Goal: Task Accomplishment & Management: Manage account settings

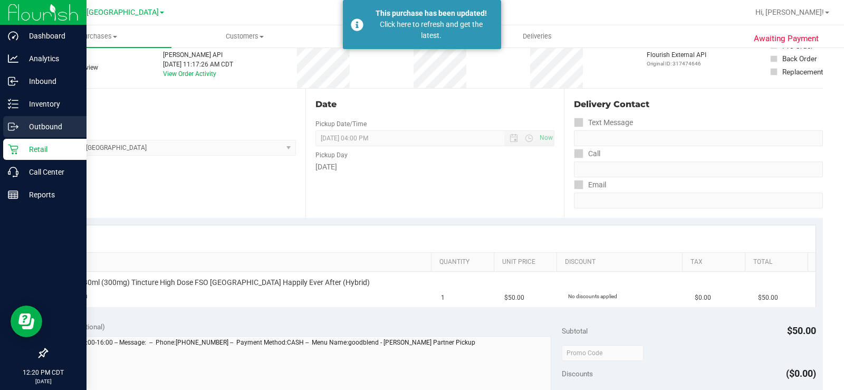
scroll to position [53, 0]
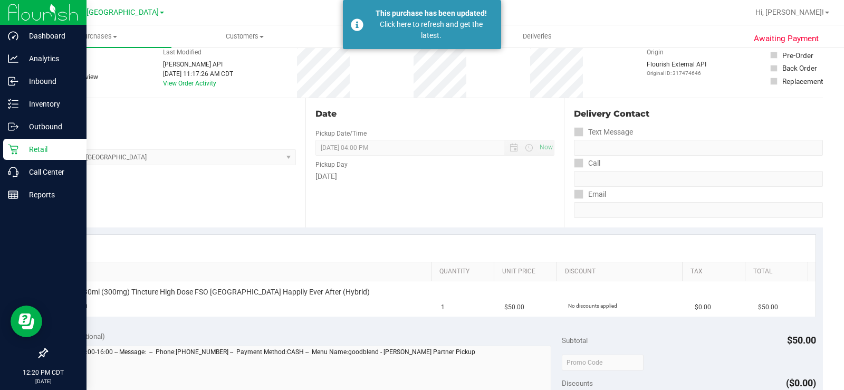
click at [16, 150] on icon at bounding box center [13, 149] width 11 height 11
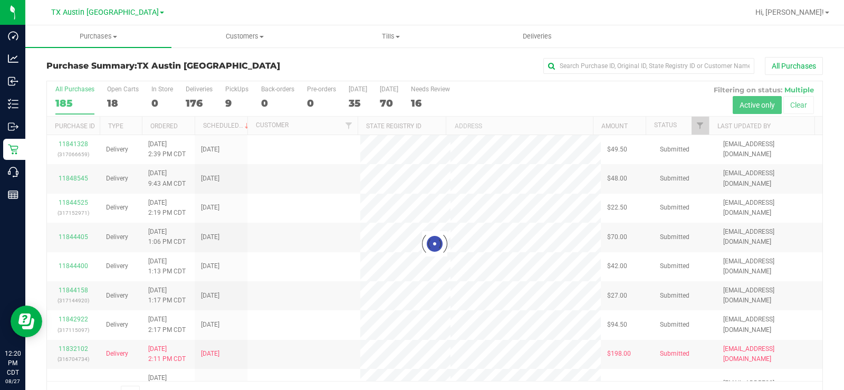
click at [113, 98] on div at bounding box center [434, 243] width 775 height 325
click at [115, 101] on div at bounding box center [434, 243] width 775 height 325
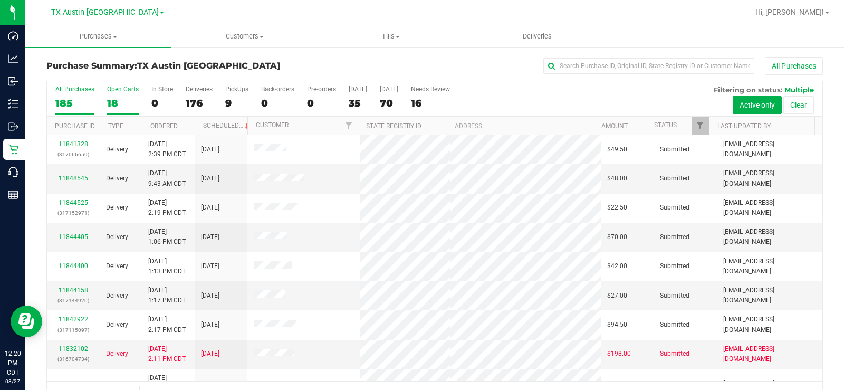
click at [114, 100] on div "18" at bounding box center [123, 103] width 32 height 12
click at [0, 0] on input "Open Carts 18" at bounding box center [0, 0] width 0 height 0
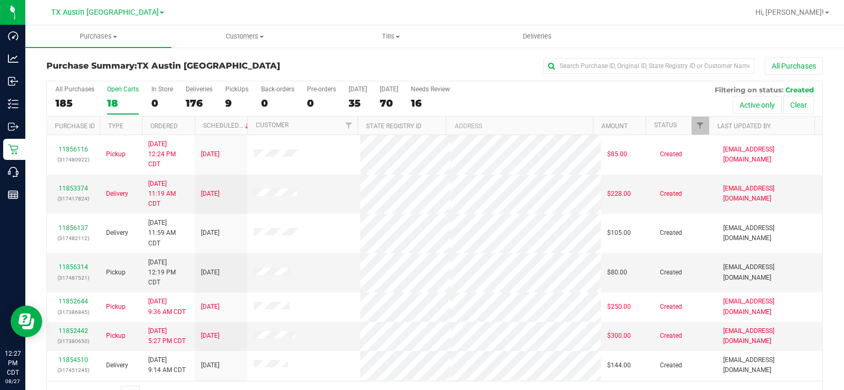
click at [126, 92] on div "Open Carts" at bounding box center [123, 88] width 32 height 7
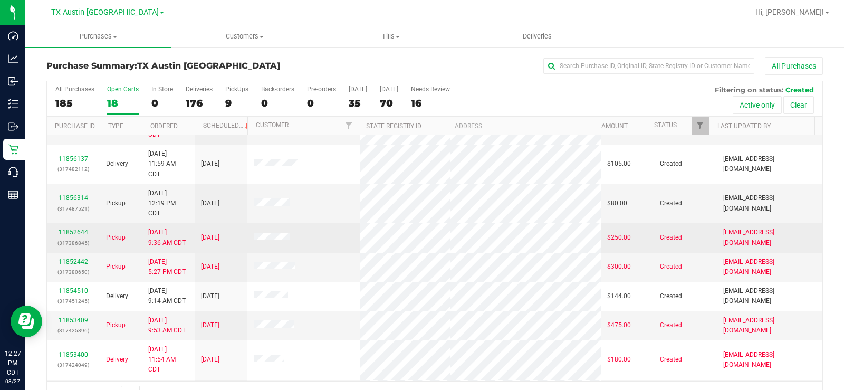
scroll to position [53, 0]
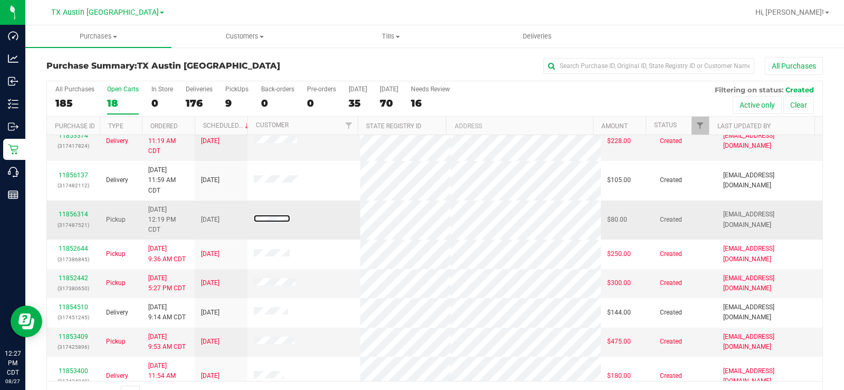
click at [265, 215] on span at bounding box center [272, 220] width 36 height 11
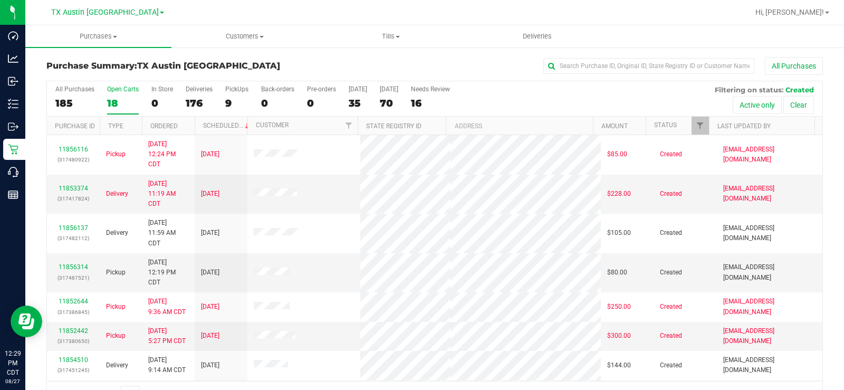
click at [114, 101] on div "18" at bounding box center [123, 103] width 32 height 12
click at [0, 0] on input "Open Carts 18" at bounding box center [0, 0] width 0 height 0
click at [105, 92] on div "All Purchases 185 Open Carts 18 In Store 0 Deliveries 176 PickUps 9 Back-orders…" at bounding box center [434, 98] width 775 height 35
click at [109, 94] on label "Open Carts 18" at bounding box center [123, 99] width 32 height 29
click at [0, 0] on input "Open Carts 18" at bounding box center [0, 0] width 0 height 0
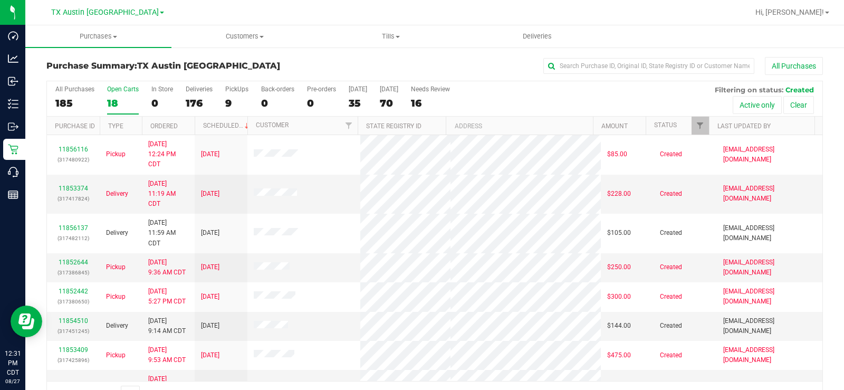
click at [119, 90] on div "Open Carts" at bounding box center [123, 88] width 32 height 7
click at [0, 0] on input "Open Carts 18" at bounding box center [0, 0] width 0 height 0
click at [245, 40] on span "Customers" at bounding box center [244, 36] width 145 height 9
click at [218, 62] on span "All customers" at bounding box center [209, 63] width 76 height 9
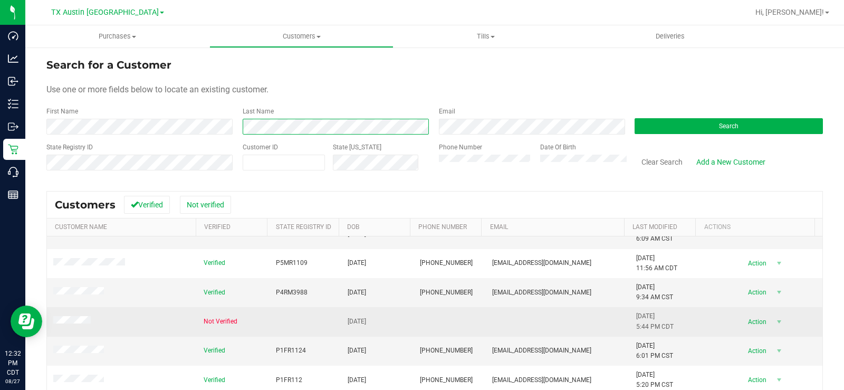
scroll to position [128, 0]
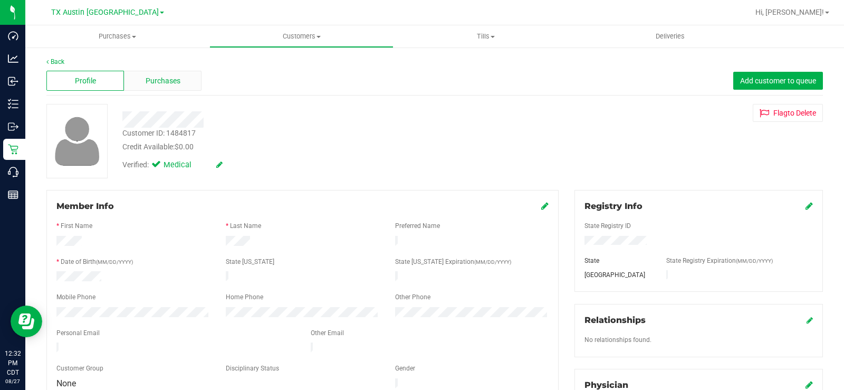
click at [153, 76] on span "Purchases" at bounding box center [163, 80] width 35 height 11
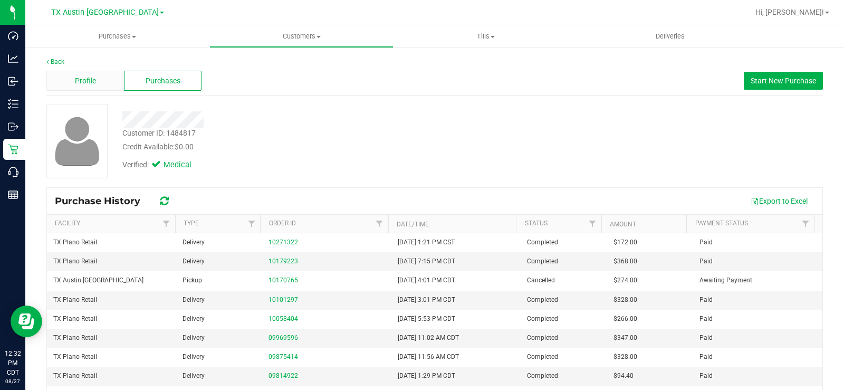
click at [74, 74] on div "Profile" at bounding box center [85, 81] width 78 height 20
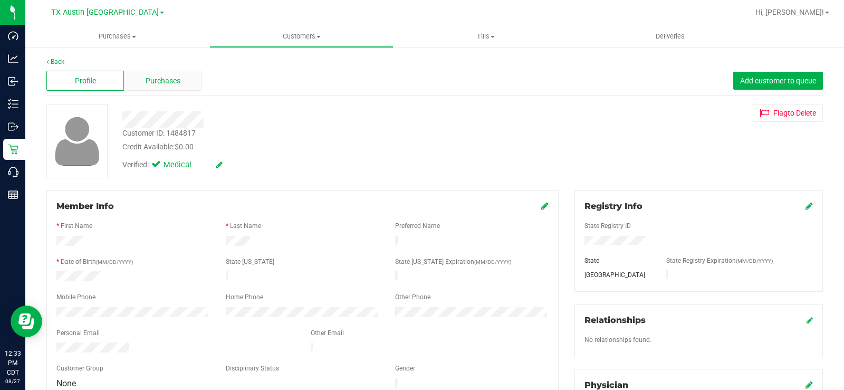
click at [156, 85] on span "Purchases" at bounding box center [163, 80] width 35 height 11
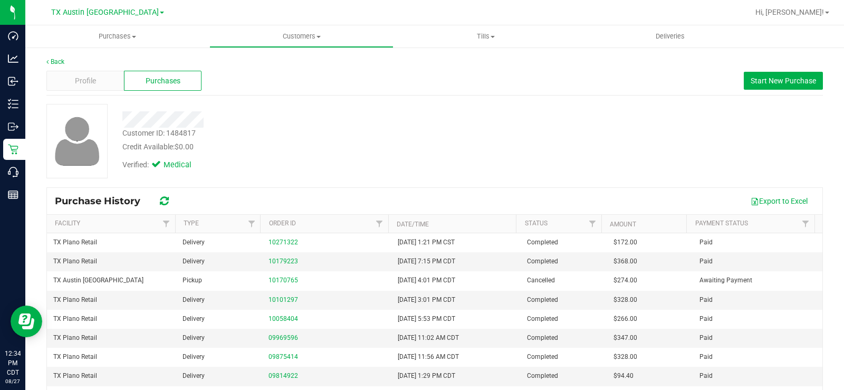
click at [168, 118] on div at bounding box center [312, 119] width 396 height 16
click at [94, 79] on span "Profile" at bounding box center [85, 80] width 21 height 11
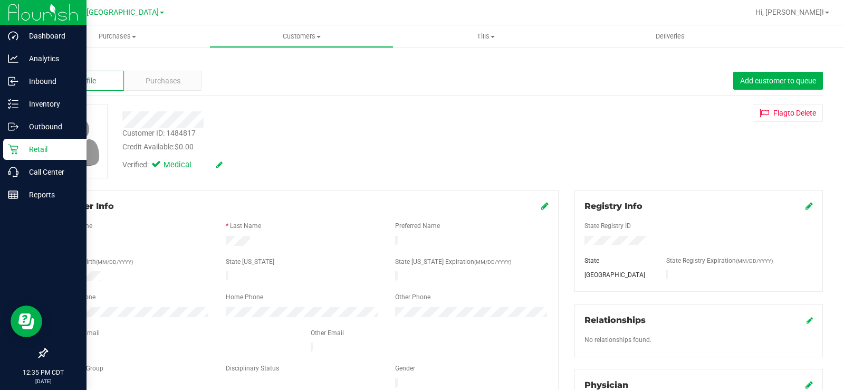
click at [11, 156] on div "Retail" at bounding box center [44, 149] width 83 height 21
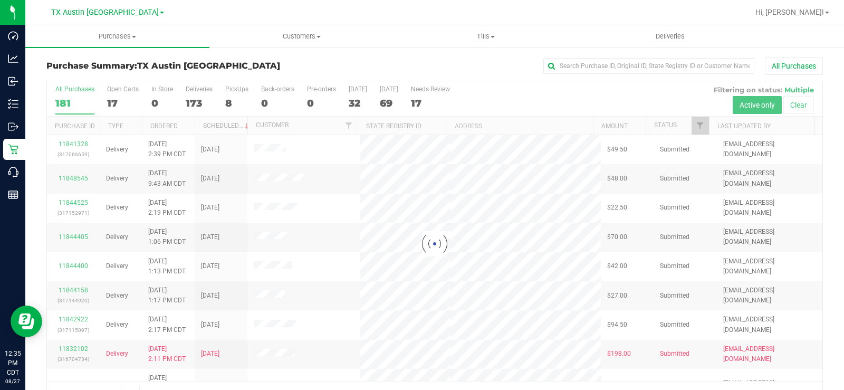
click at [112, 99] on div at bounding box center [434, 243] width 775 height 325
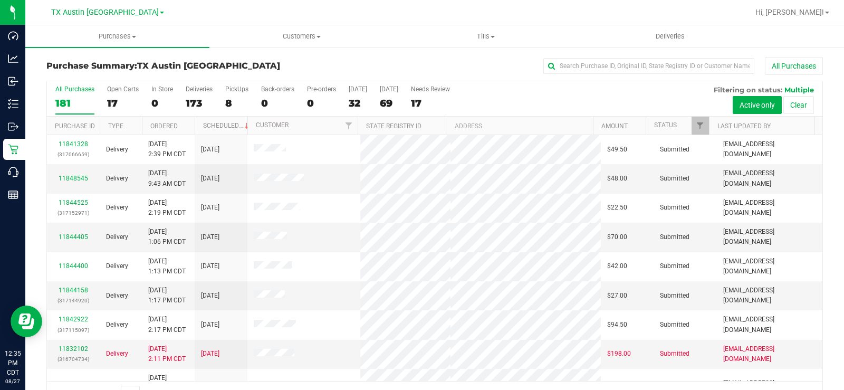
click at [112, 99] on div "17" at bounding box center [123, 103] width 32 height 12
click at [0, 0] on input "Open Carts 17" at bounding box center [0, 0] width 0 height 0
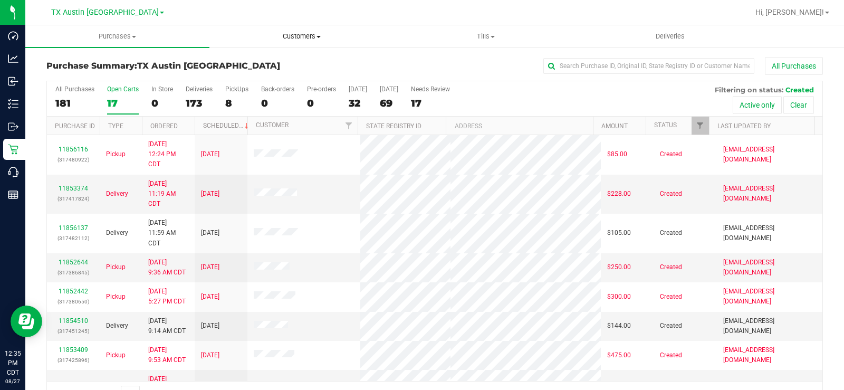
click at [301, 37] on span "Customers" at bounding box center [301, 36] width 183 height 9
click at [301, 37] on span "Customers" at bounding box center [301, 36] width 184 height 9
click at [290, 36] on span "Customers" at bounding box center [301, 36] width 184 height 9
click at [266, 62] on span "All customers" at bounding box center [247, 63] width 76 height 9
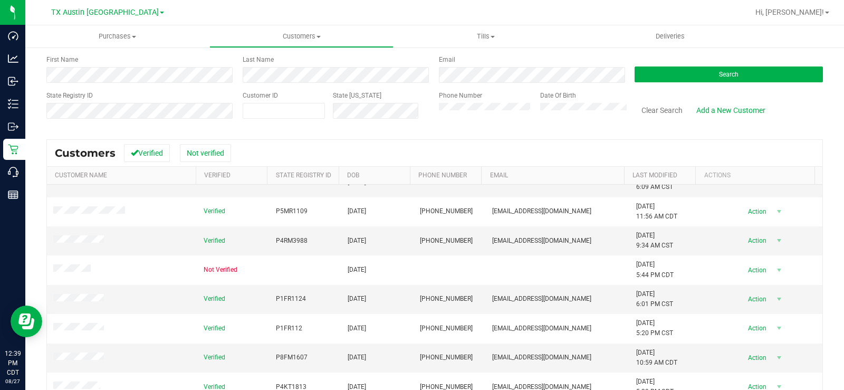
scroll to position [128, 0]
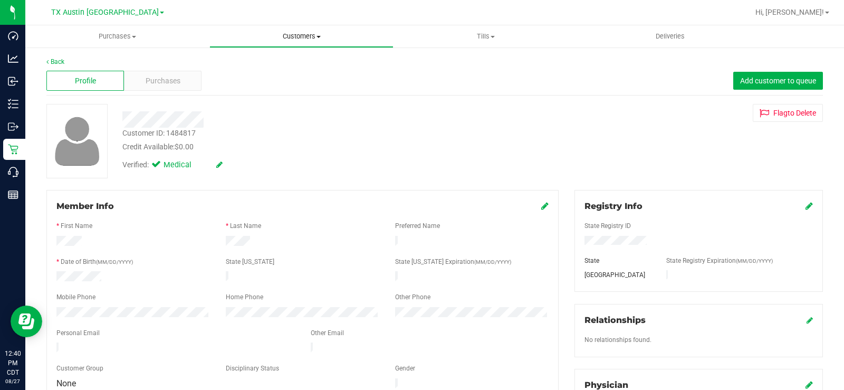
click at [286, 37] on span "Customers" at bounding box center [301, 36] width 183 height 9
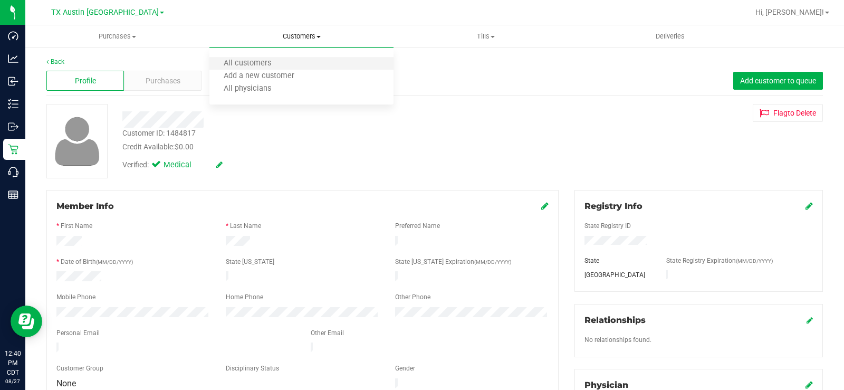
click at [263, 69] on li "All customers" at bounding box center [301, 63] width 184 height 13
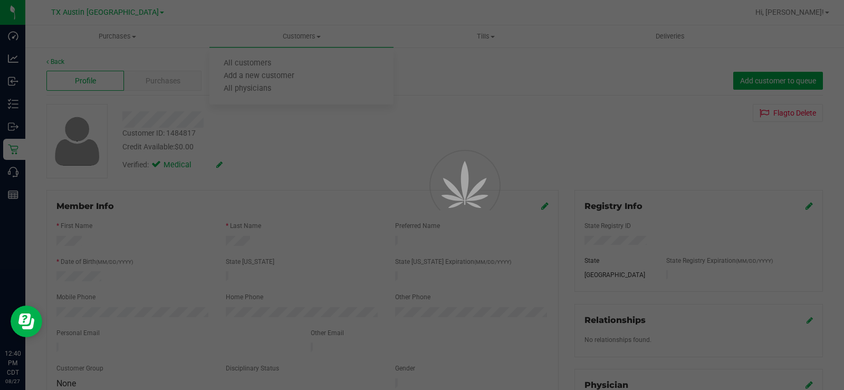
click at [263, 69] on div at bounding box center [422, 195] width 844 height 390
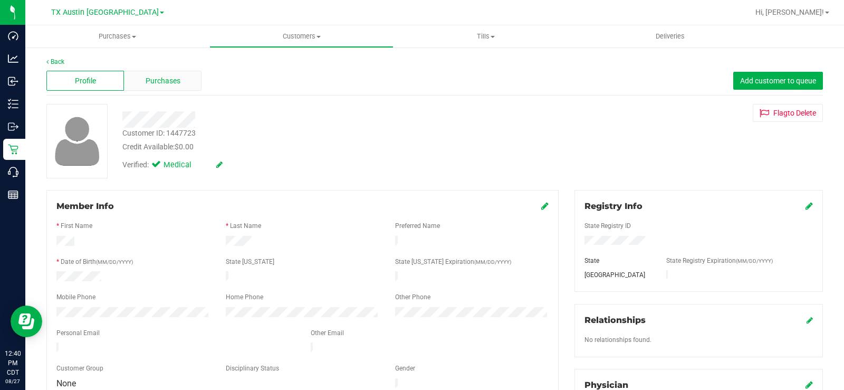
click at [153, 83] on span "Purchases" at bounding box center [163, 80] width 35 height 11
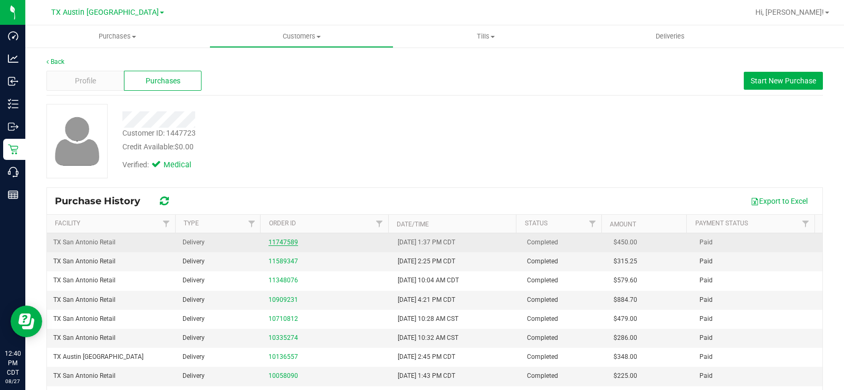
click at [268, 239] on link "11747589" at bounding box center [283, 241] width 30 height 7
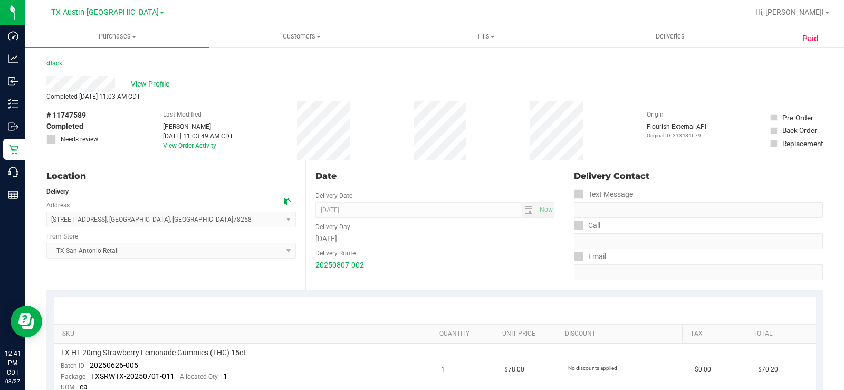
click at [75, 84] on div "View Profile" at bounding box center [434, 84] width 776 height 16
click at [166, 82] on span "View Profile" at bounding box center [152, 84] width 42 height 11
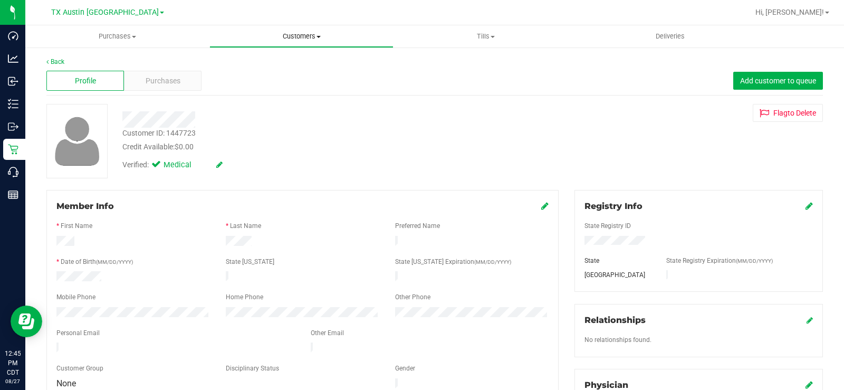
click at [296, 35] on span "Customers" at bounding box center [301, 36] width 183 height 9
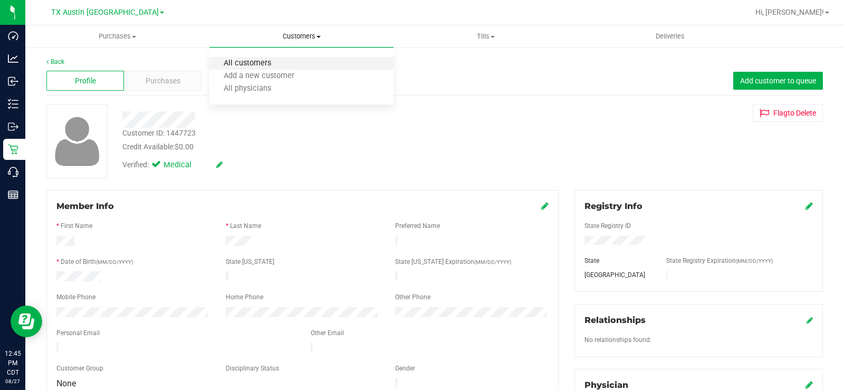
click at [265, 61] on span "All customers" at bounding box center [247, 63] width 76 height 9
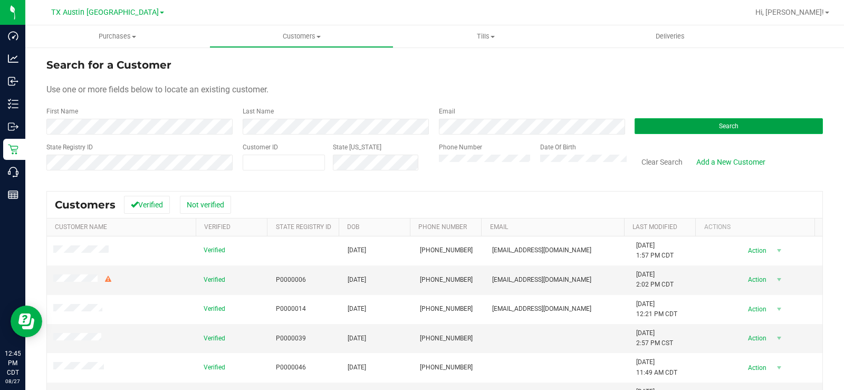
click at [670, 126] on button "Search" at bounding box center [728, 126] width 188 height 16
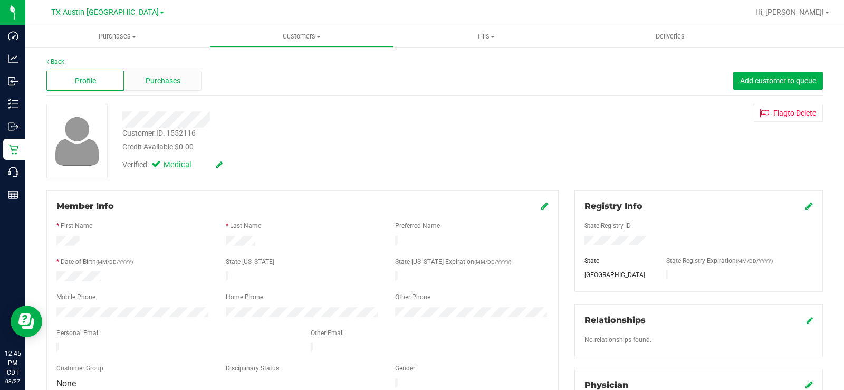
click at [154, 75] on span "Purchases" at bounding box center [163, 80] width 35 height 11
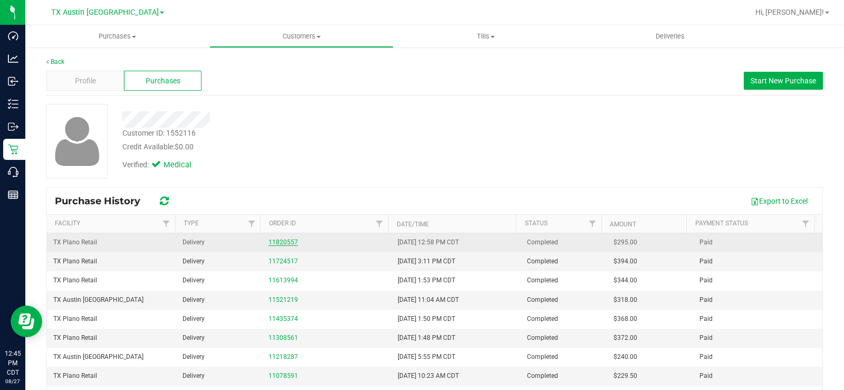
click at [286, 244] on link "11820557" at bounding box center [283, 241] width 30 height 7
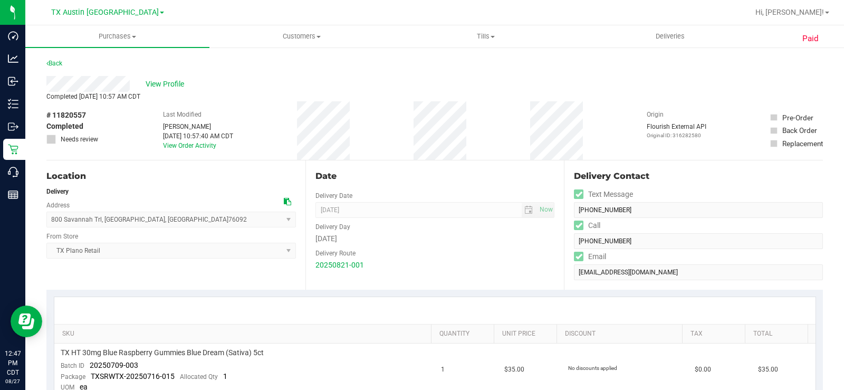
click at [83, 86] on div "View Profile" at bounding box center [434, 84] width 776 height 16
click at [172, 82] on span "View Profile" at bounding box center [167, 84] width 42 height 11
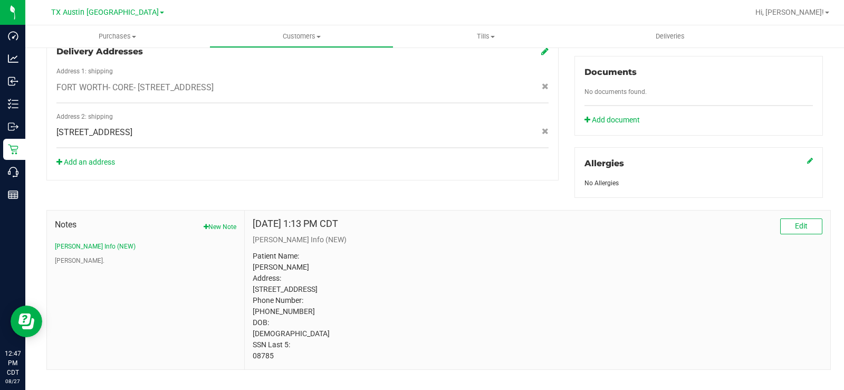
scroll to position [401, 0]
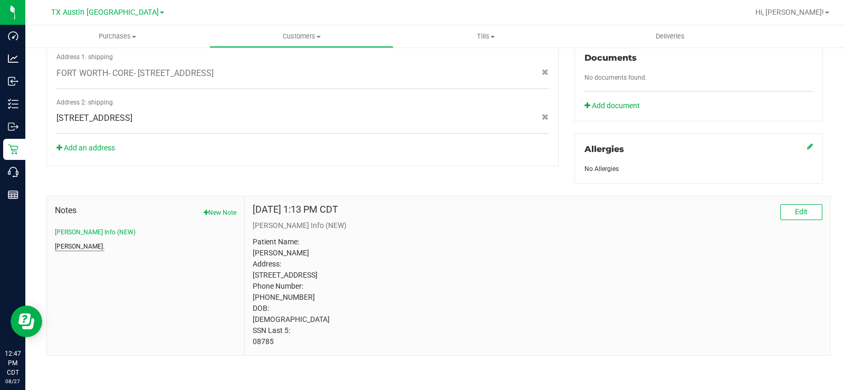
click at [70, 242] on button "[PERSON_NAME]." at bounding box center [80, 246] width 50 height 9
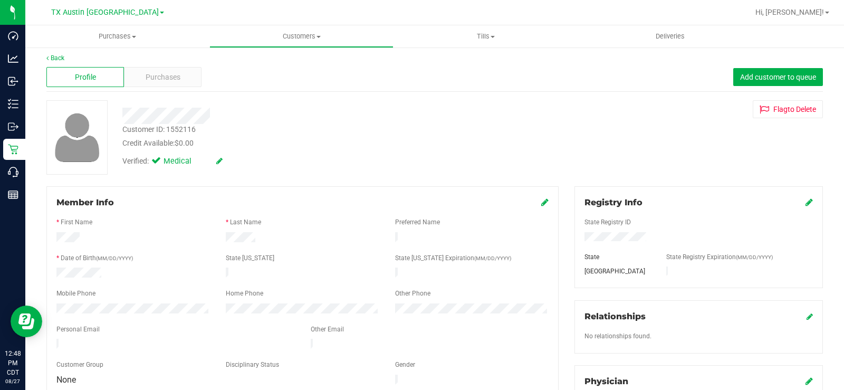
scroll to position [0, 0]
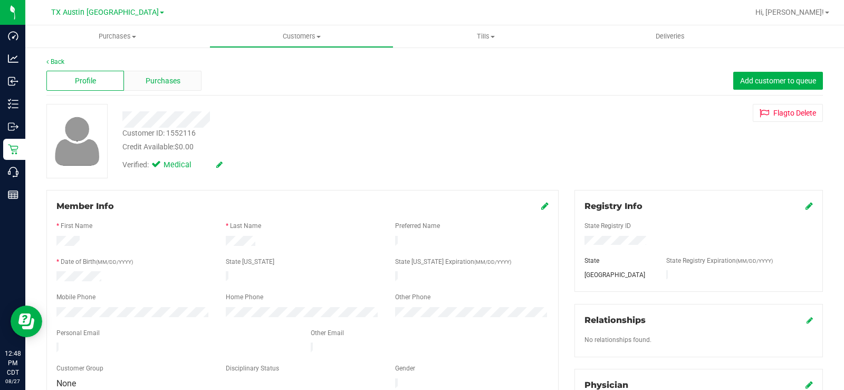
click at [181, 73] on div "Purchases" at bounding box center [163, 81] width 78 height 20
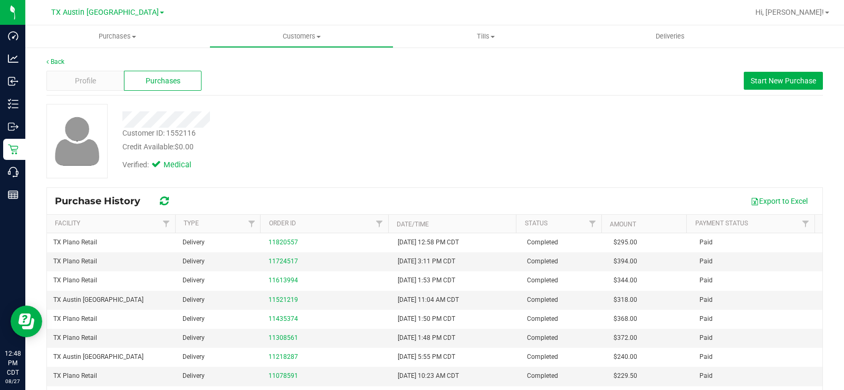
drag, startPoint x: 212, startPoint y: 90, endPoint x: 294, endPoint y: 145, distance: 98.9
click at [289, 118] on div "Back Profile Purchases Start New Purchase Customer ID: 1552116 Credit Available…" at bounding box center [434, 263] width 776 height 413
drag, startPoint x: 294, startPoint y: 145, endPoint x: 300, endPoint y: 35, distance: 109.3
click at [300, 35] on span "Customers" at bounding box center [301, 36] width 183 height 9
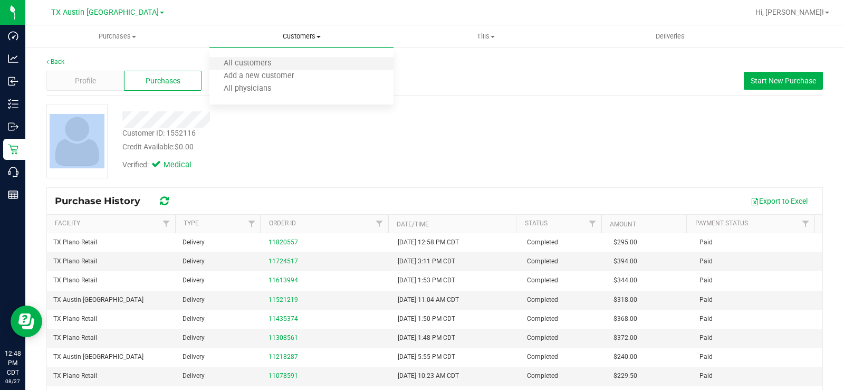
click at [253, 69] on li "All customers" at bounding box center [301, 63] width 184 height 13
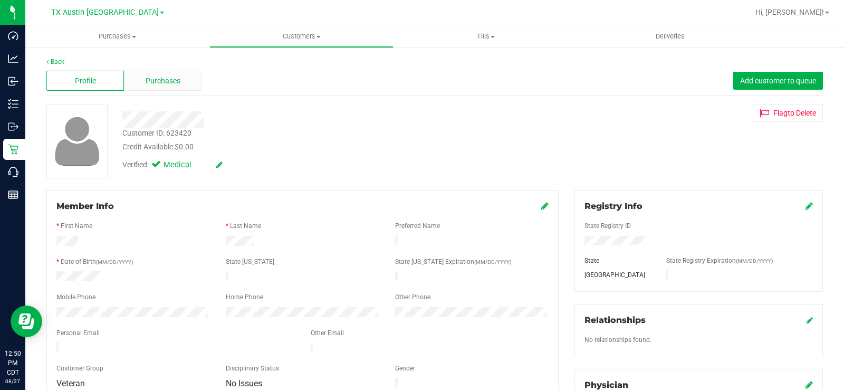
click at [180, 76] on div "Purchases" at bounding box center [163, 81] width 78 height 20
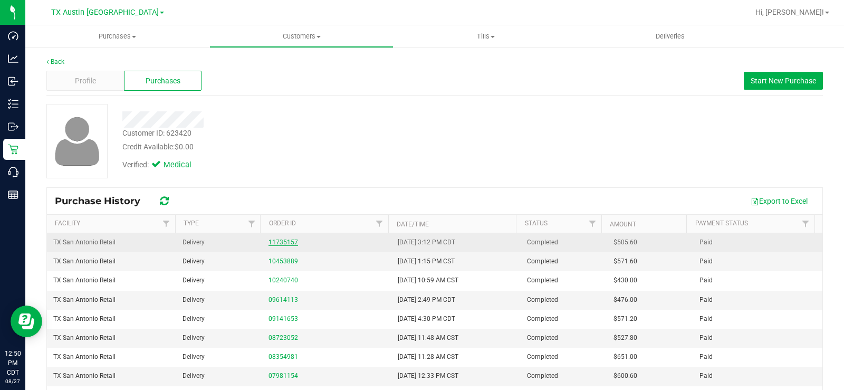
click at [273, 243] on link "11735157" at bounding box center [283, 241] width 30 height 7
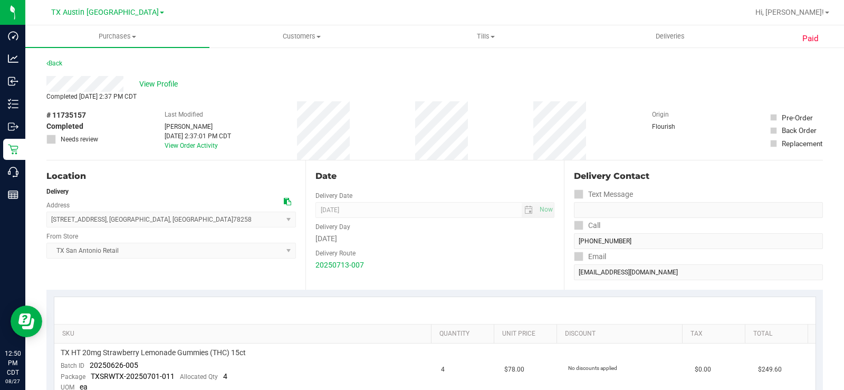
click at [84, 85] on div "View Profile" at bounding box center [434, 84] width 776 height 16
click at [133, 166] on div "Location Delivery Address [STREET_ADDRESS] , [GEOGRAPHIC_DATA] , [GEOGRAPHIC_DA…" at bounding box center [175, 224] width 259 height 129
click at [150, 85] on span "View Profile" at bounding box center [160, 84] width 42 height 11
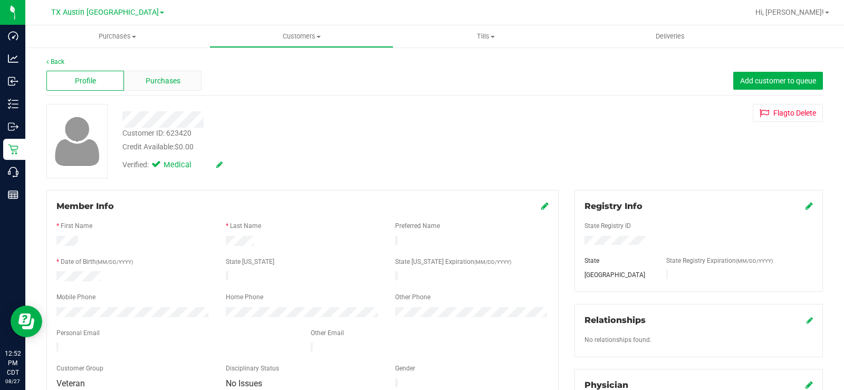
click at [157, 80] on span "Purchases" at bounding box center [163, 80] width 35 height 11
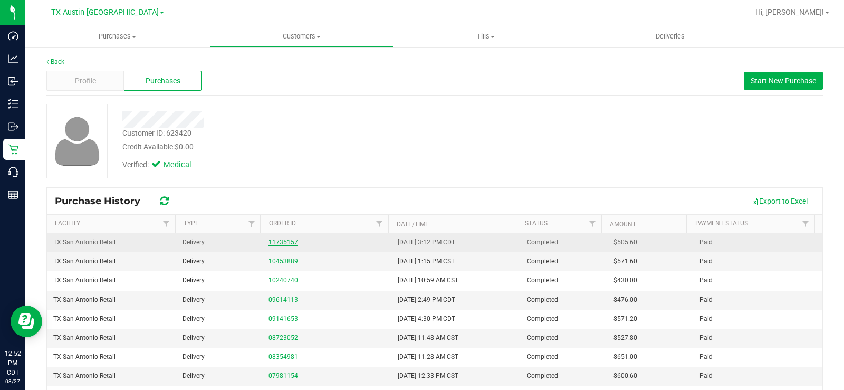
click at [280, 240] on link "11735157" at bounding box center [283, 241] width 30 height 7
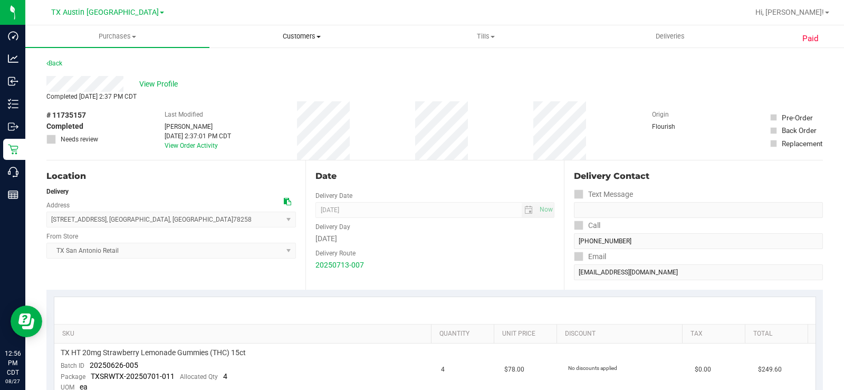
click at [297, 35] on span "Customers" at bounding box center [301, 36] width 183 height 9
click at [251, 66] on span "All customers" at bounding box center [247, 63] width 76 height 9
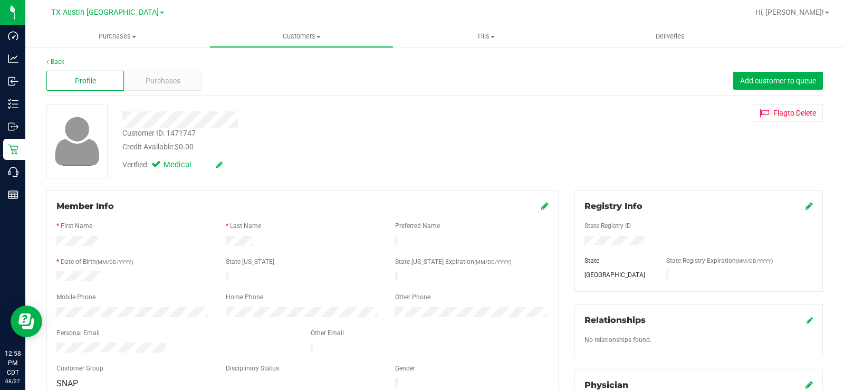
click at [196, 121] on div at bounding box center [312, 119] width 396 height 16
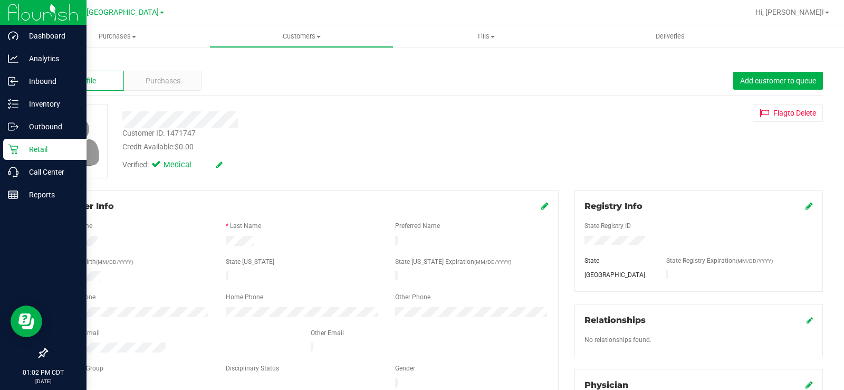
click at [24, 148] on p "Retail" at bounding box center [49, 149] width 63 height 13
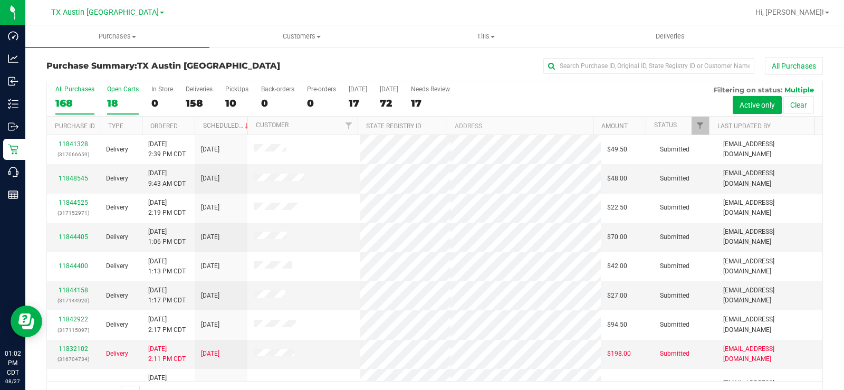
click at [111, 100] on div "18" at bounding box center [123, 103] width 32 height 12
click at [0, 0] on input "Open Carts 18" at bounding box center [0, 0] width 0 height 0
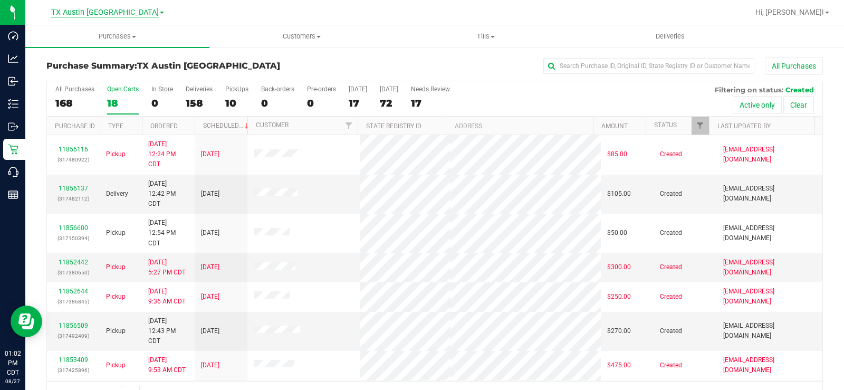
click at [103, 14] on span "TX Austin [GEOGRAPHIC_DATA]" at bounding box center [105, 12] width 108 height 9
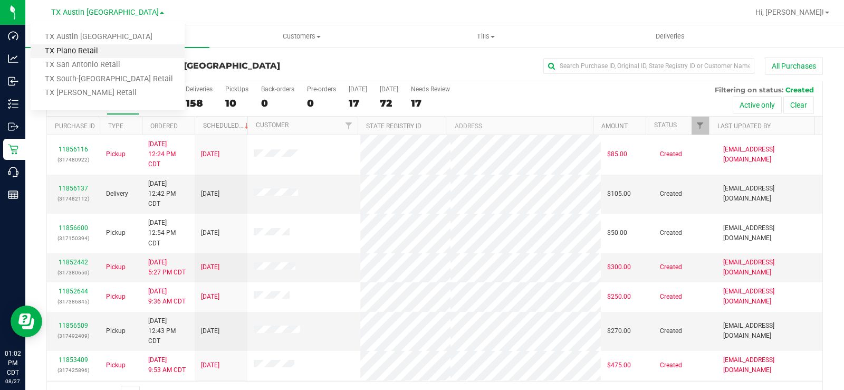
click at [104, 45] on link "TX Plano Retail" at bounding box center [108, 51] width 154 height 14
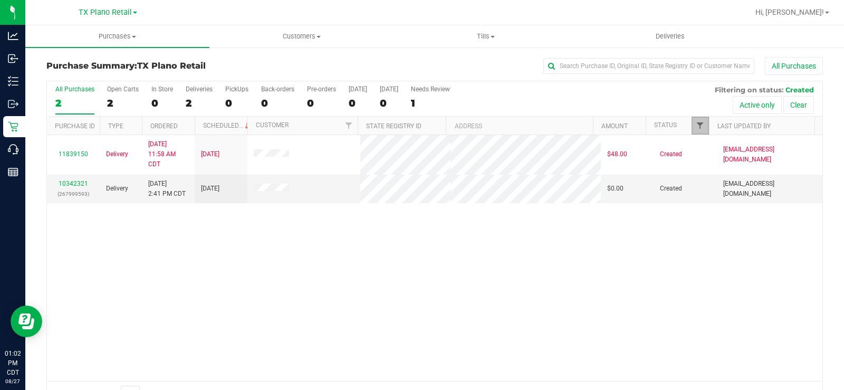
click at [696, 124] on span "Filter" at bounding box center [700, 125] width 8 height 8
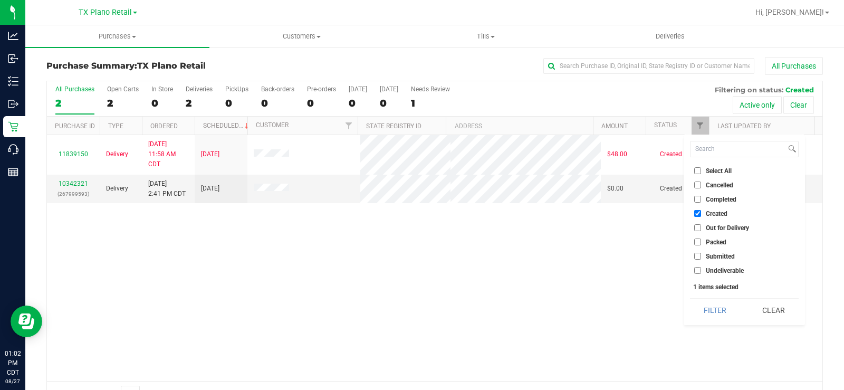
click at [696, 228] on input "Out for Delivery" at bounding box center [697, 227] width 7 height 7
checkbox input "true"
click at [697, 241] on input "Packed" at bounding box center [697, 241] width 7 height 7
checkbox input "true"
click at [713, 315] on button "Filter" at bounding box center [715, 310] width 51 height 23
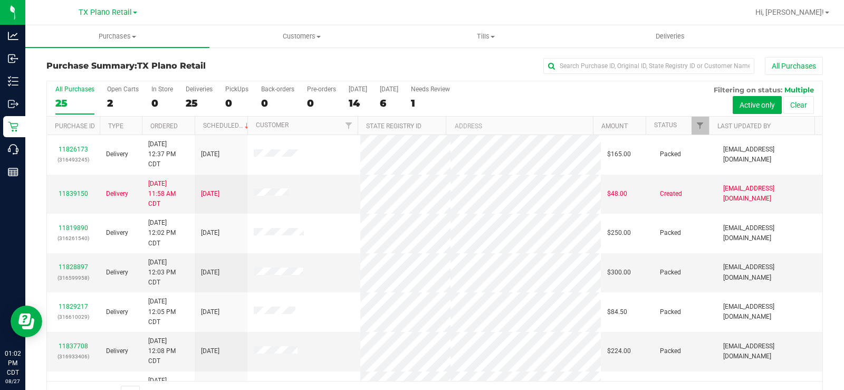
click at [68, 104] on div "25" at bounding box center [74, 103] width 39 height 12
click at [0, 0] on input "All Purchases 25" at bounding box center [0, 0] width 0 height 0
click at [64, 105] on div "25" at bounding box center [74, 103] width 39 height 12
click at [0, 0] on input "All Purchases 25" at bounding box center [0, 0] width 0 height 0
click at [696, 129] on span "Filter" at bounding box center [700, 125] width 8 height 8
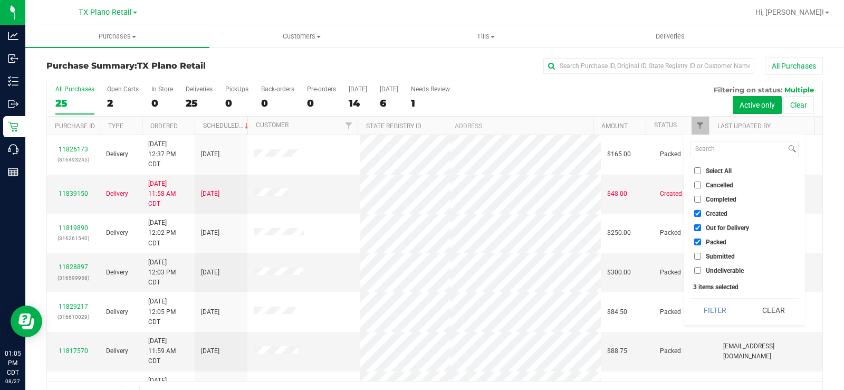
click at [698, 255] on input "Submitted" at bounding box center [697, 256] width 7 height 7
checkbox input "true"
click at [707, 309] on button "Filter" at bounding box center [715, 310] width 51 height 23
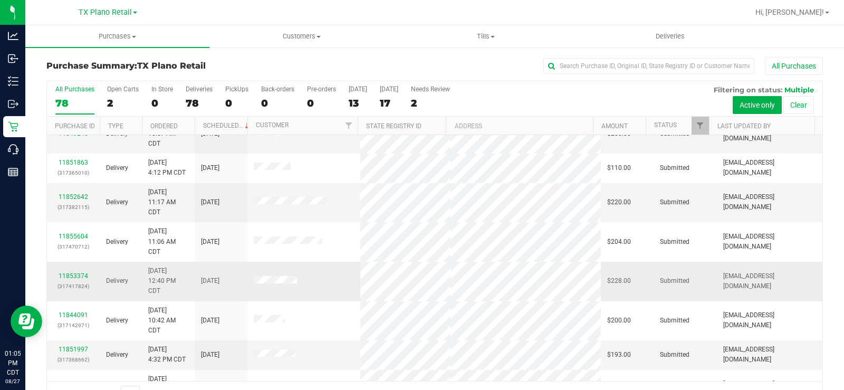
scroll to position [316, 0]
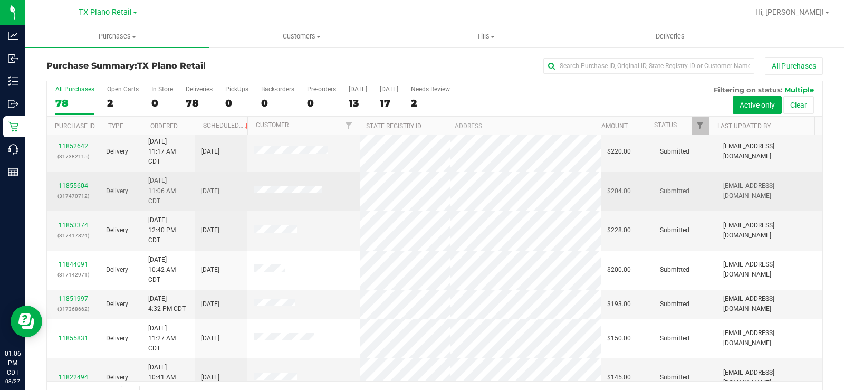
click at [65, 189] on link "11855604" at bounding box center [74, 185] width 30 height 7
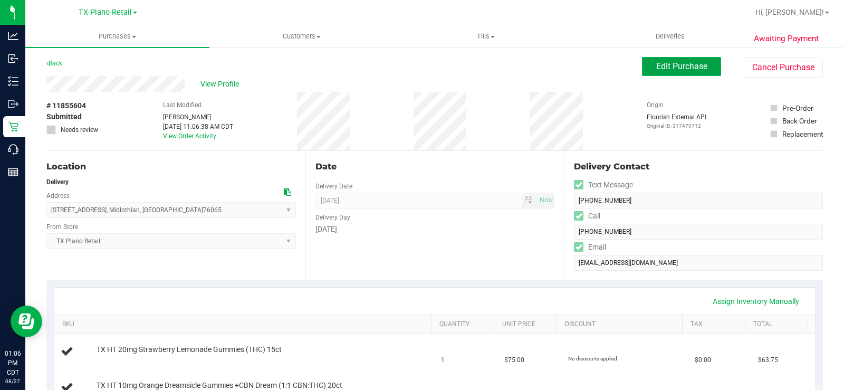
click at [681, 66] on span "Edit Purchase" at bounding box center [681, 66] width 51 height 10
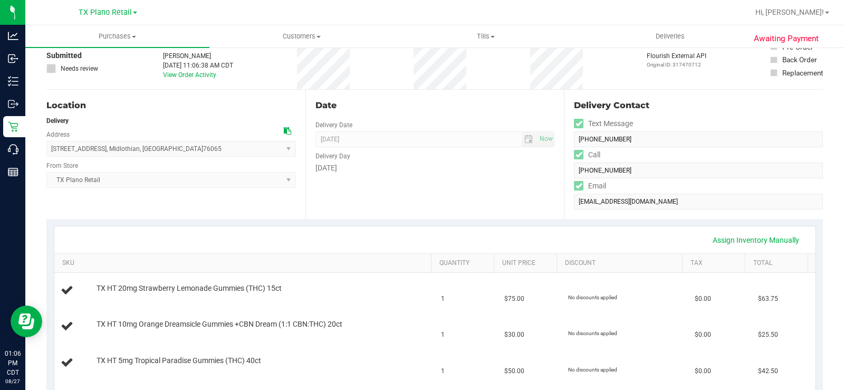
scroll to position [369, 0]
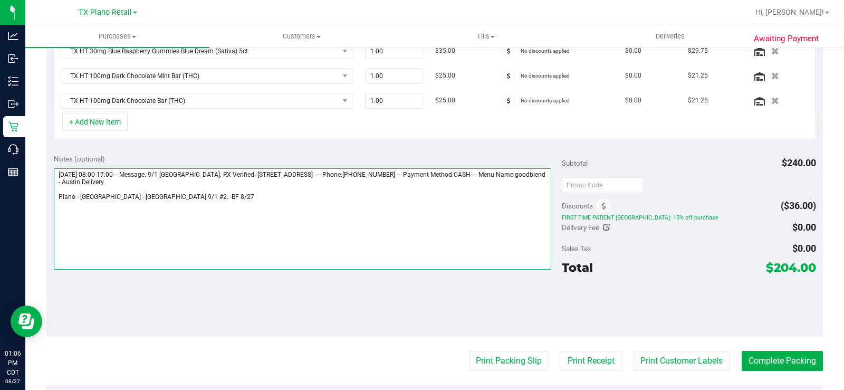
click at [148, 198] on textarea at bounding box center [302, 218] width 497 height 101
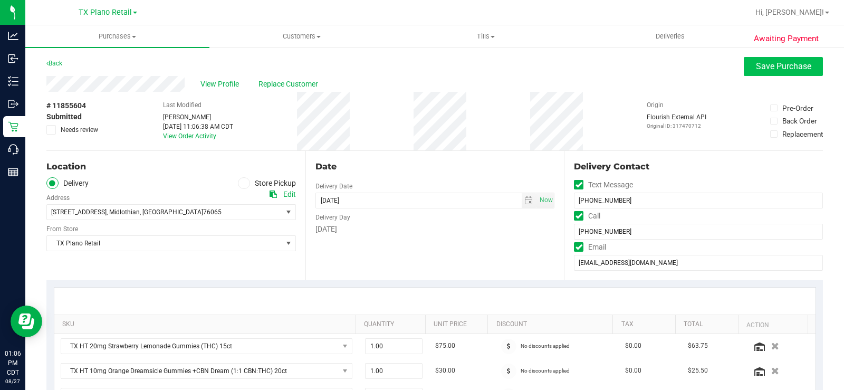
type textarea "[DATE] 08:00-17:00 -- Message: 9/1 [GEOGRAPHIC_DATA]. RX Verified. [STREET_ADDR…"
click at [764, 59] on button "Save Purchase" at bounding box center [783, 66] width 79 height 19
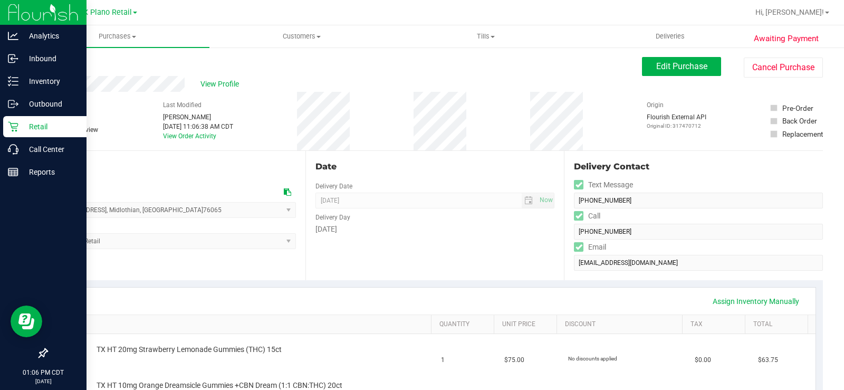
click at [22, 118] on div "Retail" at bounding box center [44, 126] width 83 height 21
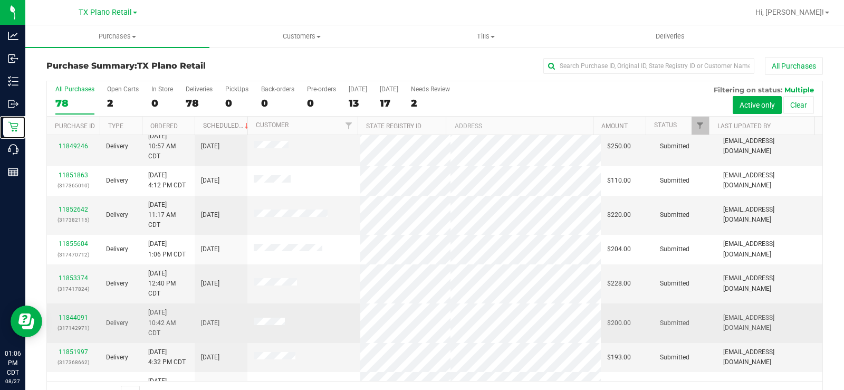
scroll to position [264, 0]
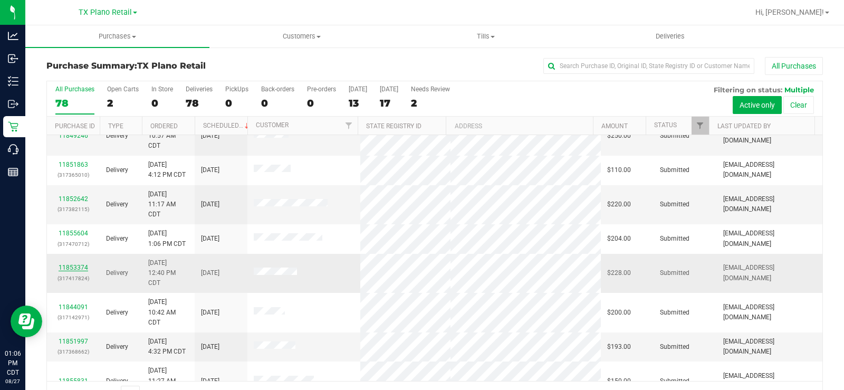
click at [79, 271] on link "11853374" at bounding box center [74, 267] width 30 height 7
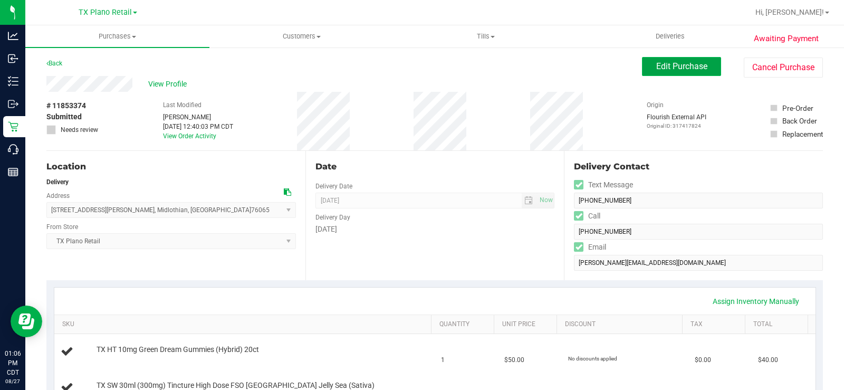
click at [672, 67] on span "Edit Purchase" at bounding box center [681, 66] width 51 height 10
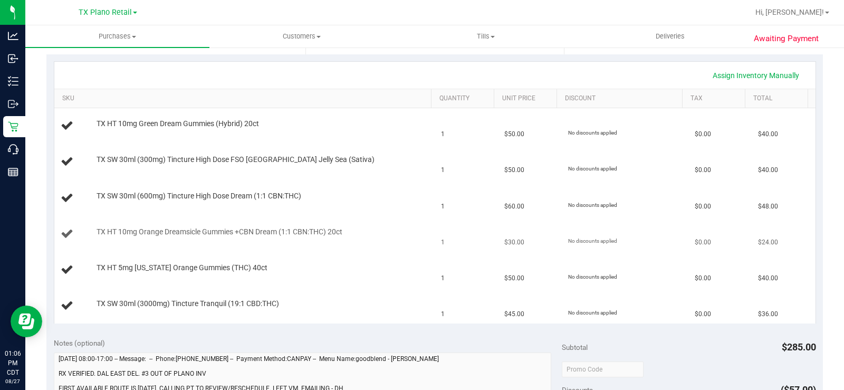
scroll to position [264, 0]
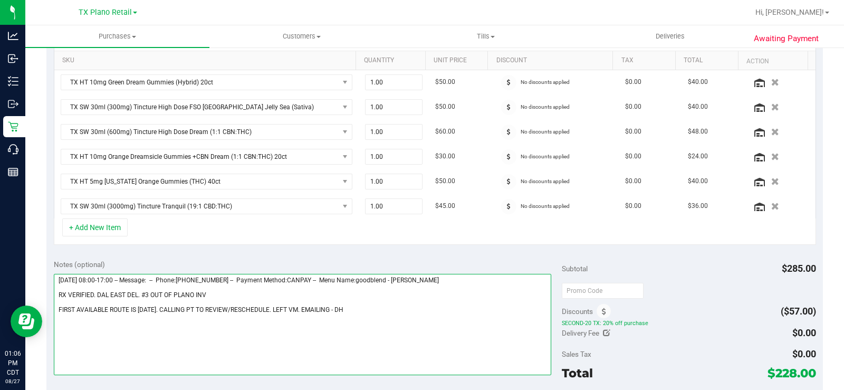
click at [147, 295] on textarea at bounding box center [302, 324] width 497 height 101
click at [440, 310] on textarea at bounding box center [302, 324] width 497 height 101
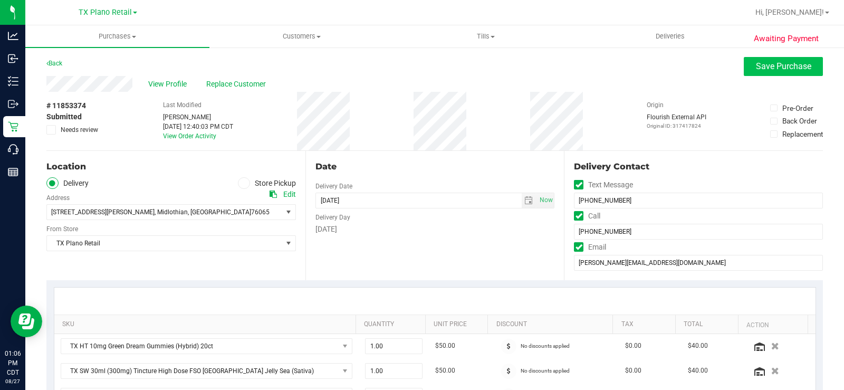
type textarea "[DATE] 08:00-17:00 -- Message: -- Phone:[PHONE_NUMBER] -- Payment Method:CANPAY…"
click at [781, 66] on span "Save Purchase" at bounding box center [783, 66] width 55 height 10
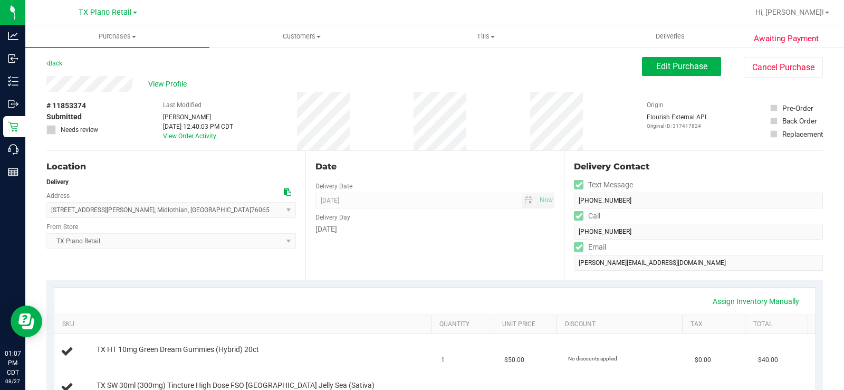
click at [197, 191] on div "[STREET_ADDRESS][PERSON_NAME] , [GEOGRAPHIC_DATA] , [GEOGRAPHIC_DATA] 76065 Sel…" at bounding box center [170, 202] width 249 height 31
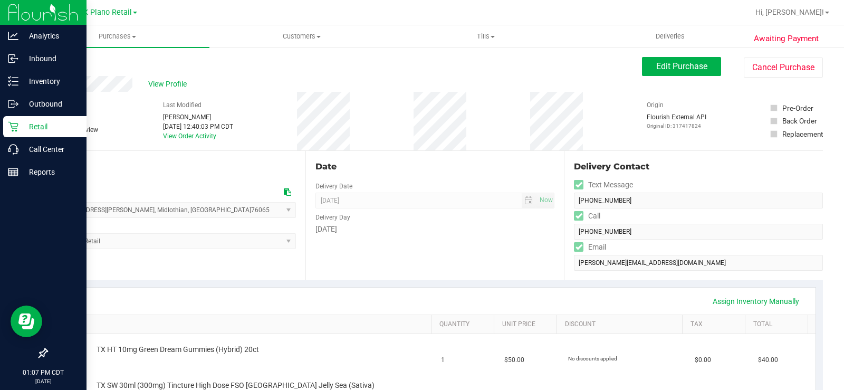
click at [23, 123] on p "Retail" at bounding box center [49, 126] width 63 height 13
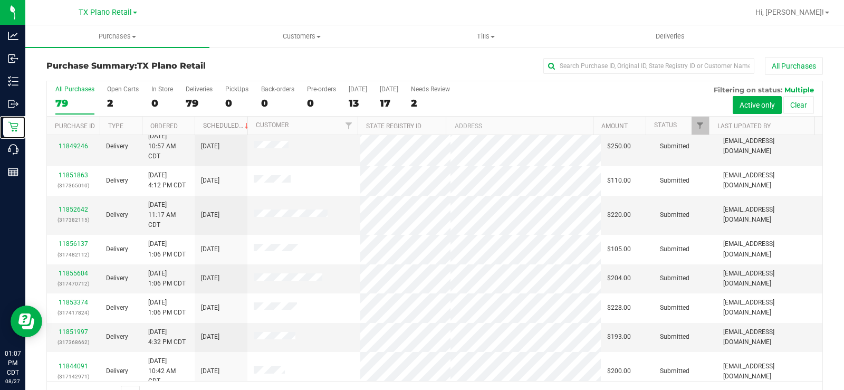
scroll to position [316, 0]
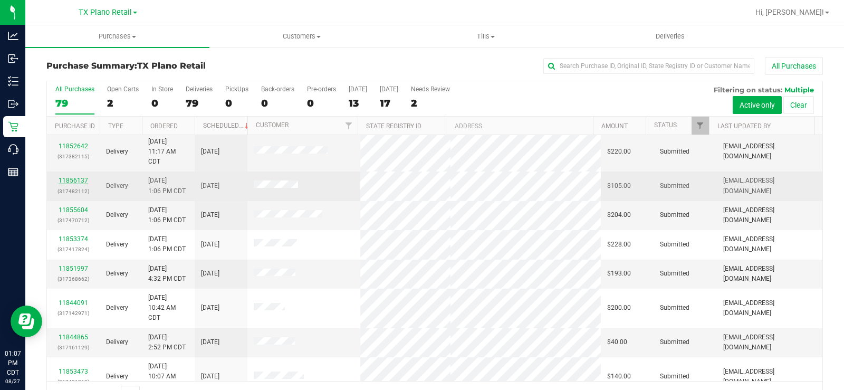
click at [85, 184] on link "11856137" at bounding box center [74, 180] width 30 height 7
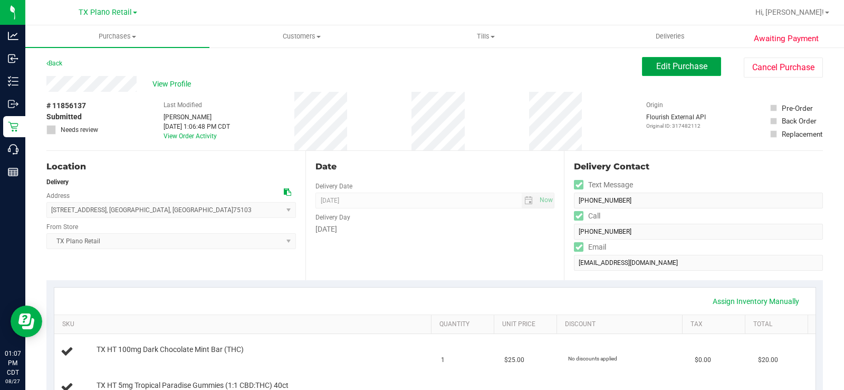
click at [665, 61] on button "Edit Purchase" at bounding box center [681, 66] width 79 height 19
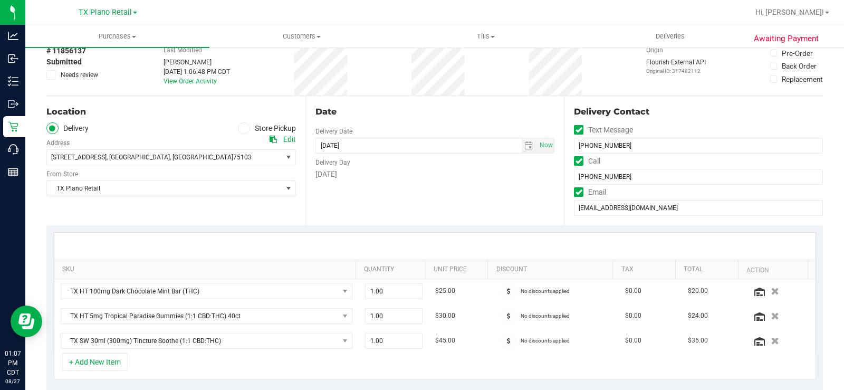
scroll to position [211, 0]
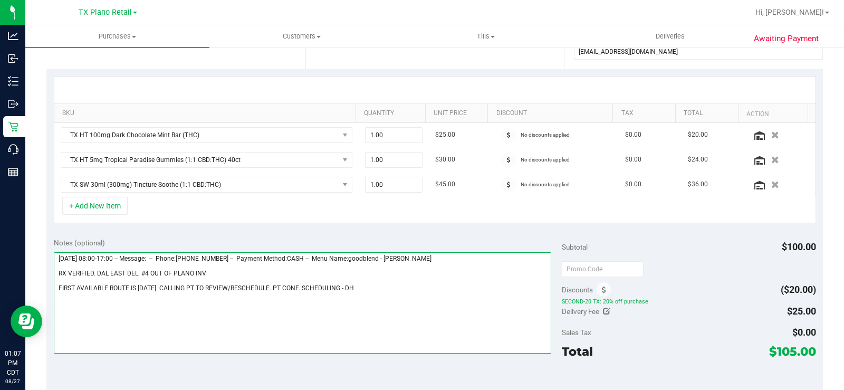
click at [148, 274] on textarea at bounding box center [302, 302] width 497 height 101
click at [419, 297] on textarea at bounding box center [302, 302] width 497 height 101
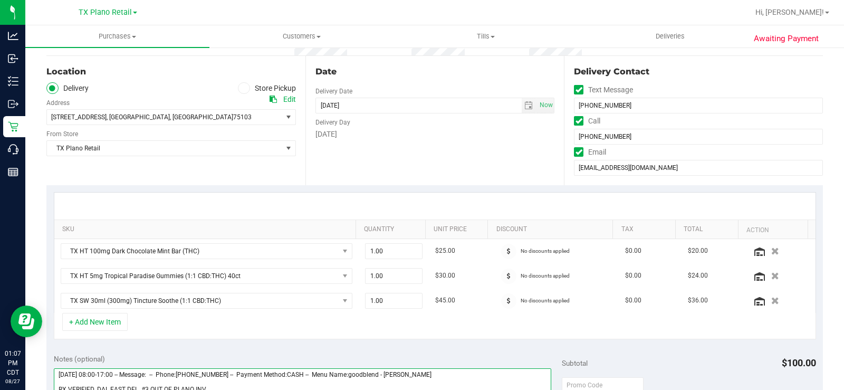
scroll to position [0, 0]
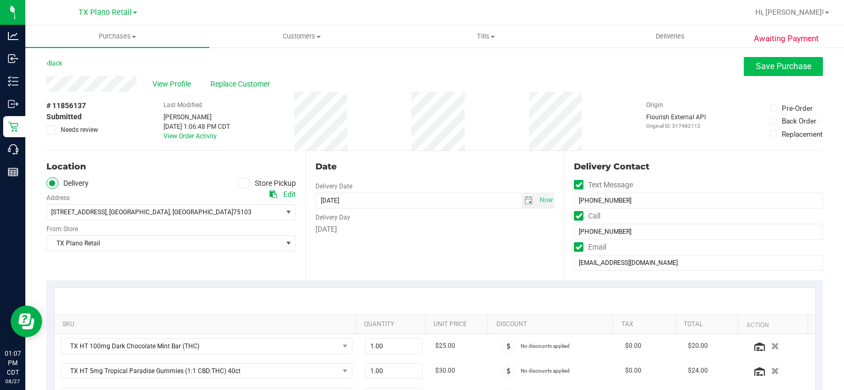
type textarea "[DATE] 08:00-17:00 -- Message: -- Phone:[PHONE_NUMBER] -- Payment Method:CASH -…"
click at [756, 64] on span "Save Purchase" at bounding box center [783, 66] width 55 height 10
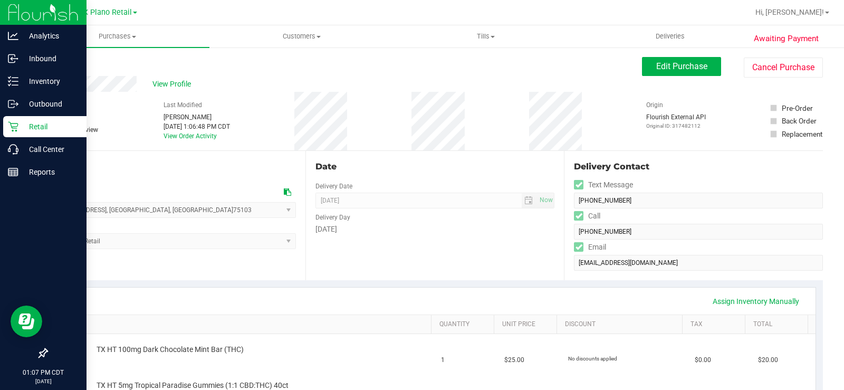
click at [20, 122] on p "Retail" at bounding box center [49, 126] width 63 height 13
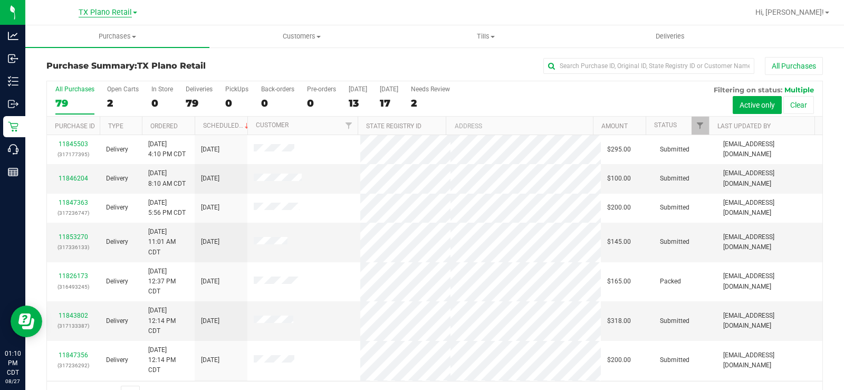
click at [115, 11] on span "TX Plano Retail" at bounding box center [105, 12] width 53 height 9
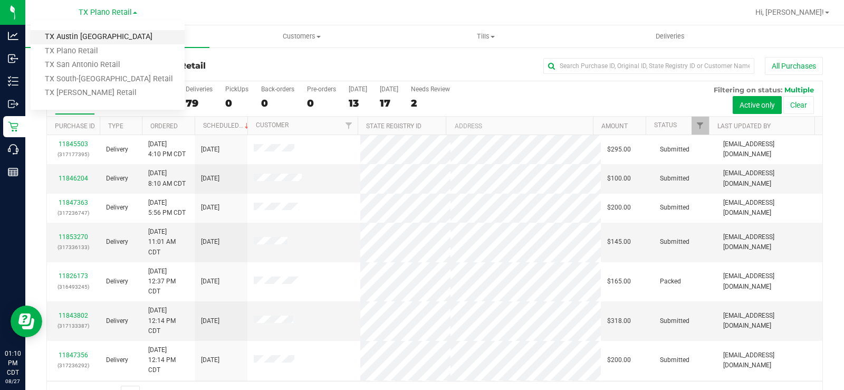
click at [87, 37] on link "TX Austin [GEOGRAPHIC_DATA]" at bounding box center [108, 37] width 154 height 14
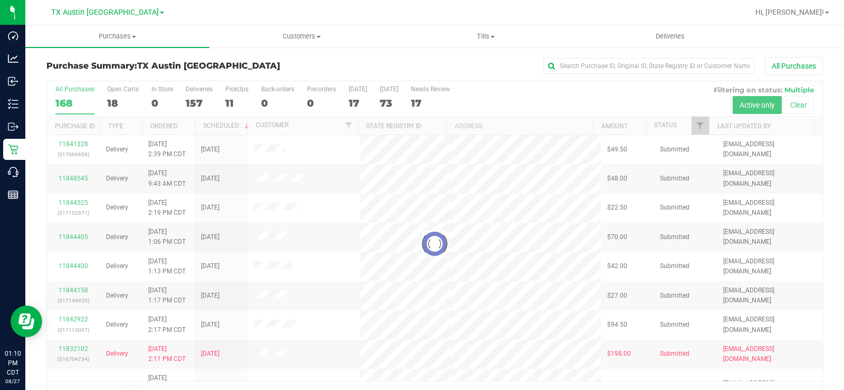
click at [112, 103] on div at bounding box center [434, 243] width 775 height 325
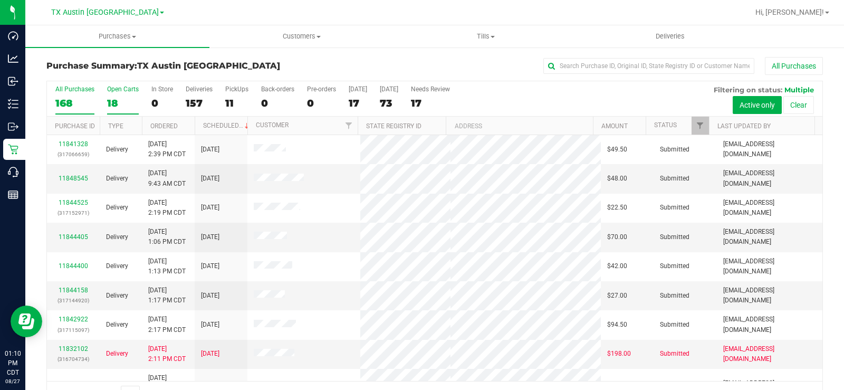
click at [113, 97] on div "18" at bounding box center [123, 103] width 32 height 12
click at [0, 0] on input "Open Carts 18" at bounding box center [0, 0] width 0 height 0
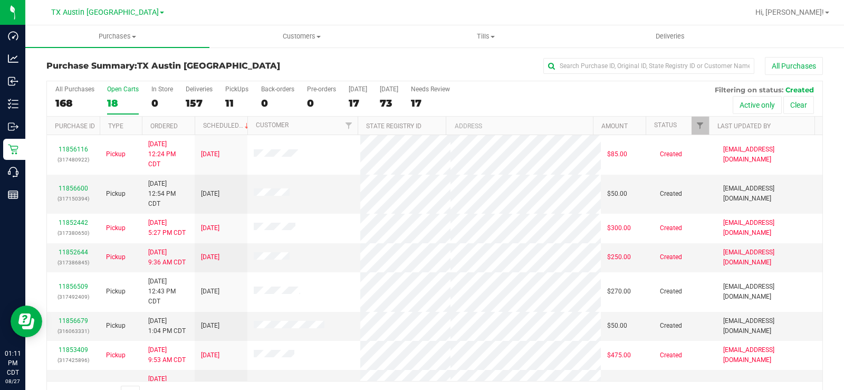
click at [122, 92] on div "Open Carts" at bounding box center [123, 88] width 32 height 7
click at [0, 0] on input "Open Carts 18" at bounding box center [0, 0] width 0 height 0
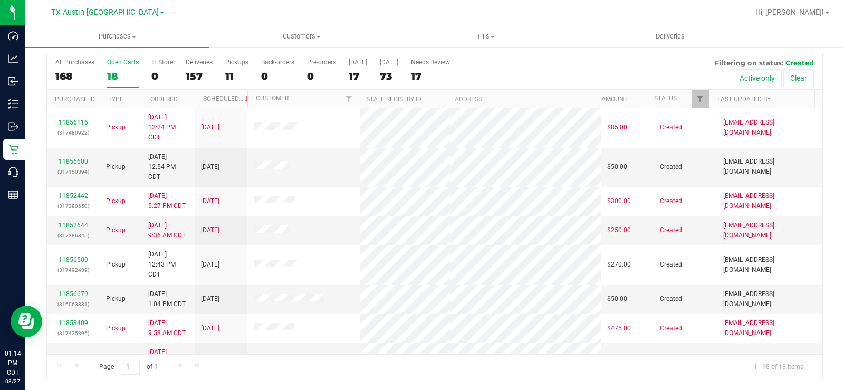
click at [110, 75] on div "18" at bounding box center [123, 76] width 32 height 12
click at [0, 0] on input "Open Carts 18" at bounding box center [0, 0] width 0 height 0
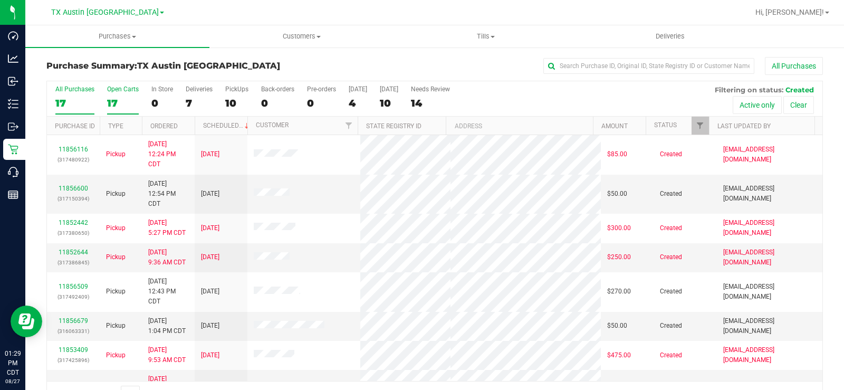
click at [109, 99] on div "17" at bounding box center [123, 103] width 32 height 12
click at [0, 0] on input "Open Carts 17" at bounding box center [0, 0] width 0 height 0
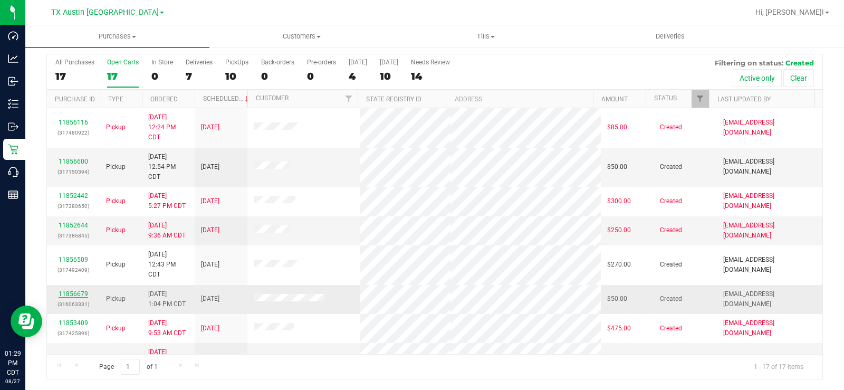
click at [70, 291] on link "11856679" at bounding box center [74, 293] width 30 height 7
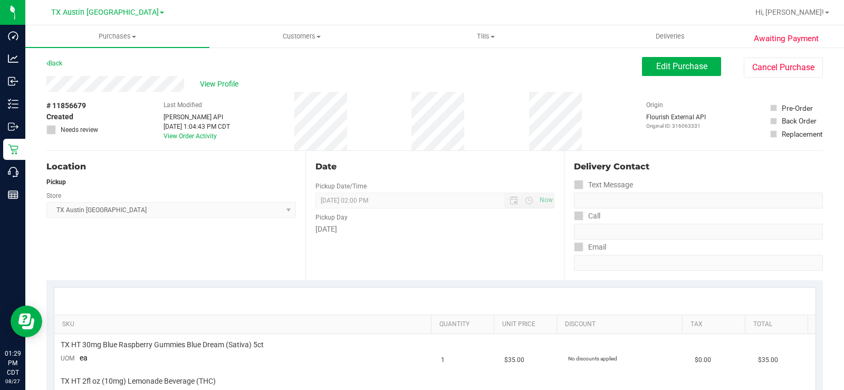
click at [109, 83] on div "View Profile" at bounding box center [343, 84] width 595 height 16
click at [642, 64] on button "Edit Purchase" at bounding box center [681, 66] width 79 height 19
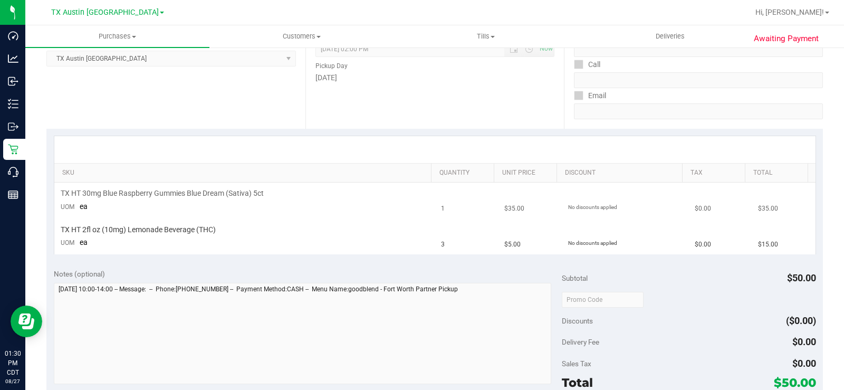
scroll to position [369, 0]
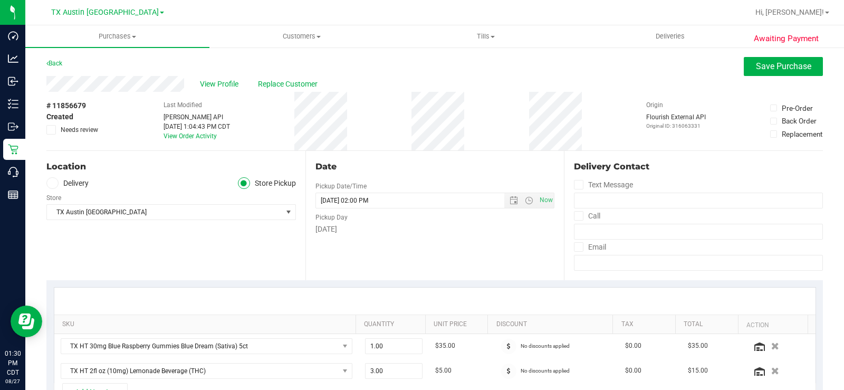
click at [54, 183] on icon at bounding box center [52, 183] width 6 height 0
click at [0, 0] on input "Delivery" at bounding box center [0, 0] width 0 height 0
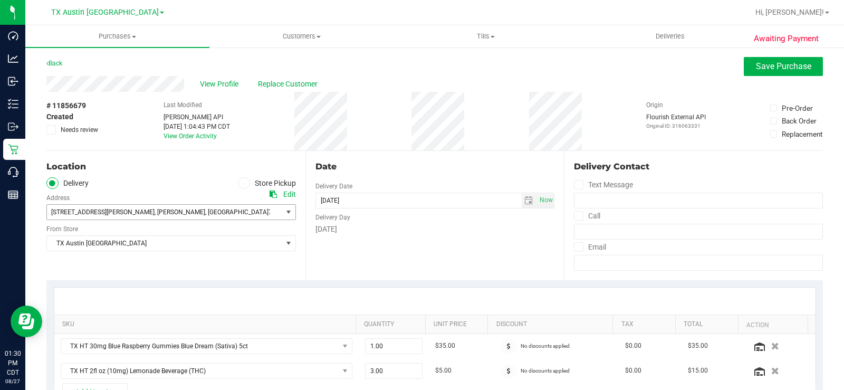
click at [155, 215] on span ", Burleson" at bounding box center [180, 211] width 51 height 7
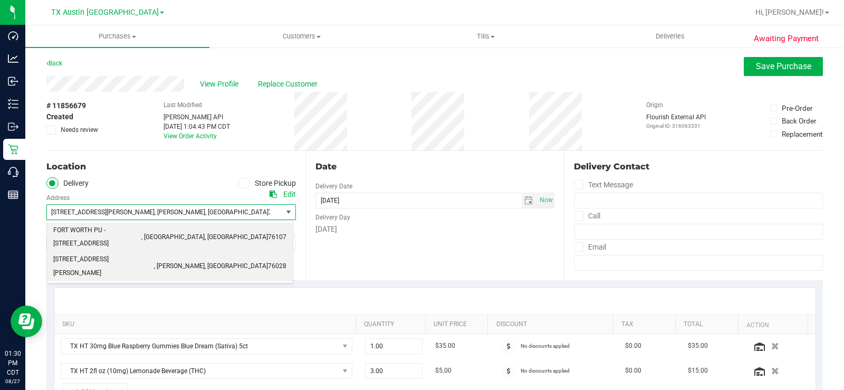
click at [100, 224] on span "FORT WORTH PU - [STREET_ADDRESS]" at bounding box center [97, 237] width 88 height 27
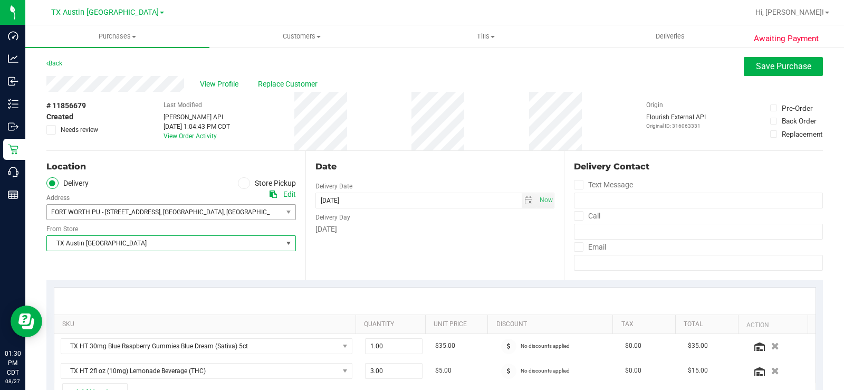
click at [111, 241] on span "TX Austin [GEOGRAPHIC_DATA]" at bounding box center [164, 243] width 235 height 15
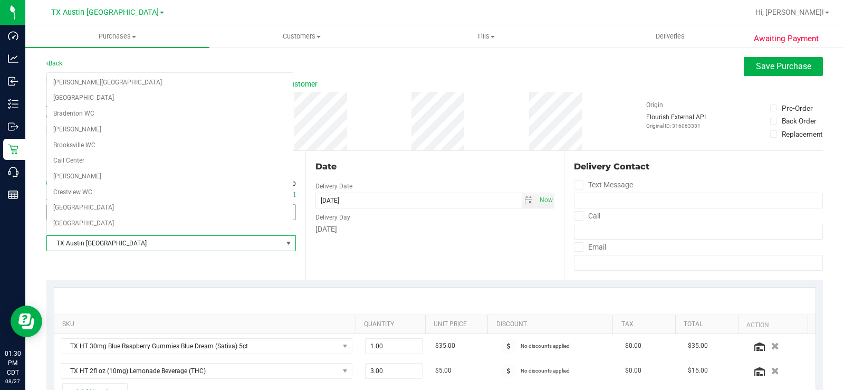
scroll to position [657, 0]
click at [115, 258] on div "Location Delivery Store Pickup Address Edit FORT WORTH PU - 1307 8th ave , Fort…" at bounding box center [175, 215] width 259 height 129
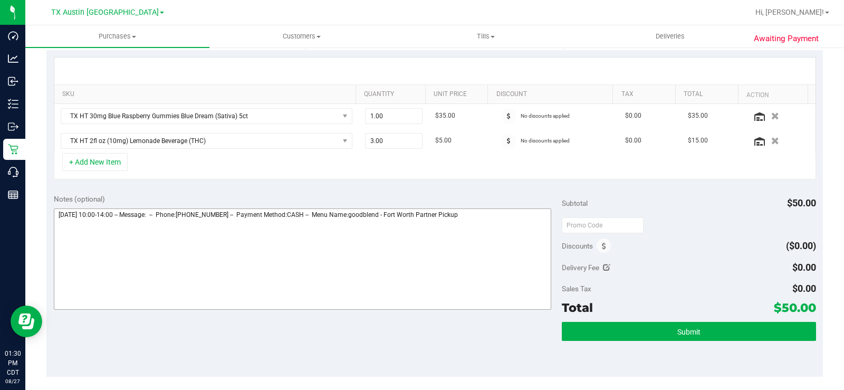
scroll to position [264, 0]
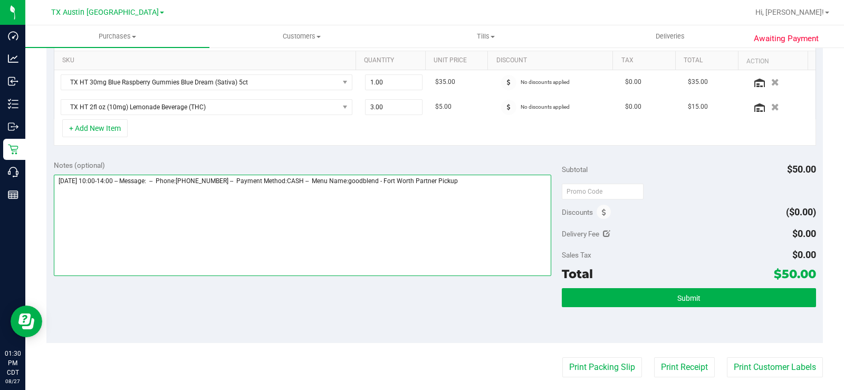
click at [488, 187] on textarea at bounding box center [302, 225] width 497 height 101
type textarea "Thursday 08/28/2025 10:00-14:00 -- Message: -- Phone:8173571558 -- Payment Meth…"
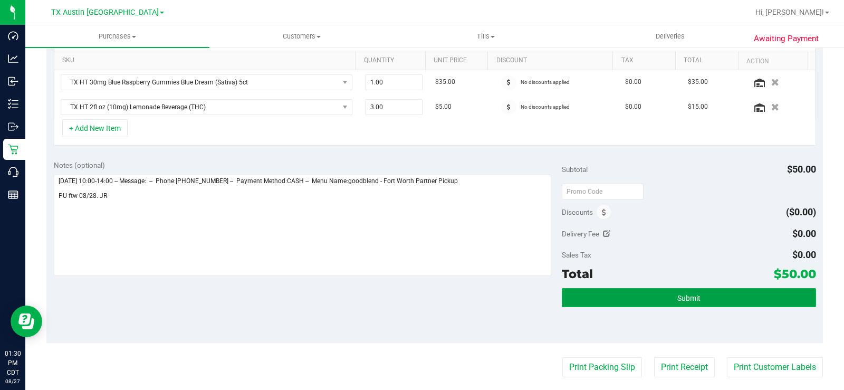
click at [706, 296] on button "Submit" at bounding box center [689, 297] width 254 height 19
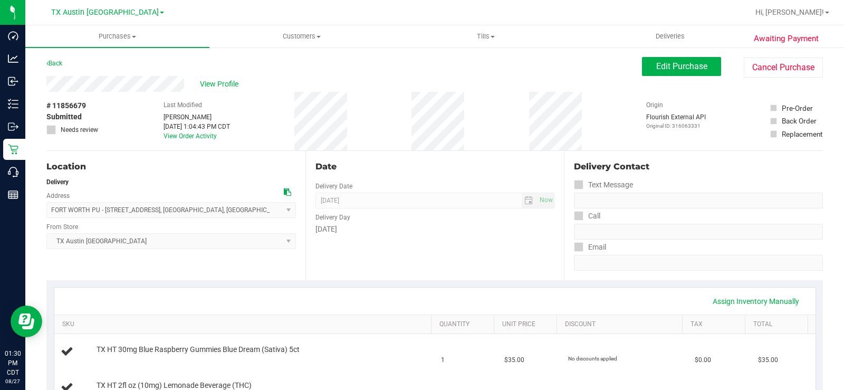
click at [214, 78] on div "View Profile" at bounding box center [343, 84] width 595 height 16
click at [227, 86] on span "View Profile" at bounding box center [221, 84] width 42 height 11
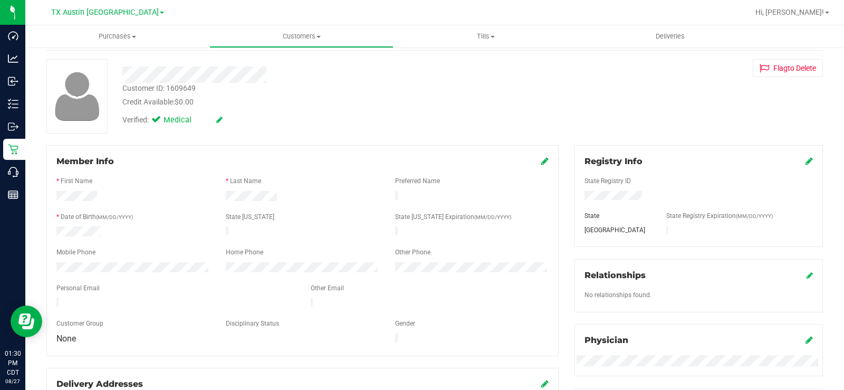
scroll to position [105, 0]
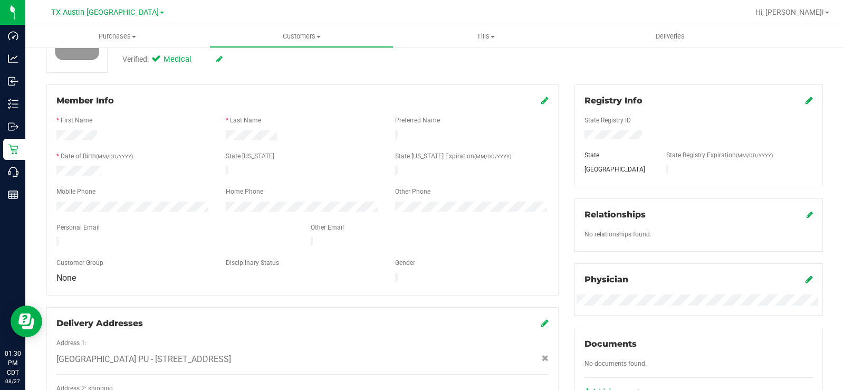
drag, startPoint x: 168, startPoint y: 234, endPoint x: 49, endPoint y: 237, distance: 119.2
click at [49, 237] on div at bounding box center [176, 243] width 254 height 13
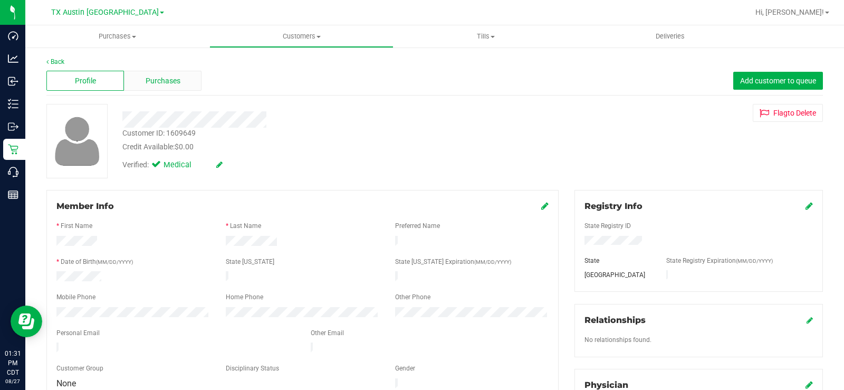
click at [161, 78] on span "Purchases" at bounding box center [163, 80] width 35 height 11
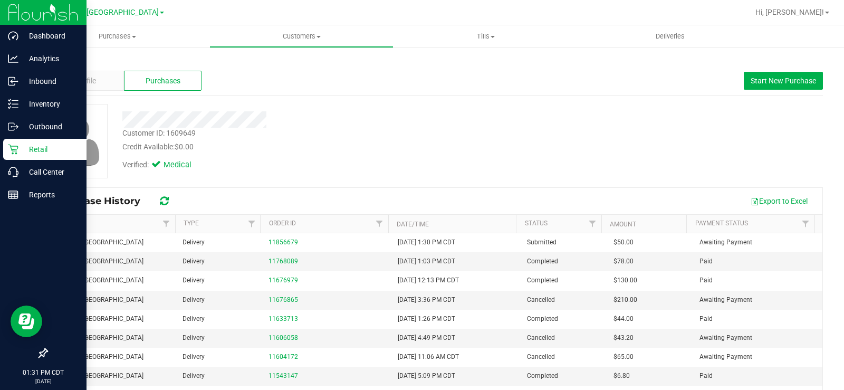
click at [13, 149] on icon at bounding box center [13, 149] width 11 height 11
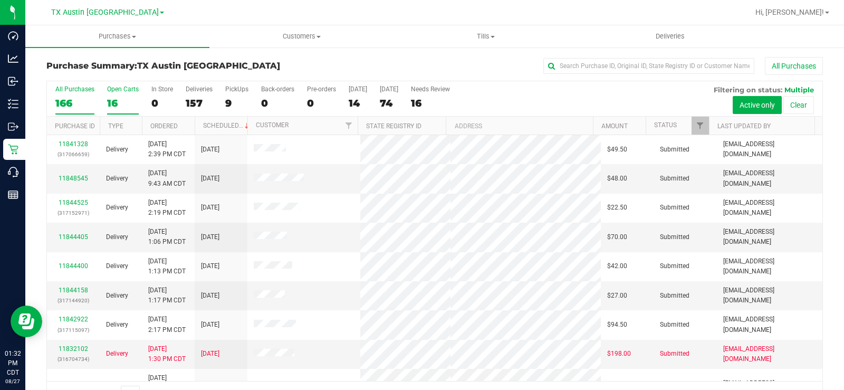
click at [112, 97] on div "16" at bounding box center [123, 103] width 32 height 12
click at [0, 0] on input "Open Carts 16" at bounding box center [0, 0] width 0 height 0
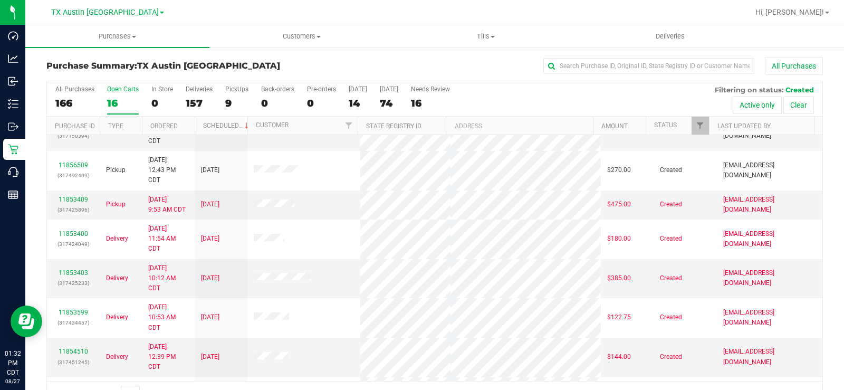
scroll to position [81, 0]
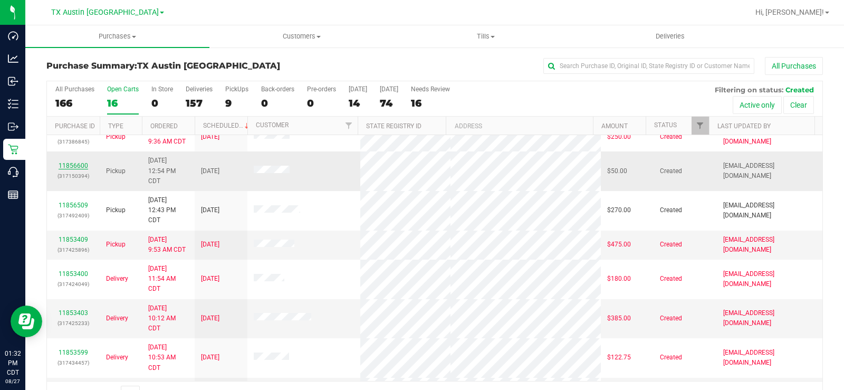
click at [75, 166] on link "11856600" at bounding box center [74, 165] width 30 height 7
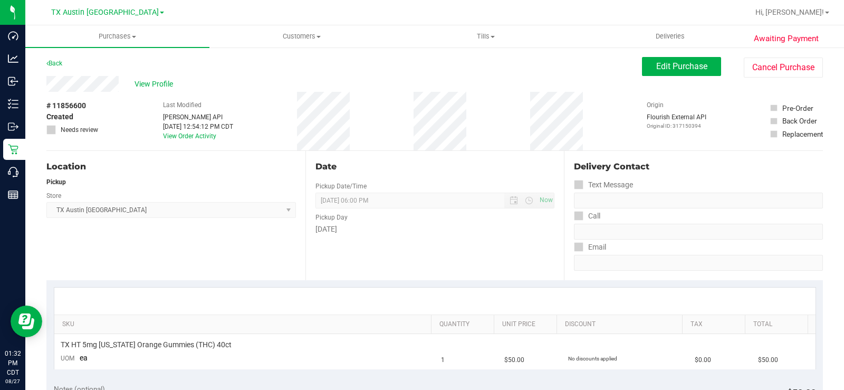
click at [87, 87] on div "View Profile" at bounding box center [343, 84] width 595 height 16
click at [660, 72] on button "Edit Purchase" at bounding box center [681, 66] width 79 height 19
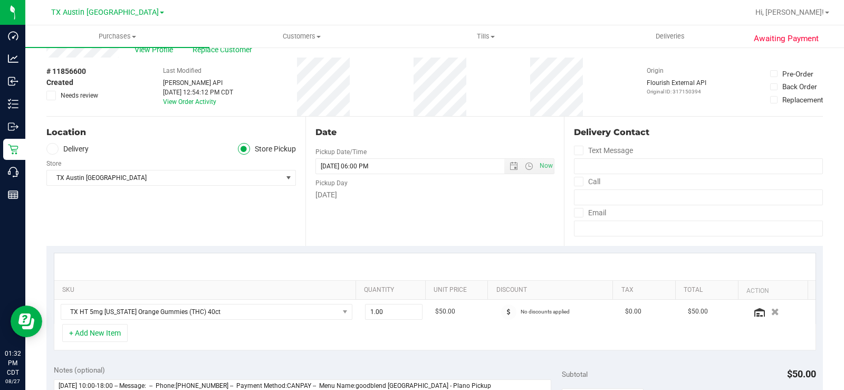
scroll to position [53, 0]
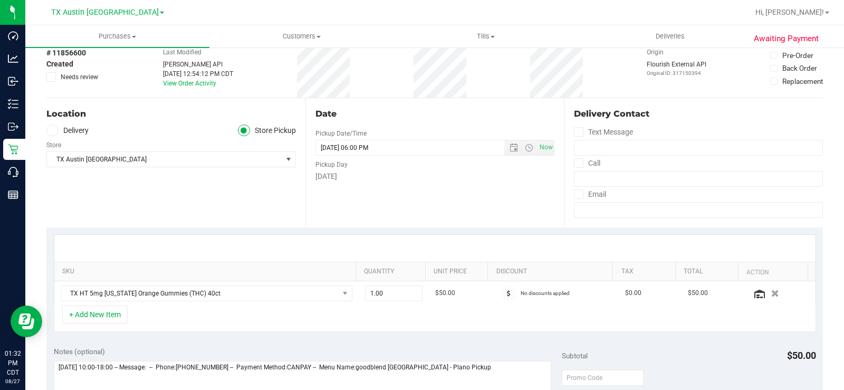
click at [50, 126] on span at bounding box center [52, 130] width 12 height 12
click at [0, 0] on input "Delivery" at bounding box center [0, 0] width 0 height 0
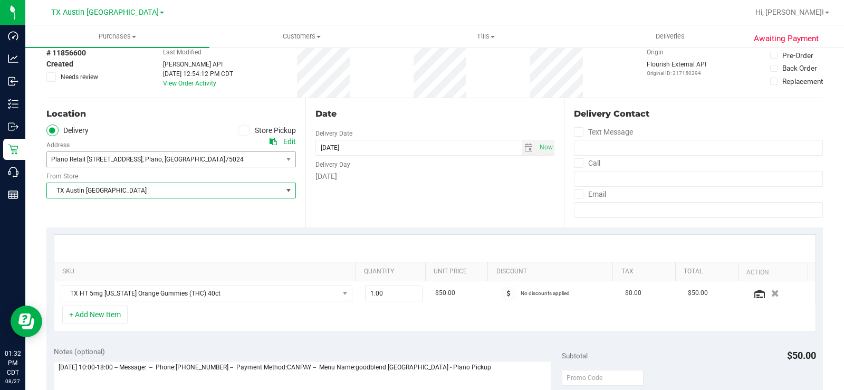
drag, startPoint x: 83, startPoint y: 189, endPoint x: 95, endPoint y: 159, distance: 32.4
click at [83, 189] on span "TX Austin [GEOGRAPHIC_DATA]" at bounding box center [164, 190] width 235 height 15
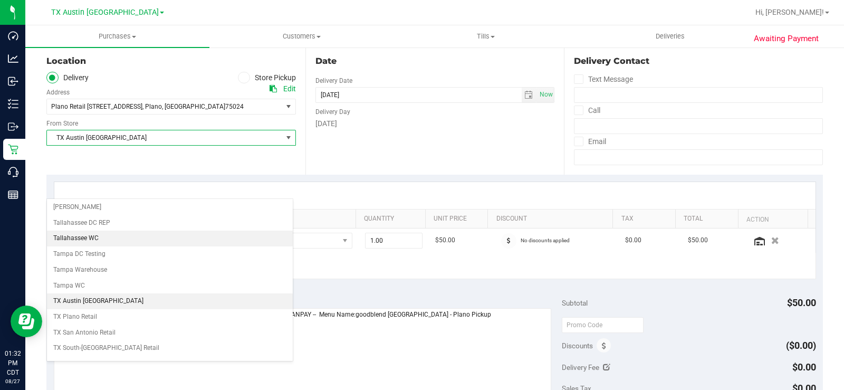
scroll to position [710, 0]
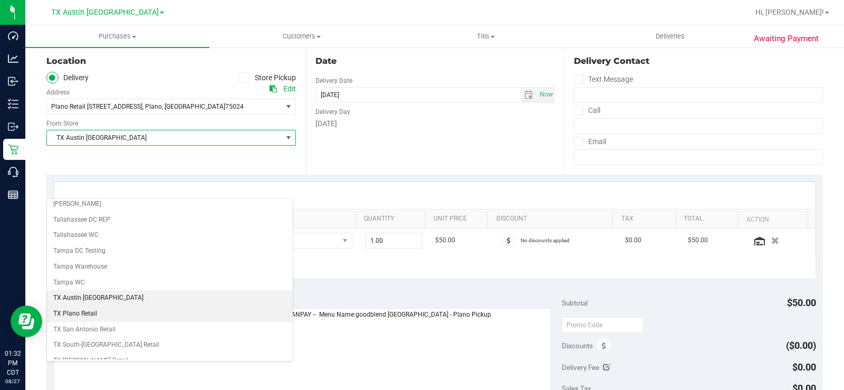
click at [98, 310] on li "TX Plano Retail" at bounding box center [170, 314] width 246 height 16
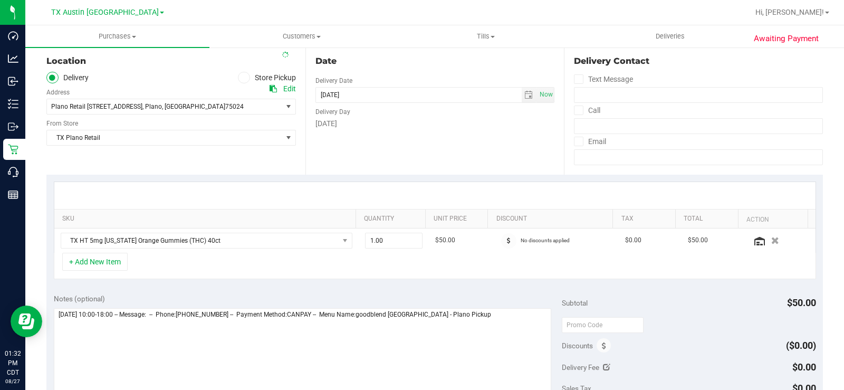
click at [253, 181] on div "SKU Quantity Unit Price Discount Tax Total Action TX HT 5mg Texas Orange Gummie…" at bounding box center [435, 216] width 762 height 71
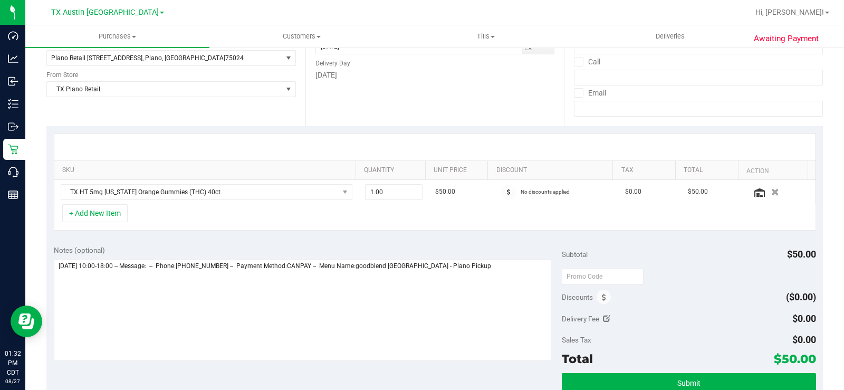
scroll to position [211, 0]
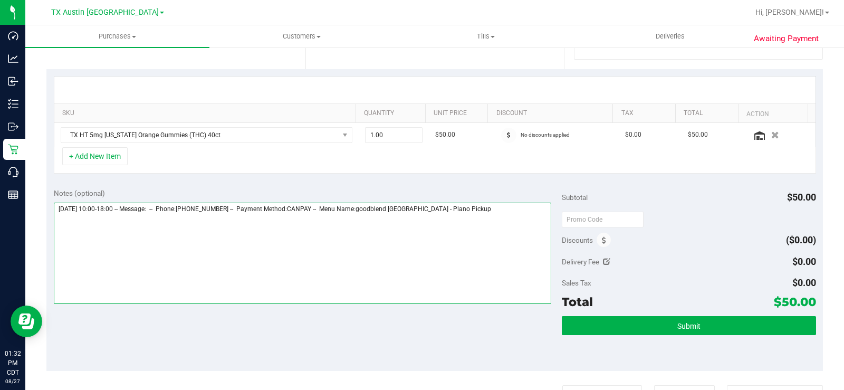
click at [473, 213] on textarea at bounding box center [302, 253] width 497 height 101
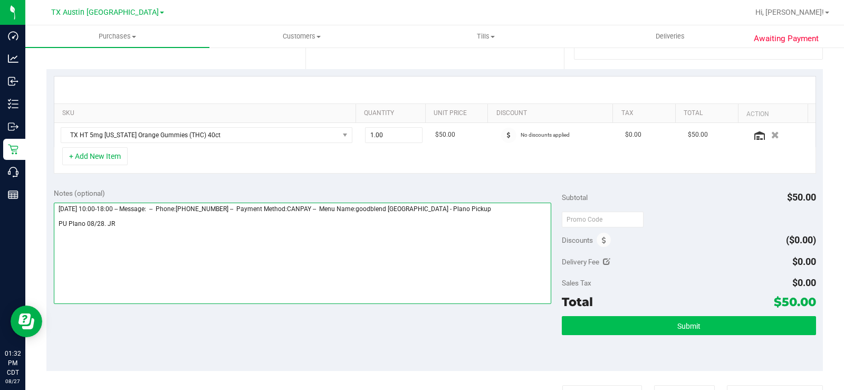
type textarea "Thursday 08/28/2025 10:00-18:00 -- Message: -- Phone:2145794803 -- Payment Meth…"
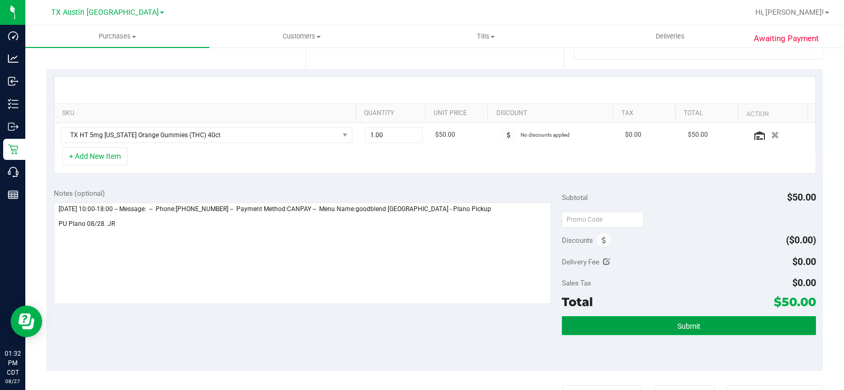
click at [686, 326] on span "Submit" at bounding box center [688, 326] width 23 height 8
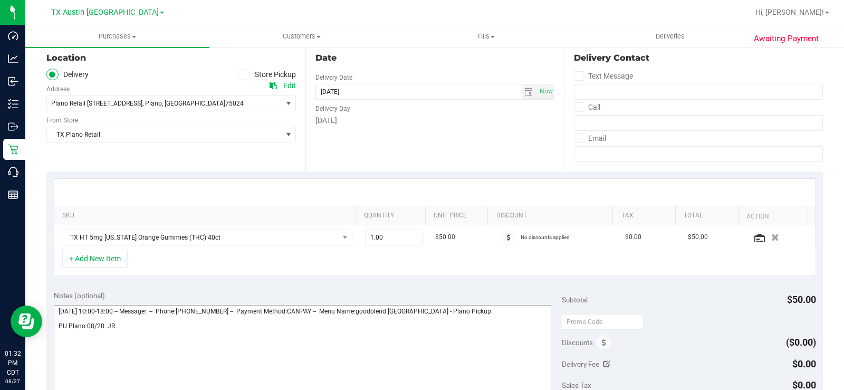
scroll to position [0, 0]
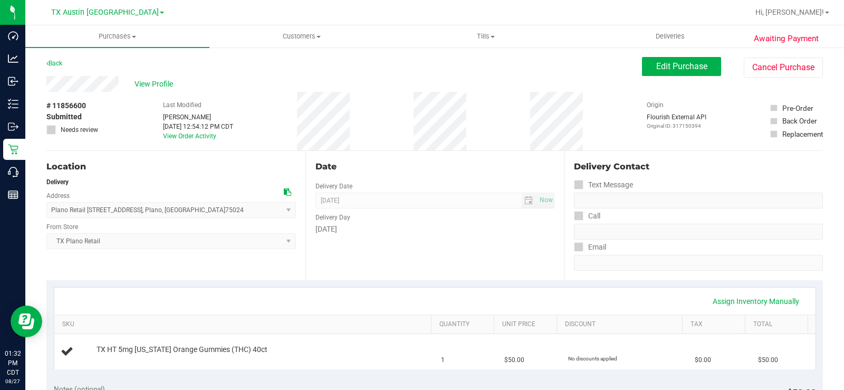
drag, startPoint x: 119, startPoint y: 84, endPoint x: 44, endPoint y: 86, distance: 74.9
click at [148, 88] on span "View Profile" at bounding box center [155, 84] width 42 height 11
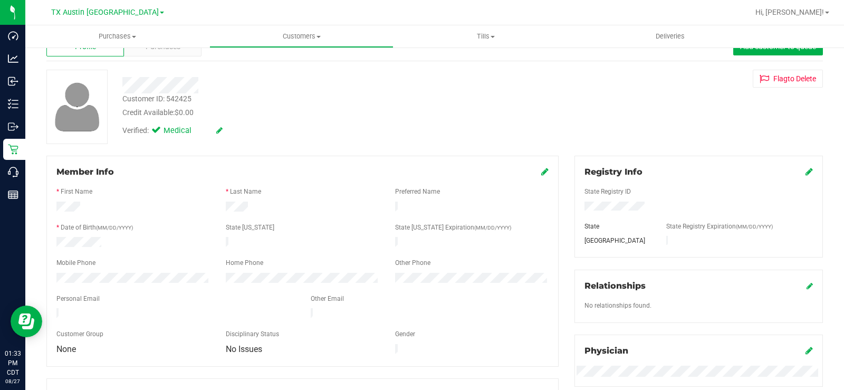
scroll to position [53, 0]
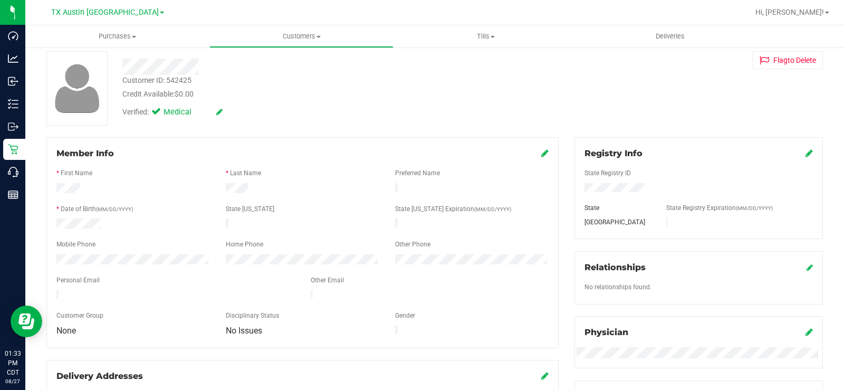
click at [33, 291] on div "Back Profile Purchases Add customer to queue Customer ID: 542425 Credit Availab…" at bounding box center [434, 361] width 819 height 735
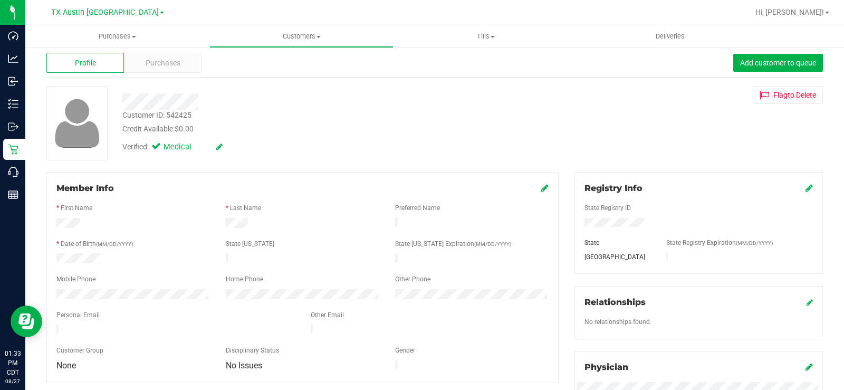
scroll to position [0, 0]
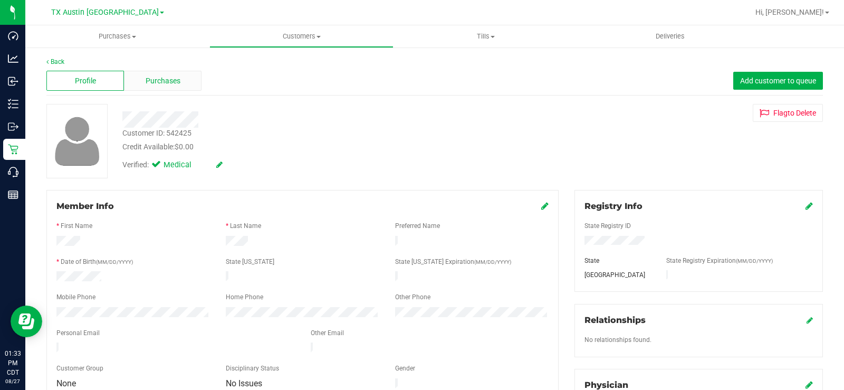
click at [146, 85] on span "Purchases" at bounding box center [163, 80] width 35 height 11
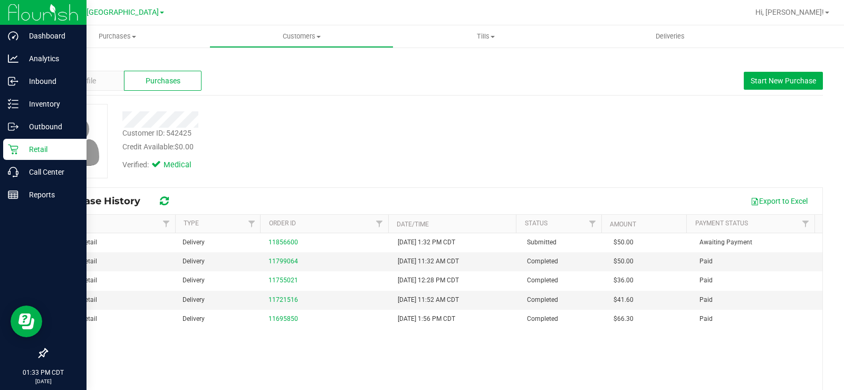
click at [21, 147] on p "Retail" at bounding box center [49, 149] width 63 height 13
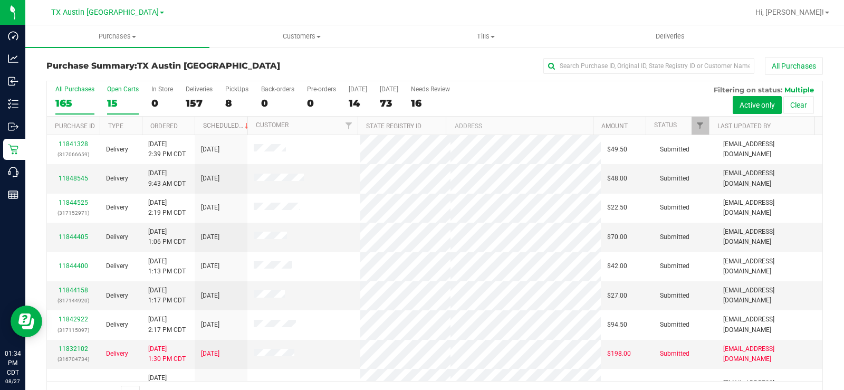
click at [117, 100] on div "15" at bounding box center [123, 103] width 32 height 12
click at [0, 0] on input "Open Carts 15" at bounding box center [0, 0] width 0 height 0
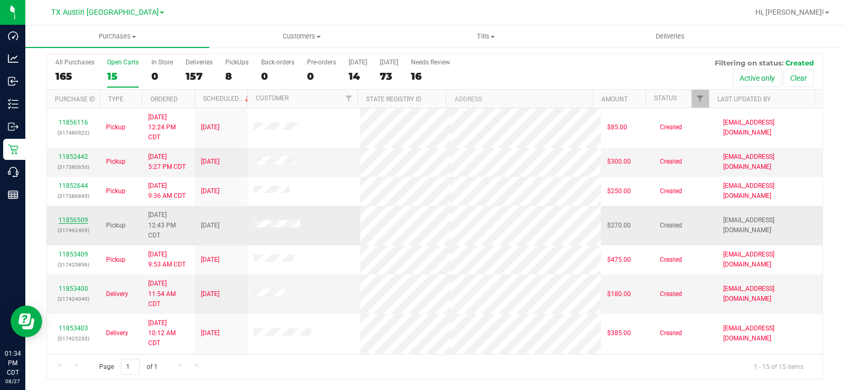
click at [73, 216] on td "11856509 (317492409)" at bounding box center [73, 226] width 53 height 40
click at [74, 217] on link "11856509" at bounding box center [74, 219] width 30 height 7
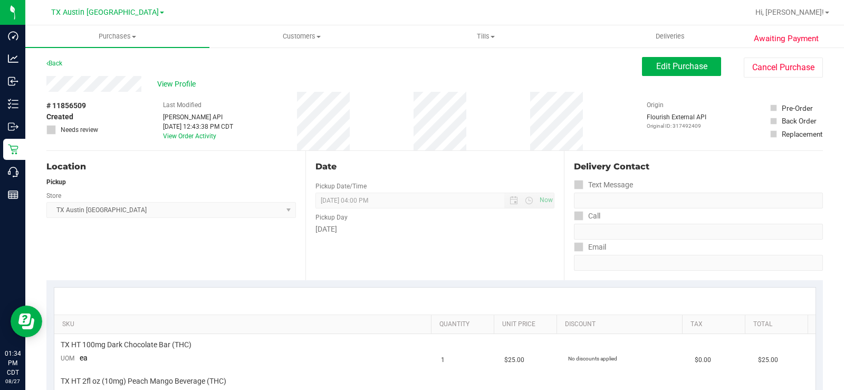
click at [105, 85] on div "View Profile" at bounding box center [343, 84] width 595 height 16
click at [185, 75] on div "Back Edit Purchase Cancel Purchase" at bounding box center [434, 66] width 776 height 19
click at [187, 83] on span "View Profile" at bounding box center [178, 84] width 42 height 11
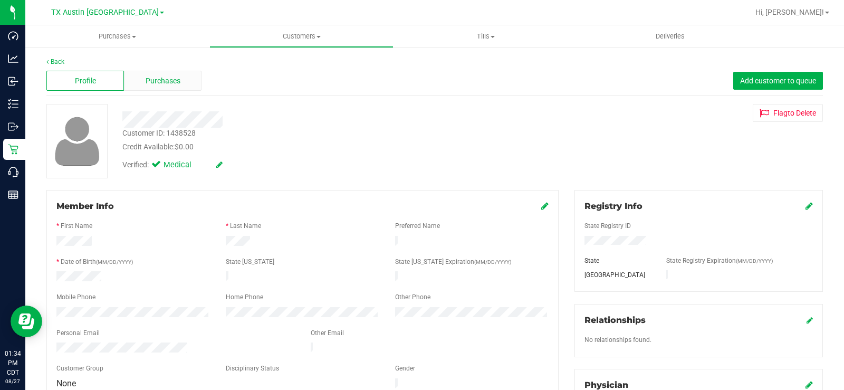
click at [159, 81] on span "Purchases" at bounding box center [163, 80] width 35 height 11
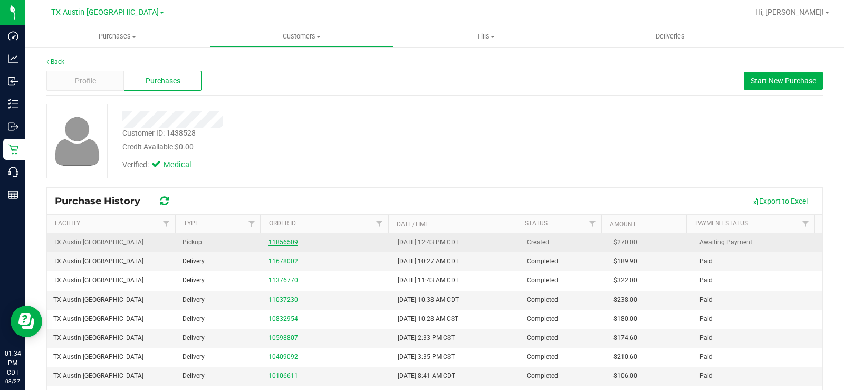
click at [279, 240] on link "11856509" at bounding box center [283, 241] width 30 height 7
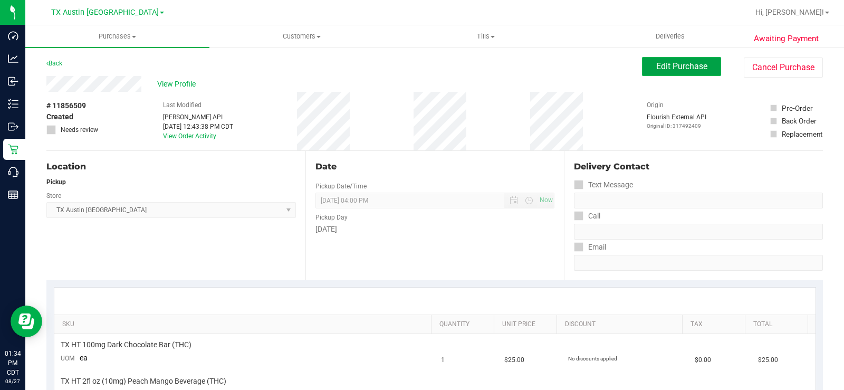
click at [659, 74] on button "Edit Purchase" at bounding box center [681, 66] width 79 height 19
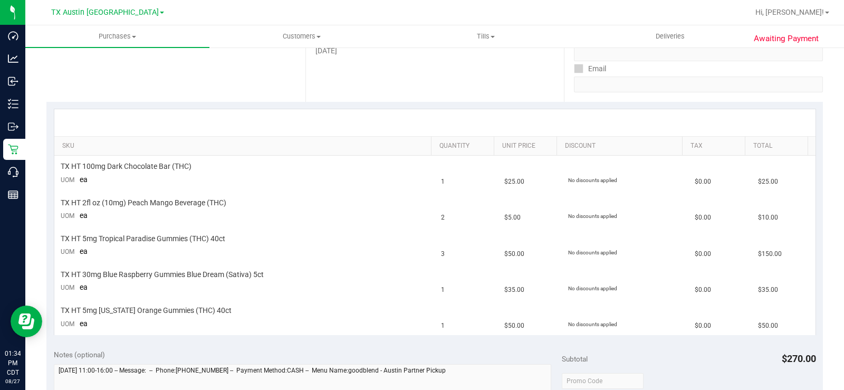
scroll to position [211, 0]
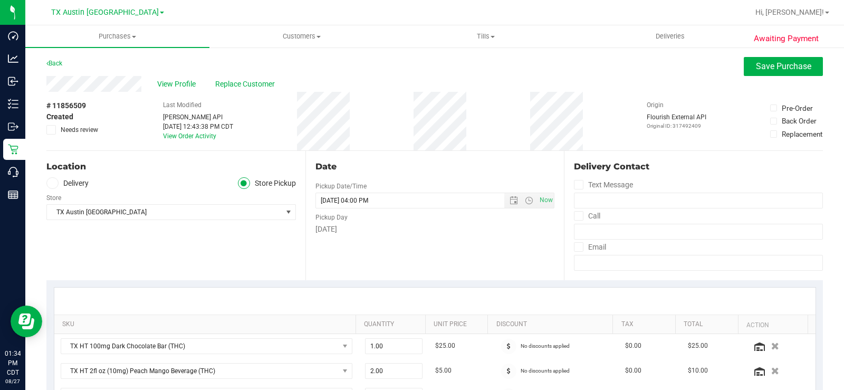
click at [55, 182] on span at bounding box center [52, 183] width 12 height 12
click at [0, 0] on input "Delivery" at bounding box center [0, 0] width 0 height 0
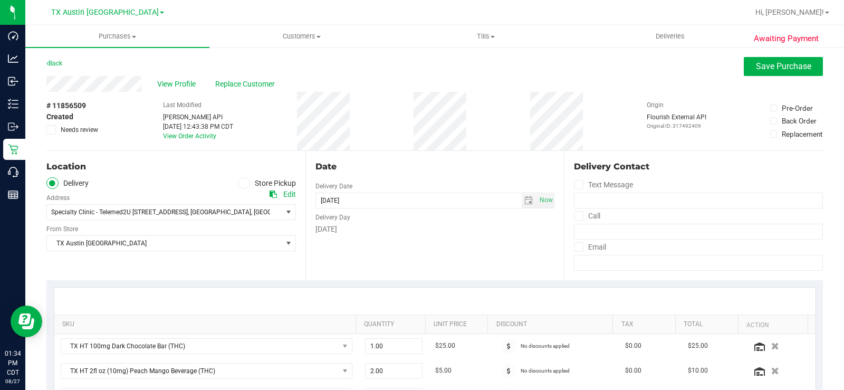
click at [117, 262] on div "Location Delivery Store Pickup Address Edit Specialty Clinic - Telemed2U 2217 P…" at bounding box center [175, 215] width 259 height 129
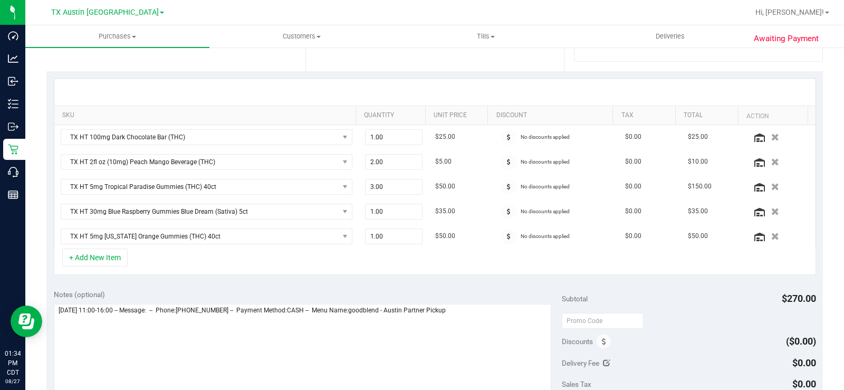
scroll to position [211, 0]
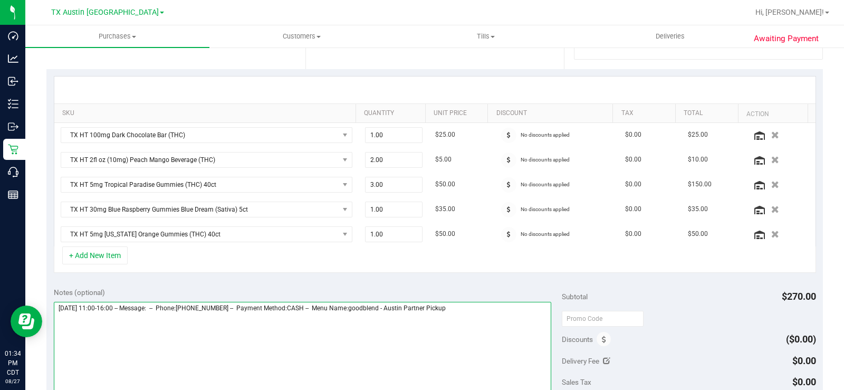
drag, startPoint x: 483, startPoint y: 309, endPoint x: 477, endPoint y: 307, distance: 6.2
click at [480, 307] on textarea at bounding box center [302, 352] width 497 height 101
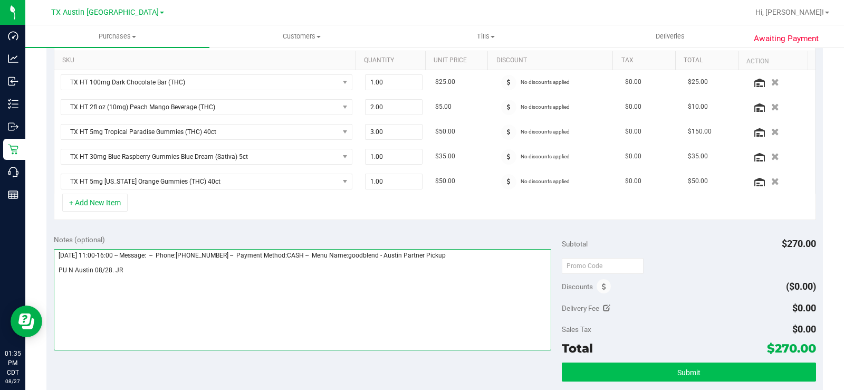
type textarea "Thursday 08/28/2025 11:00-16:00 -- Message: -- Phone:5122039361 -- Payment Meth…"
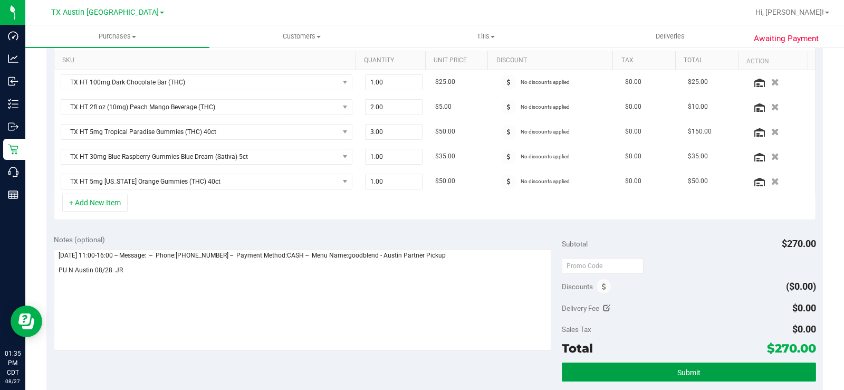
click at [638, 375] on button "Submit" at bounding box center [689, 371] width 254 height 19
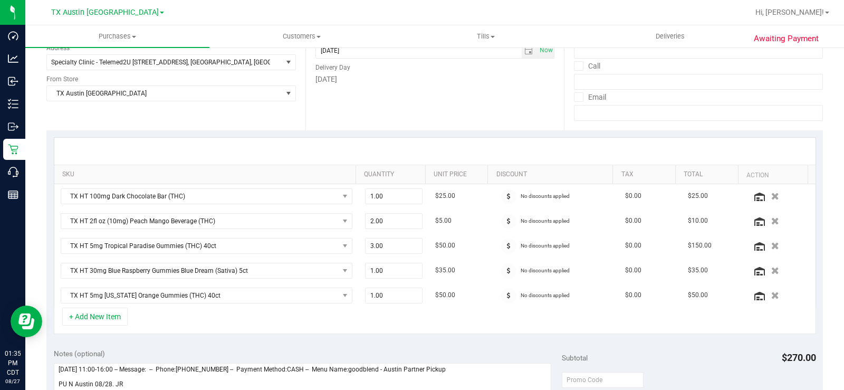
scroll to position [0, 0]
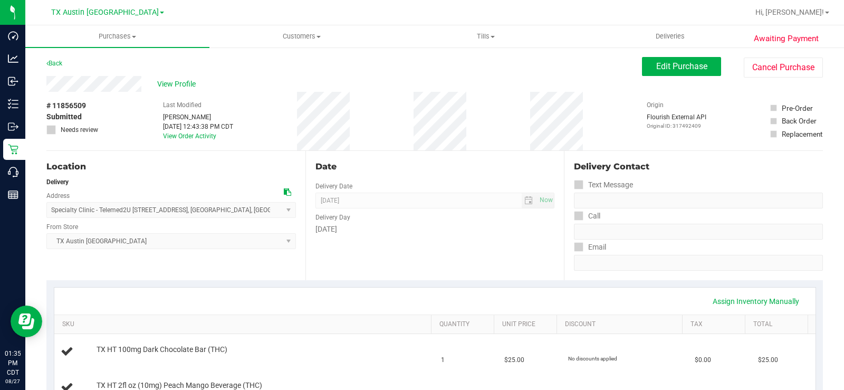
click at [48, 86] on div "View Profile" at bounding box center [343, 84] width 595 height 16
click at [187, 84] on span "View Profile" at bounding box center [178, 84] width 42 height 11
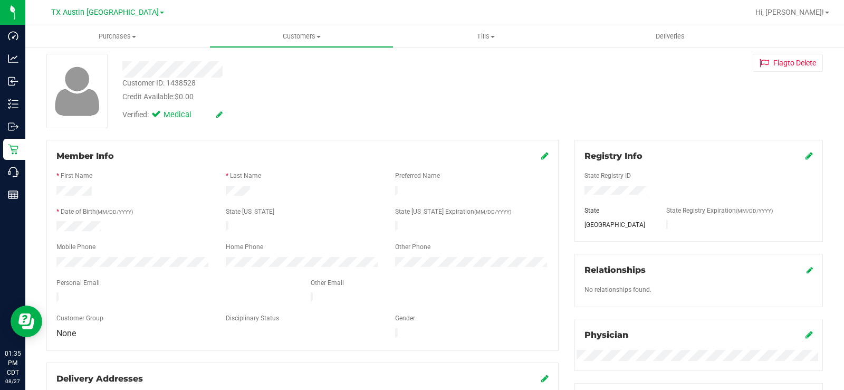
scroll to position [105, 0]
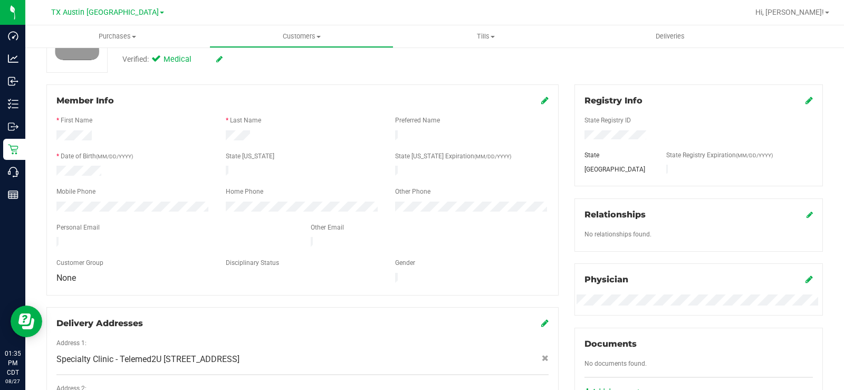
drag, startPoint x: 188, startPoint y: 235, endPoint x: 55, endPoint y: 232, distance: 133.0
click at [55, 237] on div at bounding box center [176, 243] width 254 height 13
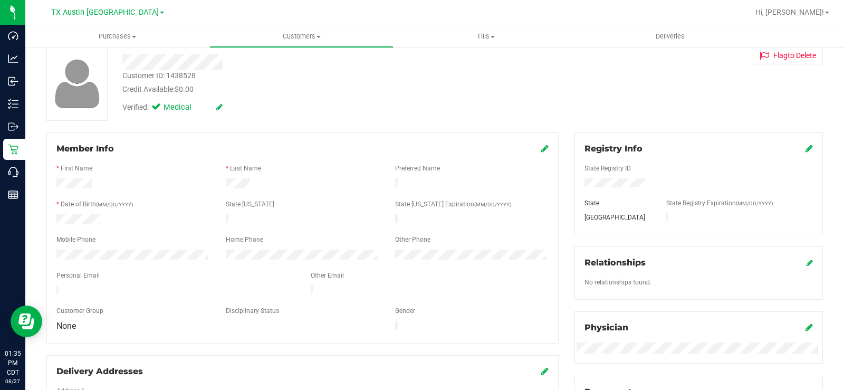
scroll to position [0, 0]
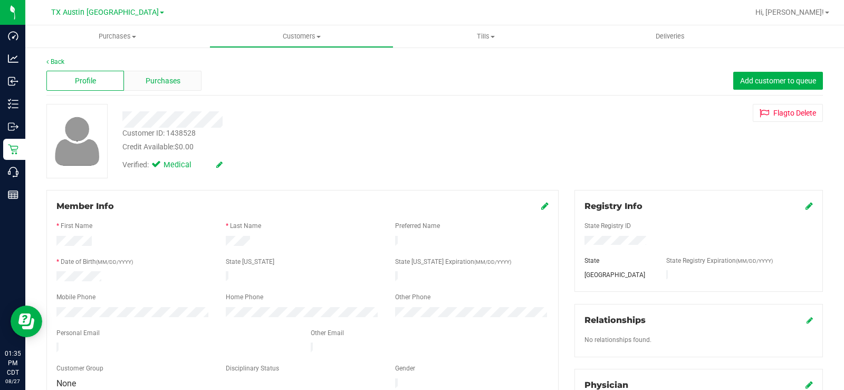
click at [169, 88] on div "Purchases" at bounding box center [163, 81] width 78 height 20
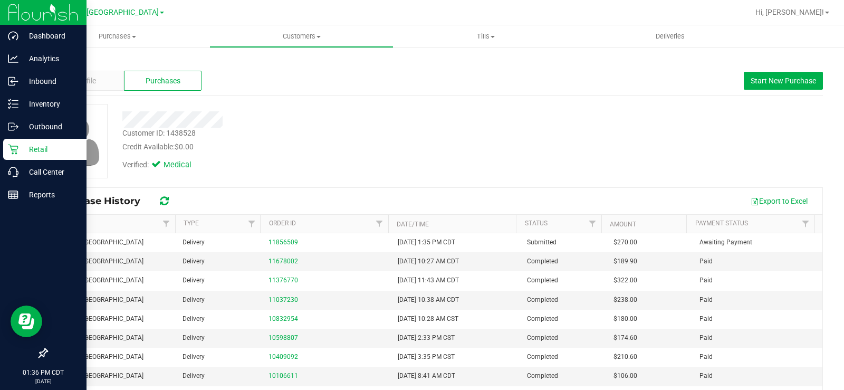
click at [27, 145] on p "Retail" at bounding box center [49, 149] width 63 height 13
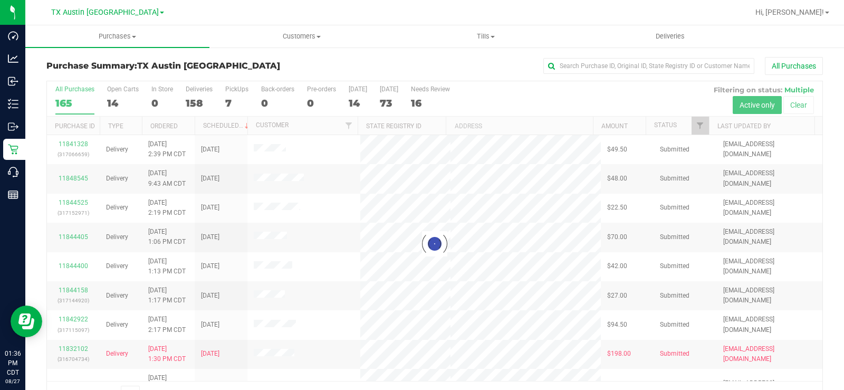
click at [110, 96] on div at bounding box center [434, 243] width 775 height 325
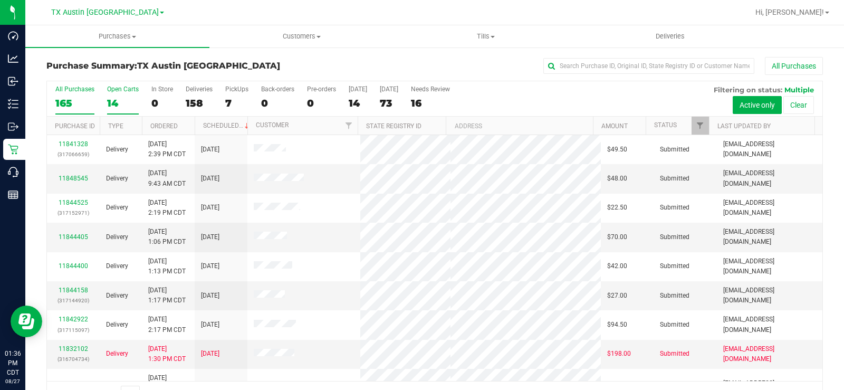
click at [111, 97] on label "Open Carts 14" at bounding box center [123, 99] width 32 height 29
click at [0, 0] on input "Open Carts 14" at bounding box center [0, 0] width 0 height 0
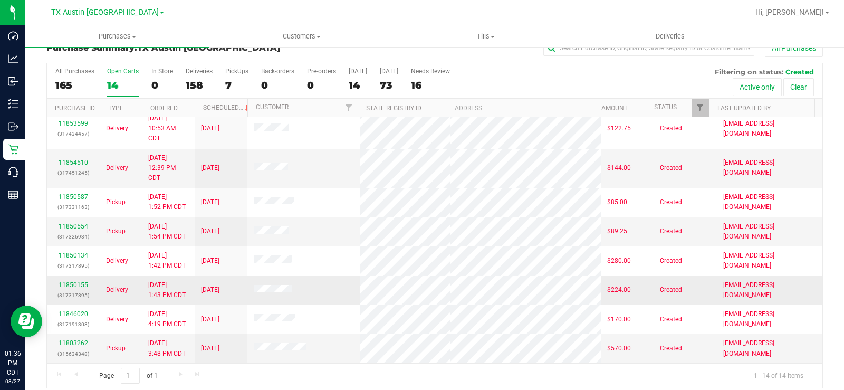
scroll to position [27, 0]
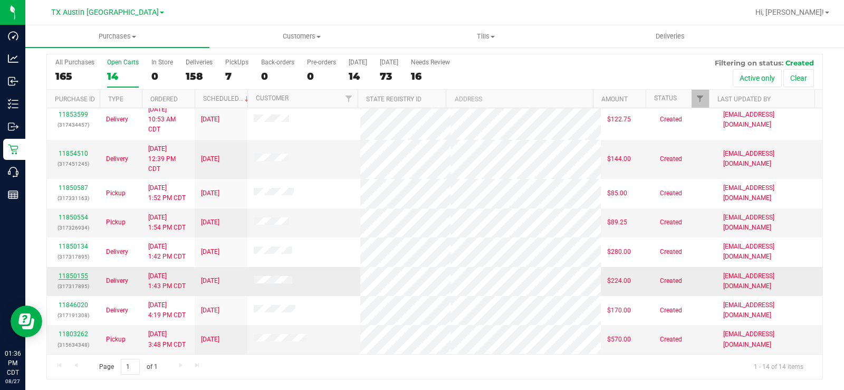
click at [84, 273] on link "11850155" at bounding box center [74, 275] width 30 height 7
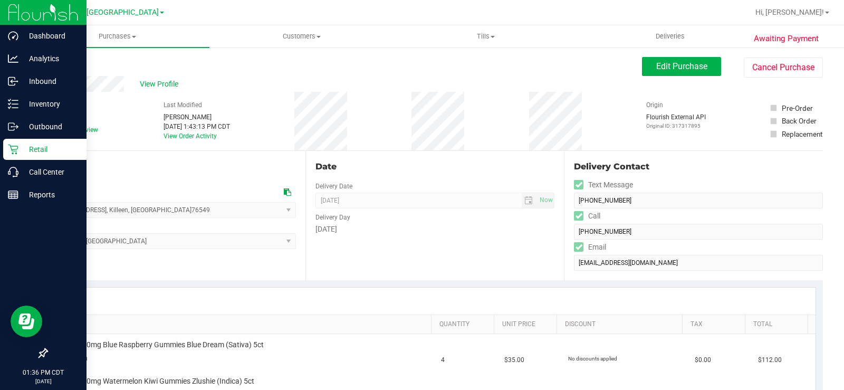
click at [12, 148] on icon at bounding box center [13, 149] width 11 height 11
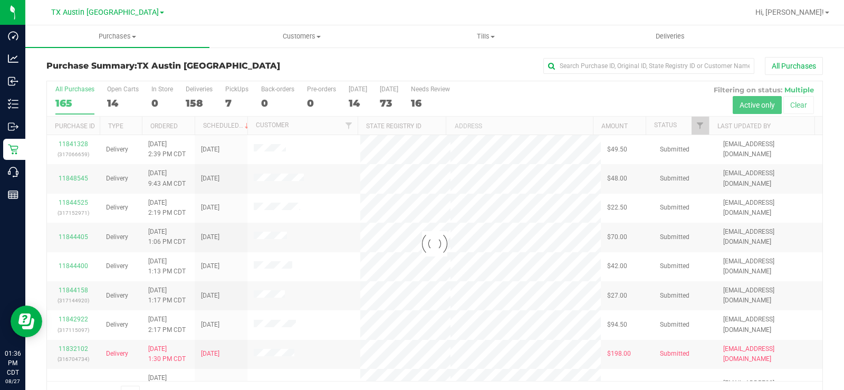
click at [116, 93] on div at bounding box center [434, 243] width 775 height 325
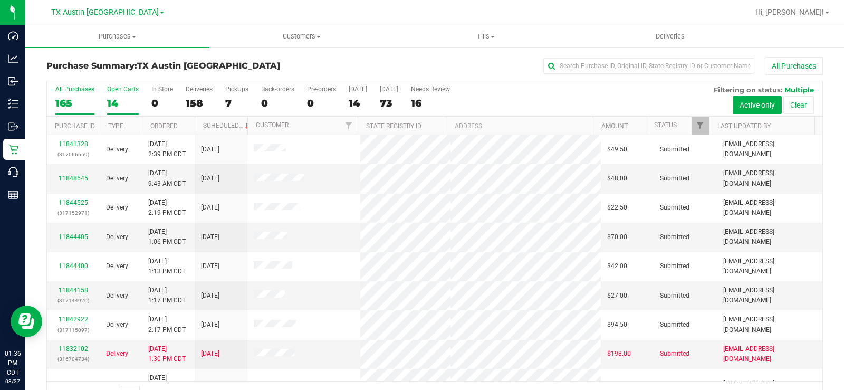
click at [111, 97] on div "14" at bounding box center [123, 103] width 32 height 12
click at [0, 0] on input "Open Carts 14" at bounding box center [0, 0] width 0 height 0
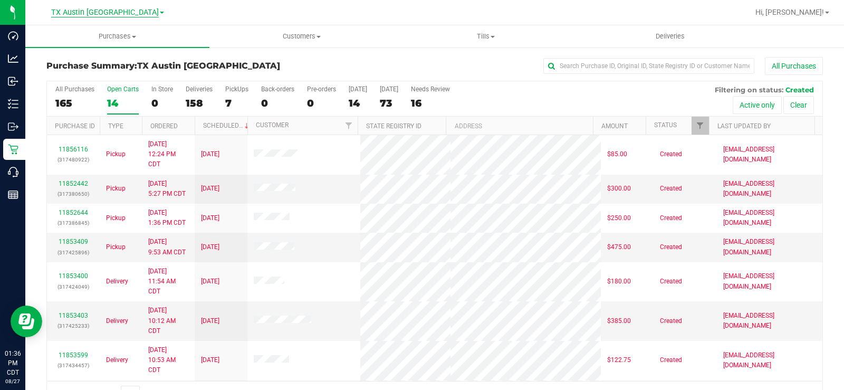
click at [98, 12] on span "TX Austin [GEOGRAPHIC_DATA]" at bounding box center [105, 12] width 108 height 9
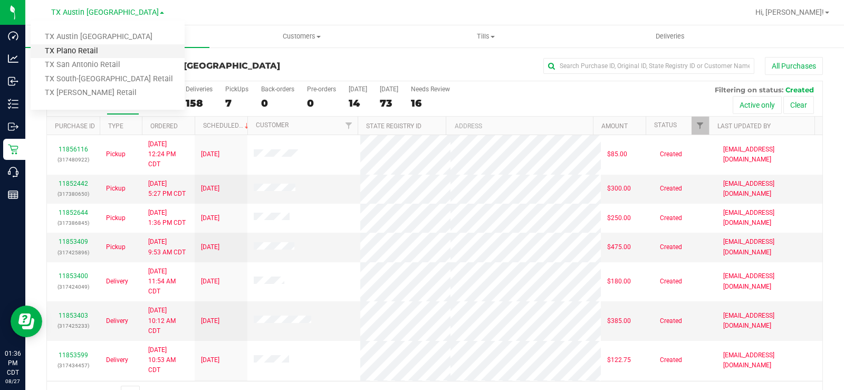
click at [89, 51] on link "TX Plano Retail" at bounding box center [108, 51] width 154 height 14
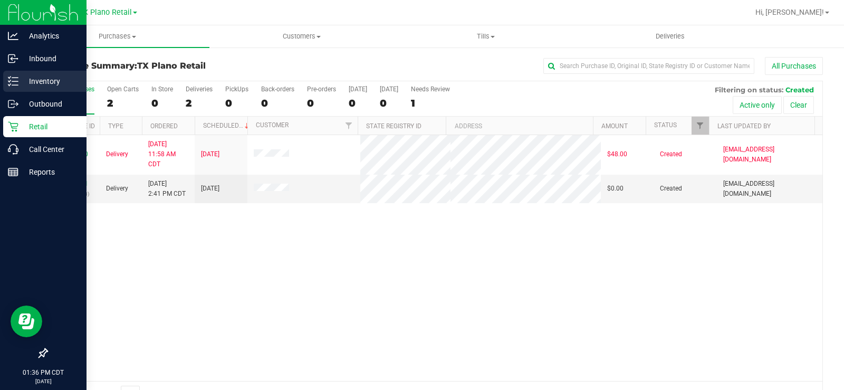
click at [33, 83] on p "Inventory" at bounding box center [49, 81] width 63 height 13
click at [34, 73] on div "Inventory" at bounding box center [44, 81] width 83 height 21
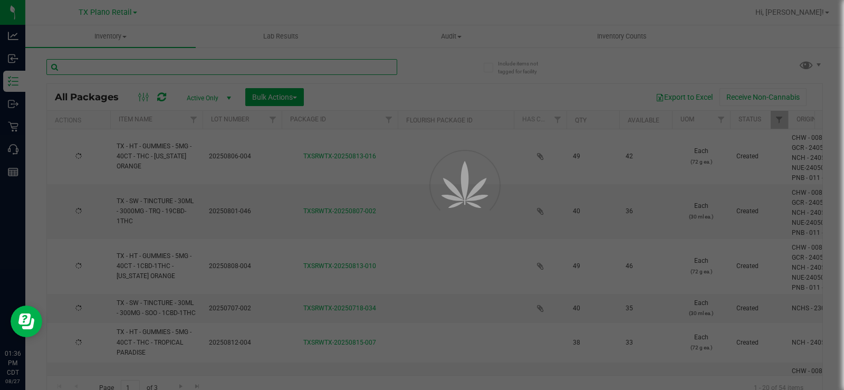
drag, startPoint x: 34, startPoint y: 73, endPoint x: 113, endPoint y: 65, distance: 79.0
click at [113, 65] on input "text" at bounding box center [221, 67] width 351 height 16
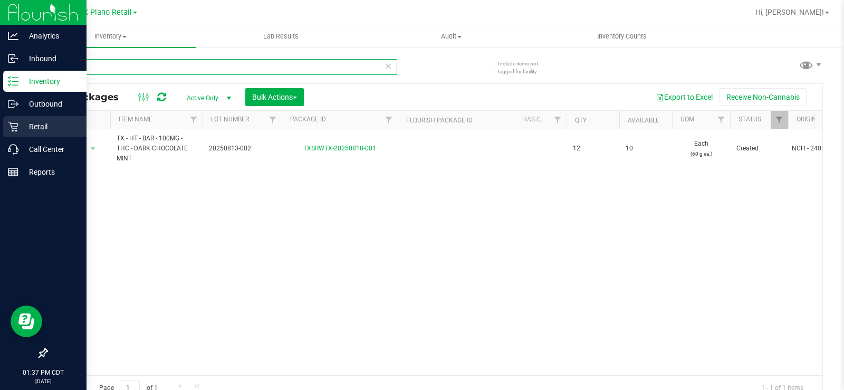
type input "mint"
click at [18, 131] on icon at bounding box center [13, 126] width 11 height 11
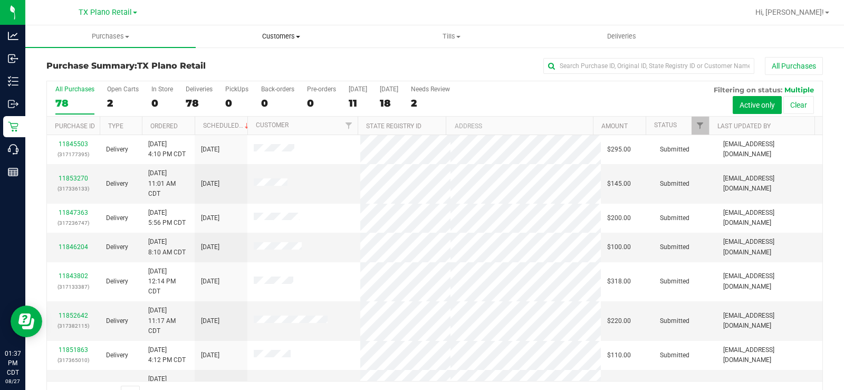
click at [283, 36] on span "Customers" at bounding box center [280, 36] width 169 height 9
click at [233, 64] on span "All customers" at bounding box center [234, 63] width 76 height 9
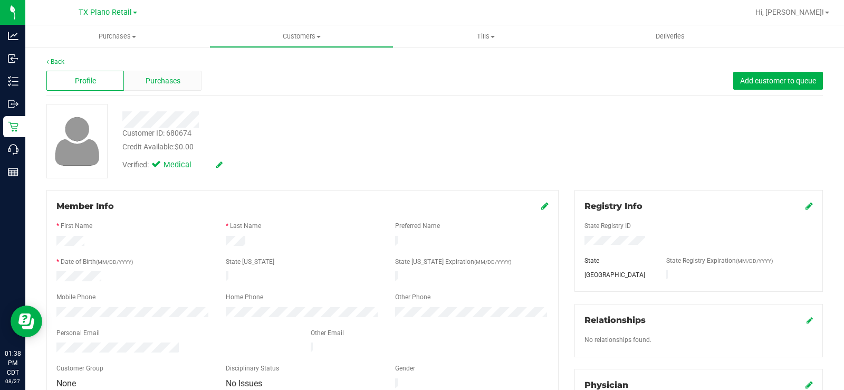
click at [149, 77] on span "Purchases" at bounding box center [163, 80] width 35 height 11
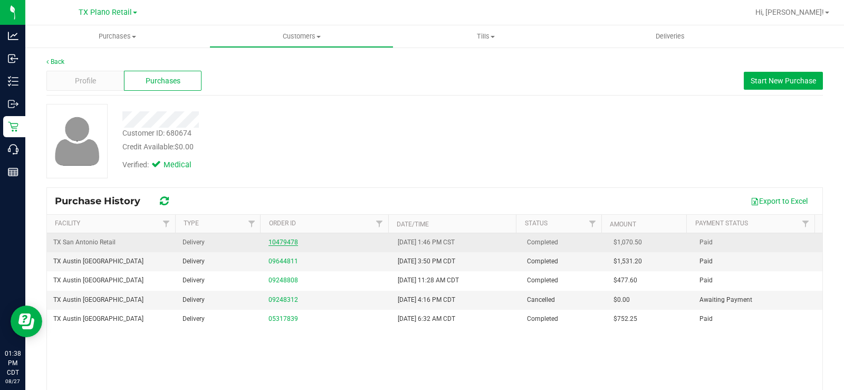
click at [268, 240] on link "10479478" at bounding box center [283, 241] width 30 height 7
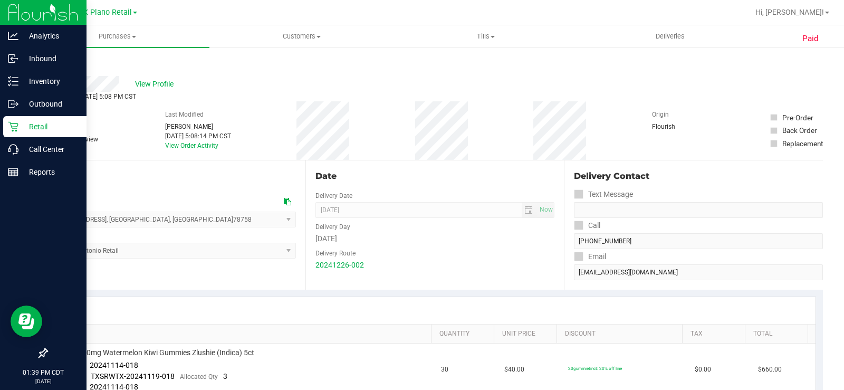
click at [28, 126] on p "Retail" at bounding box center [49, 126] width 63 height 13
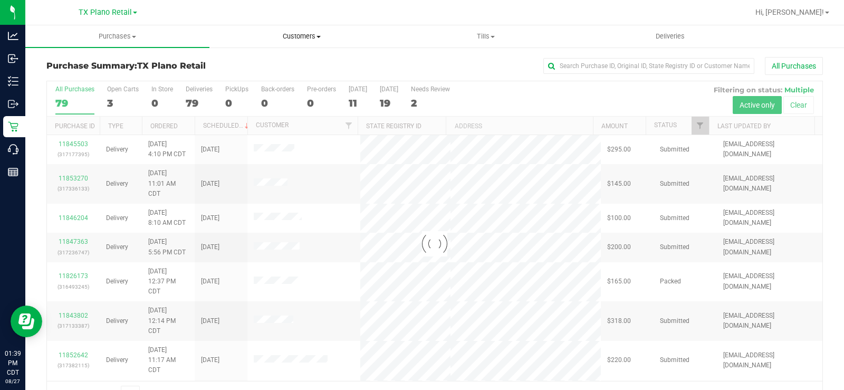
click at [302, 37] on span "Customers" at bounding box center [301, 36] width 183 height 9
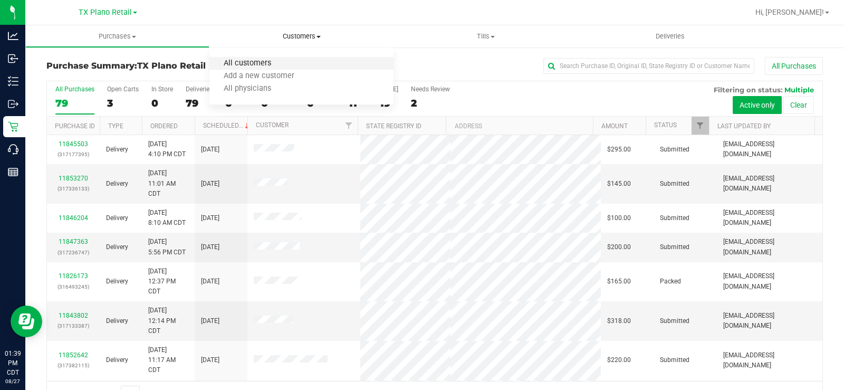
click at [262, 61] on span "All customers" at bounding box center [247, 63] width 76 height 9
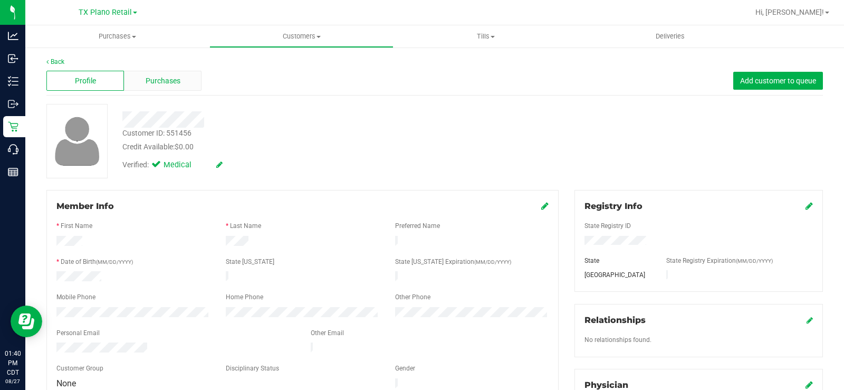
click at [161, 79] on span "Purchases" at bounding box center [163, 80] width 35 height 11
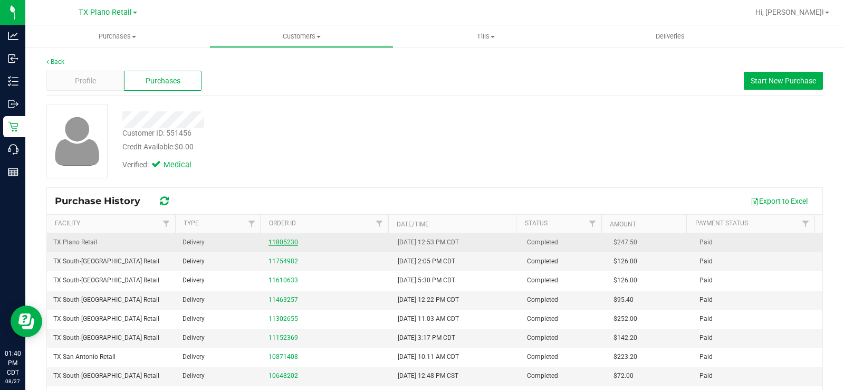
click at [280, 242] on link "11805230" at bounding box center [283, 241] width 30 height 7
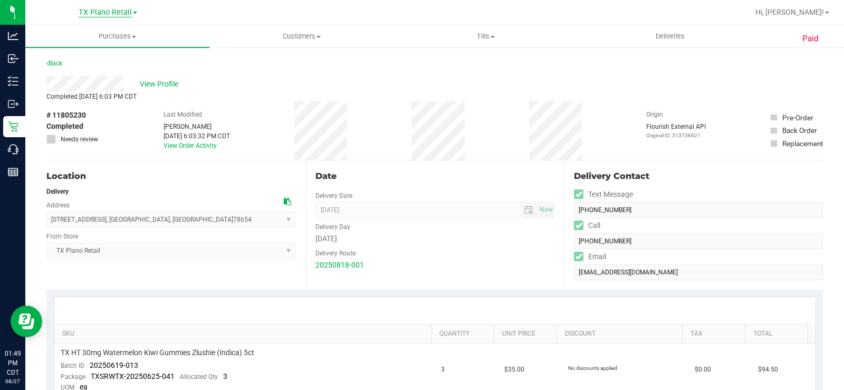
click at [102, 8] on span "TX Plano Retail" at bounding box center [105, 12] width 53 height 9
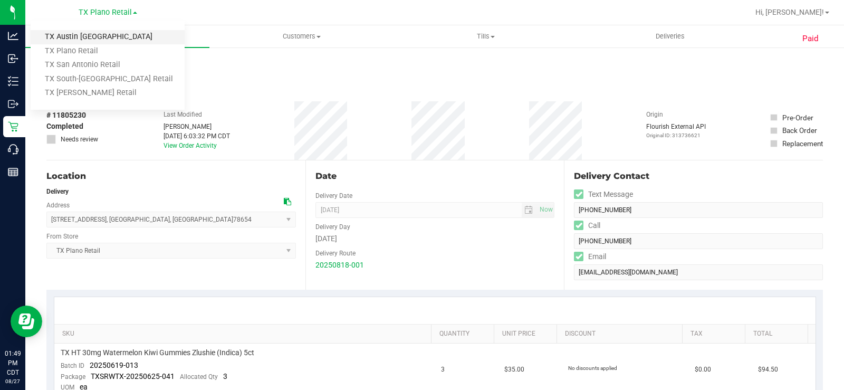
click at [94, 37] on link "TX Austin [GEOGRAPHIC_DATA]" at bounding box center [108, 37] width 154 height 14
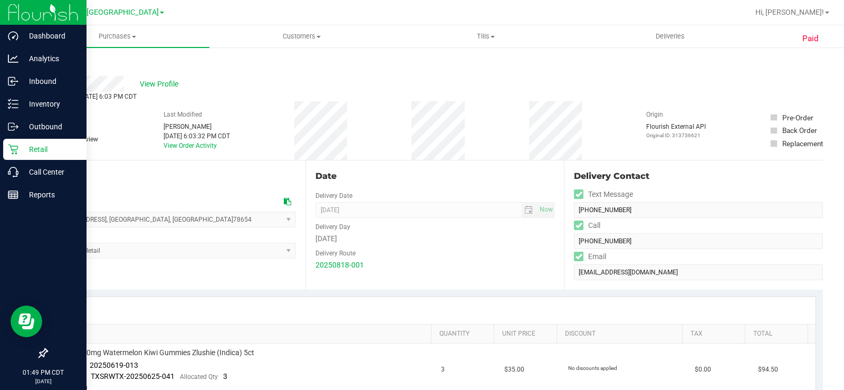
click at [17, 155] on div "Retail" at bounding box center [44, 149] width 83 height 21
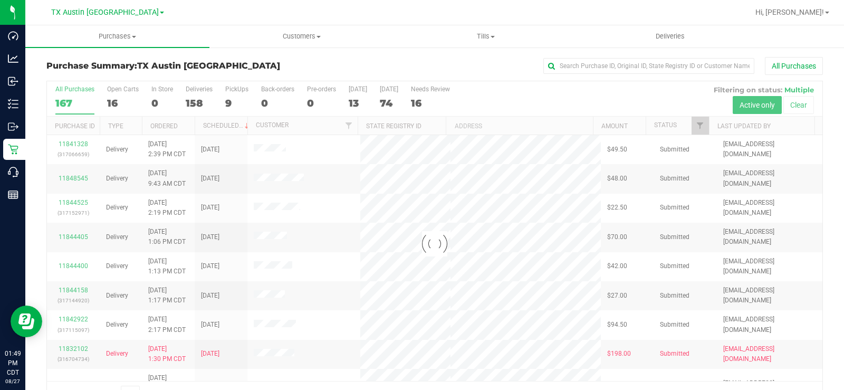
click at [111, 101] on div at bounding box center [434, 243] width 775 height 325
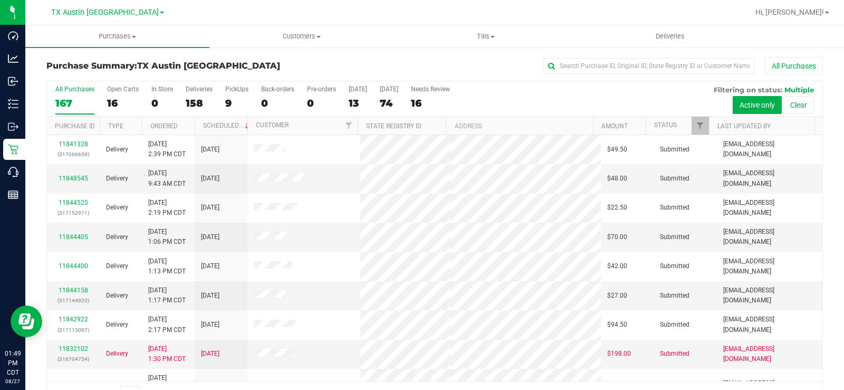
click at [111, 101] on div "16" at bounding box center [123, 103] width 32 height 12
click at [0, 0] on input "Open Carts 16" at bounding box center [0, 0] width 0 height 0
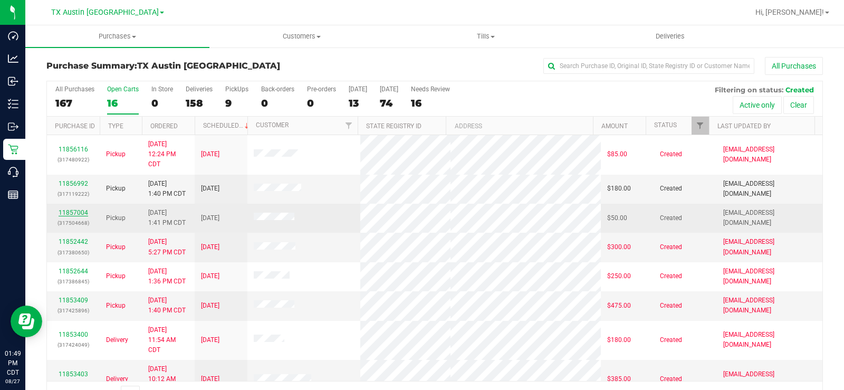
click at [81, 211] on link "11857004" at bounding box center [74, 212] width 30 height 7
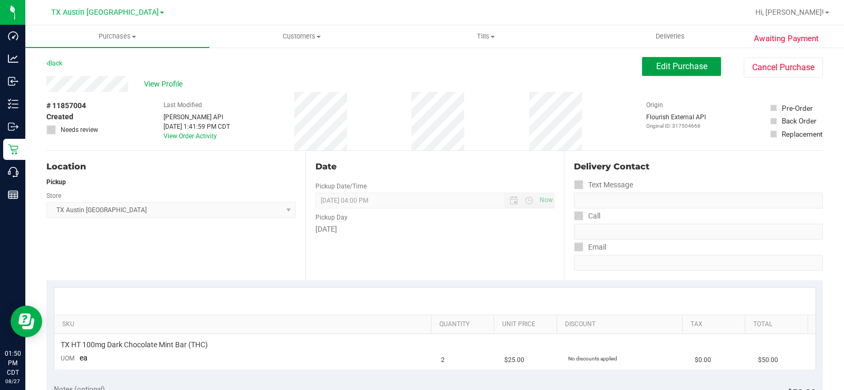
click at [657, 73] on button "Edit Purchase" at bounding box center [681, 66] width 79 height 19
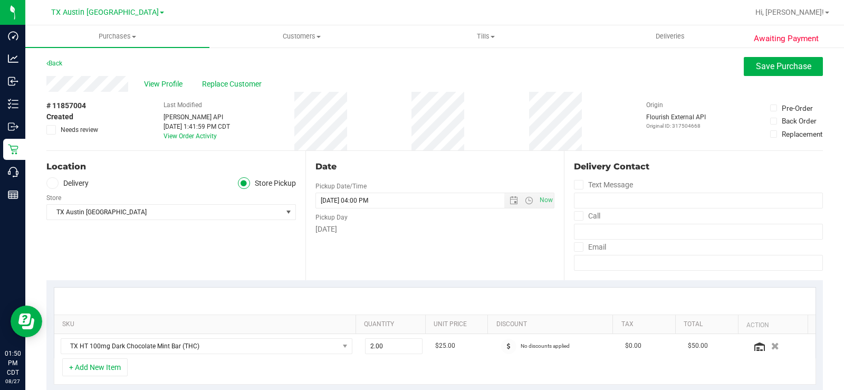
click at [51, 178] on span at bounding box center [52, 183] width 12 height 12
click at [0, 0] on input "Delivery" at bounding box center [0, 0] width 0 height 0
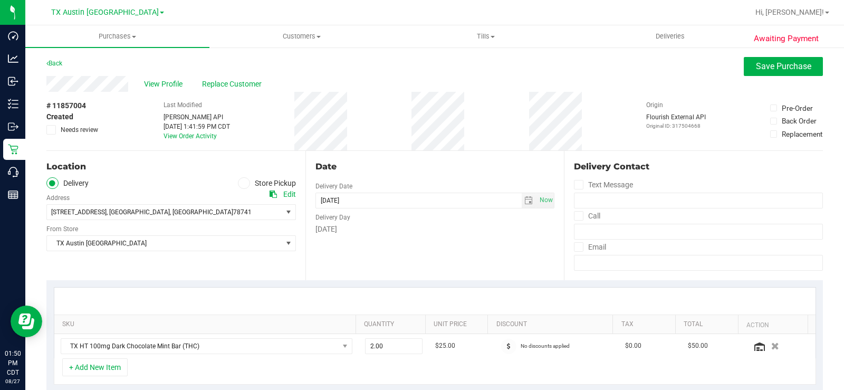
click at [121, 266] on div "Location Delivery Store Pickup Address Edit 2217 Park Bend Dr , Austin , TX 787…" at bounding box center [175, 215] width 259 height 129
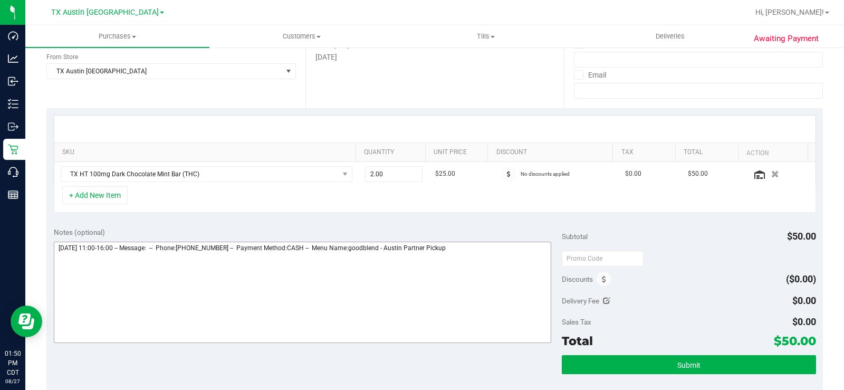
scroll to position [211, 0]
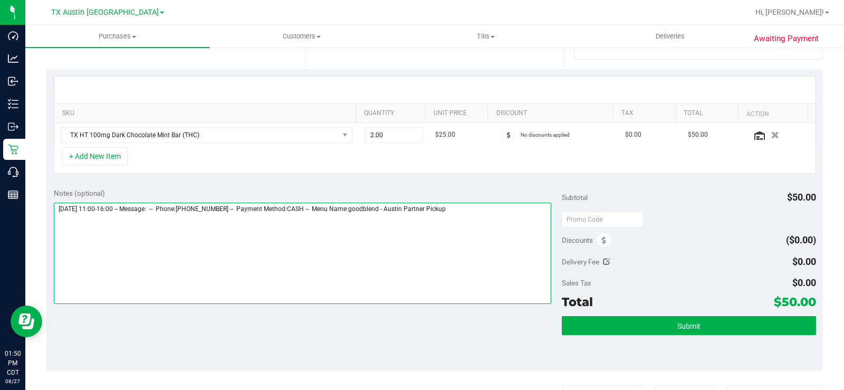
click at [472, 207] on textarea at bounding box center [302, 253] width 497 height 101
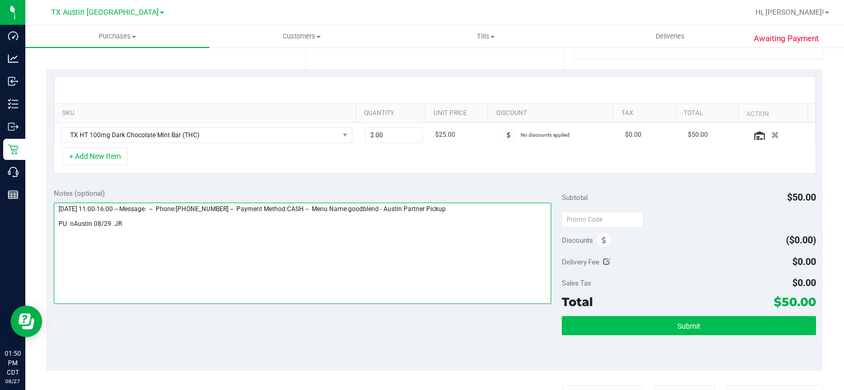
type textarea "Friday 08/29/2025 11:00-16:00 -- Message: -- Phone:5129609470 -- Payment Method…"
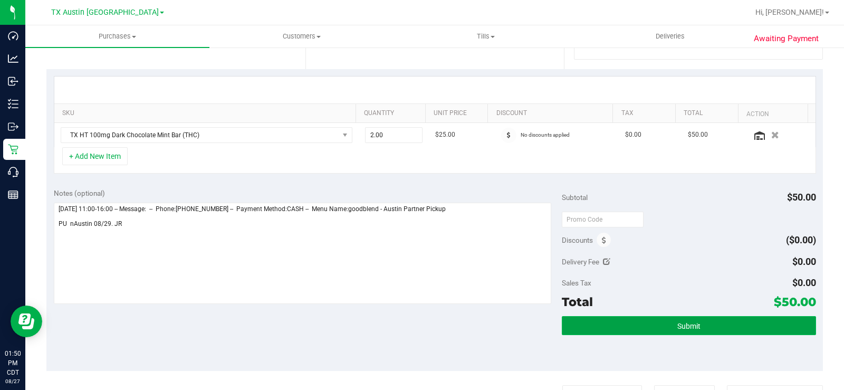
click at [594, 322] on button "Submit" at bounding box center [689, 325] width 254 height 19
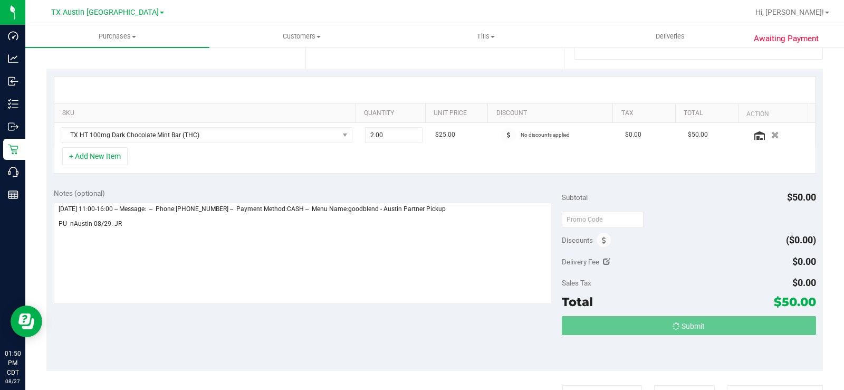
scroll to position [0, 0]
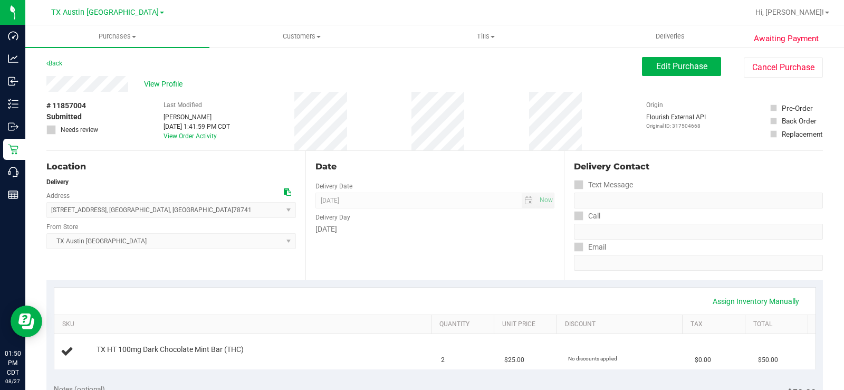
click at [161, 81] on span "View Profile" at bounding box center [165, 84] width 42 height 11
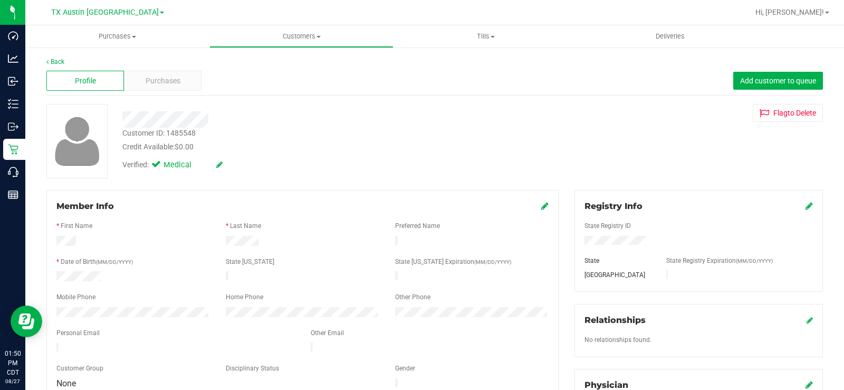
scroll to position [53, 0]
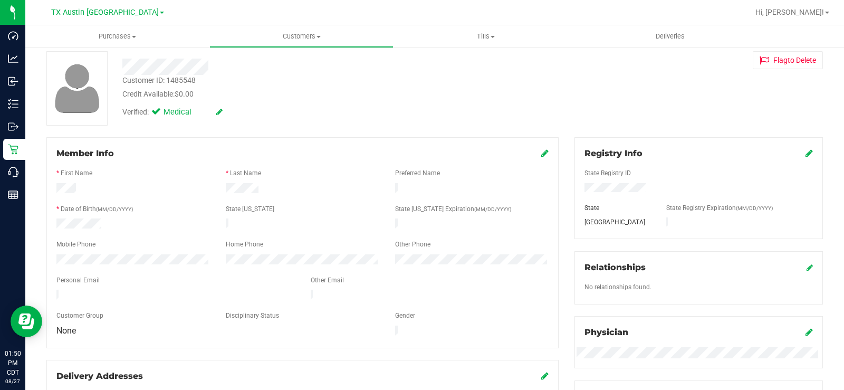
drag, startPoint x: 171, startPoint y: 288, endPoint x: 49, endPoint y: 286, distance: 121.8
click at [49, 290] on div at bounding box center [176, 296] width 254 height 13
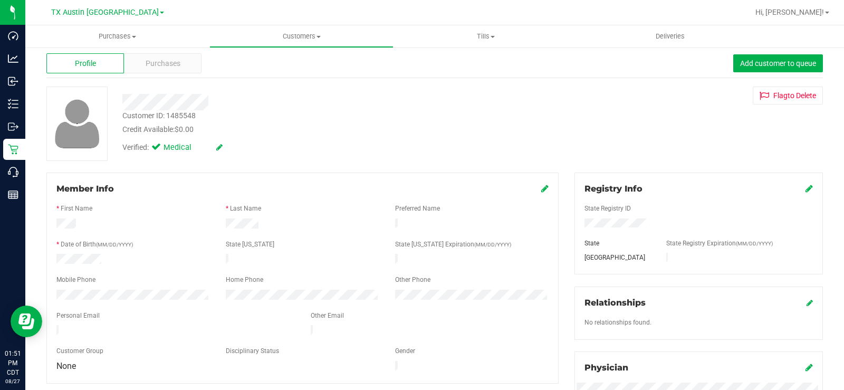
scroll to position [0, 0]
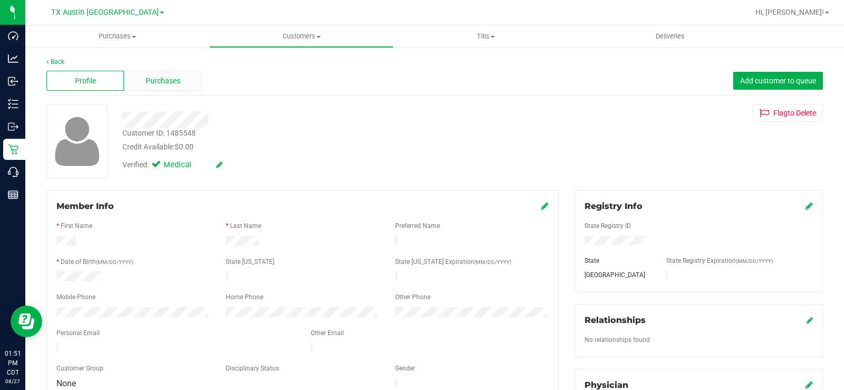
click at [177, 77] on span "Purchases" at bounding box center [163, 80] width 35 height 11
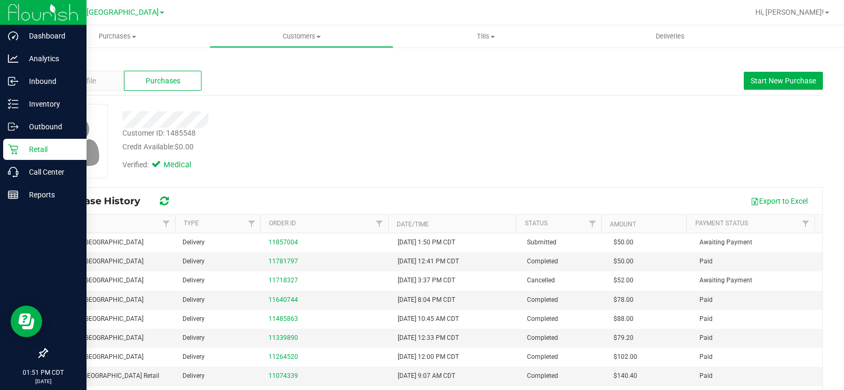
click at [24, 158] on div "Retail" at bounding box center [44, 149] width 83 height 21
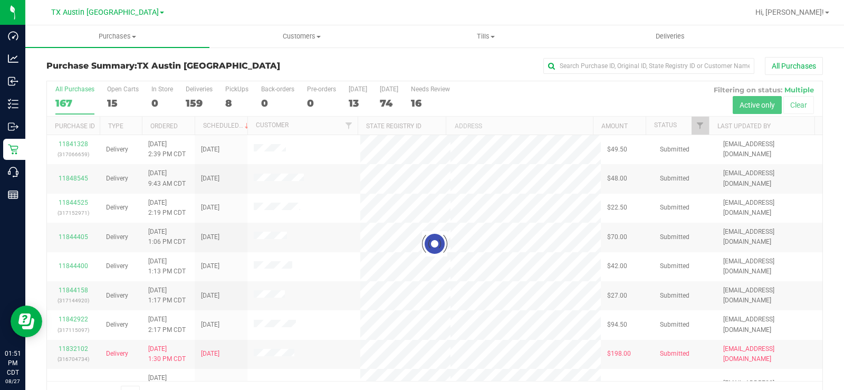
click at [112, 98] on div at bounding box center [434, 243] width 775 height 325
click at [112, 98] on div "15" at bounding box center [123, 103] width 32 height 12
click at [0, 0] on input "Open Carts 15" at bounding box center [0, 0] width 0 height 0
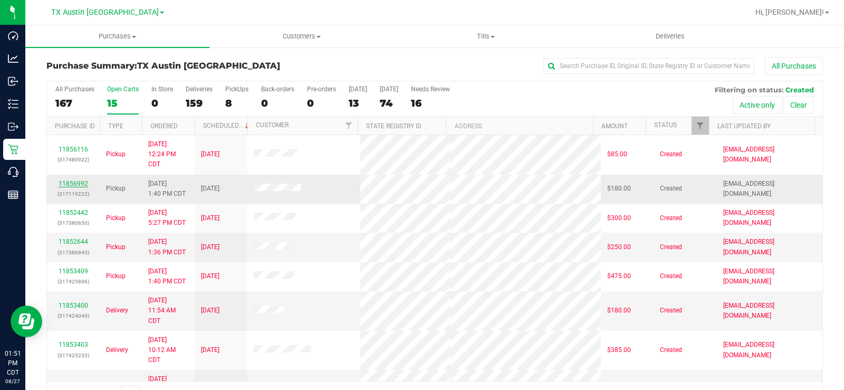
click at [66, 182] on link "11856992" at bounding box center [74, 183] width 30 height 7
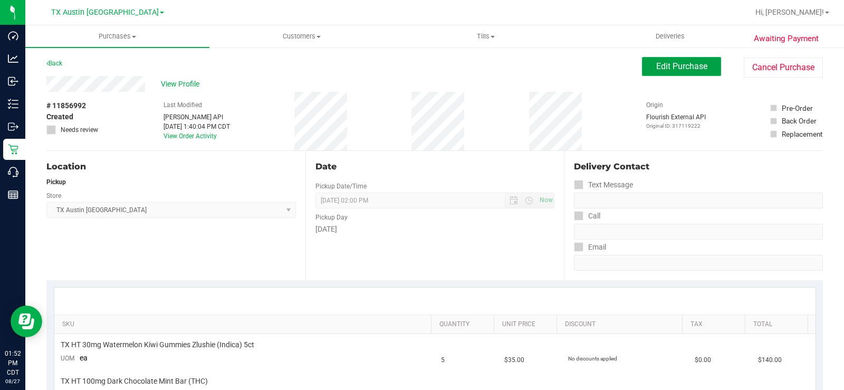
click at [658, 72] on button "Edit Purchase" at bounding box center [681, 66] width 79 height 19
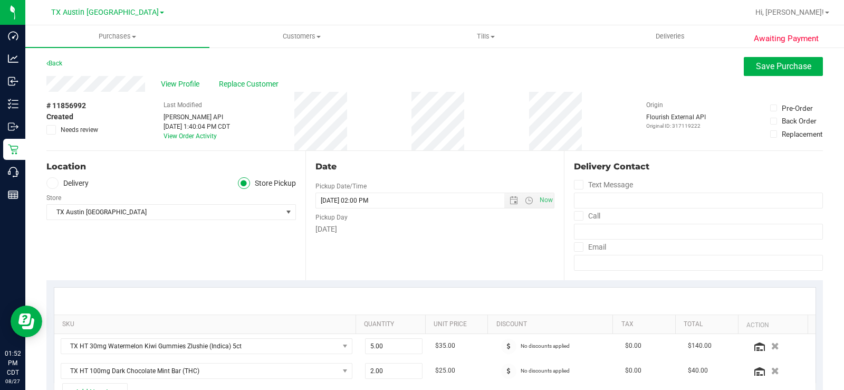
click at [53, 183] on icon at bounding box center [52, 183] width 6 height 0
click at [0, 0] on input "Delivery" at bounding box center [0, 0] width 0 height 0
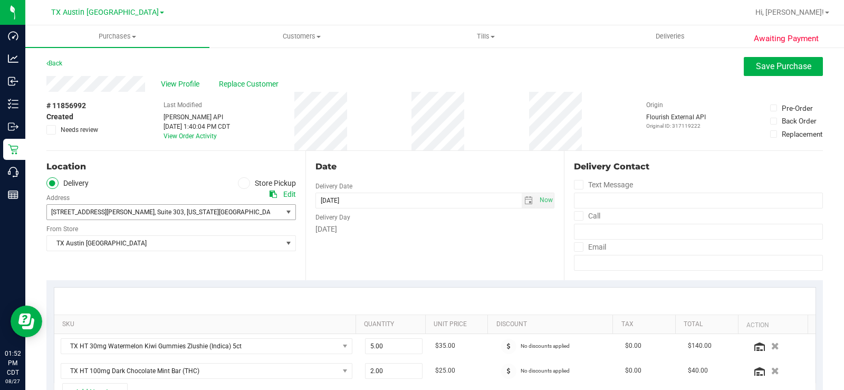
click at [92, 213] on span "4220 Cartwright Rd" at bounding box center [102, 211] width 103 height 7
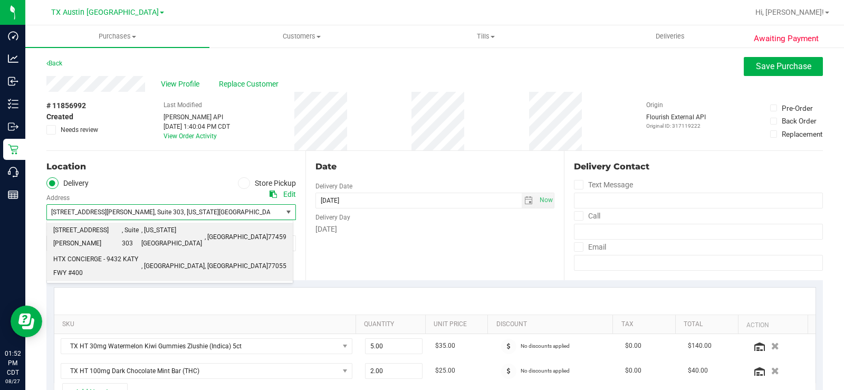
click at [96, 253] on span "HTX CONCIERGE - 9432 KATY FWY #400" at bounding box center [97, 266] width 88 height 27
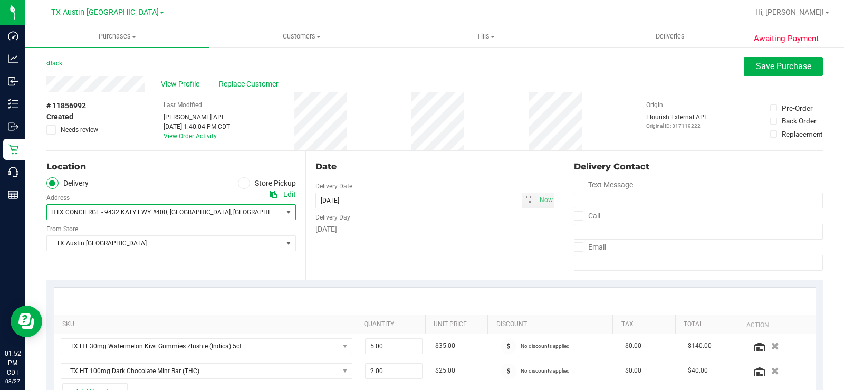
click at [111, 263] on div "Location Delivery Store Pickup Address Edit HTX CONCIERGE - 9432 KATY FWY #400 …" at bounding box center [175, 215] width 259 height 129
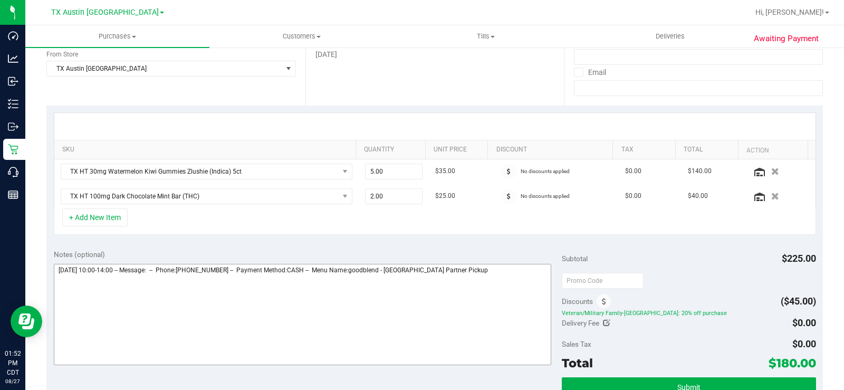
scroll to position [211, 0]
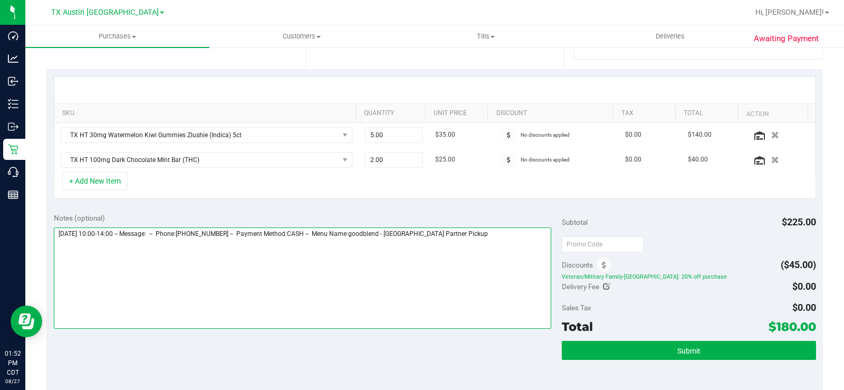
click at [490, 235] on textarea at bounding box center [302, 277] width 497 height 101
type textarea "Monday 09/01/2025 10:00-14:00 -- Message: -- Phone:7135628295 -- Payment Method…"
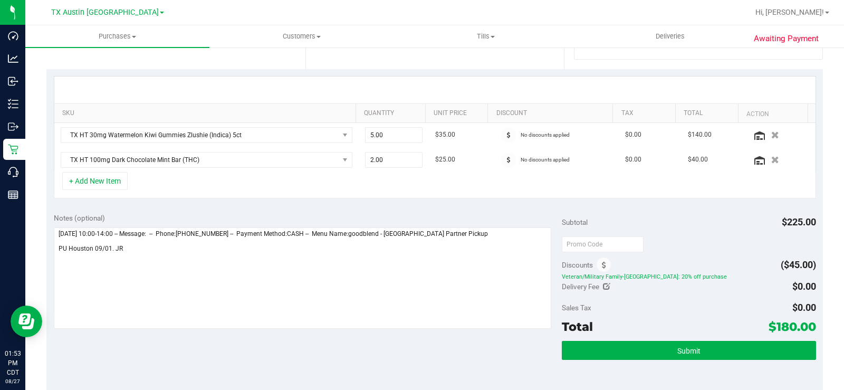
scroll to position [0, 0]
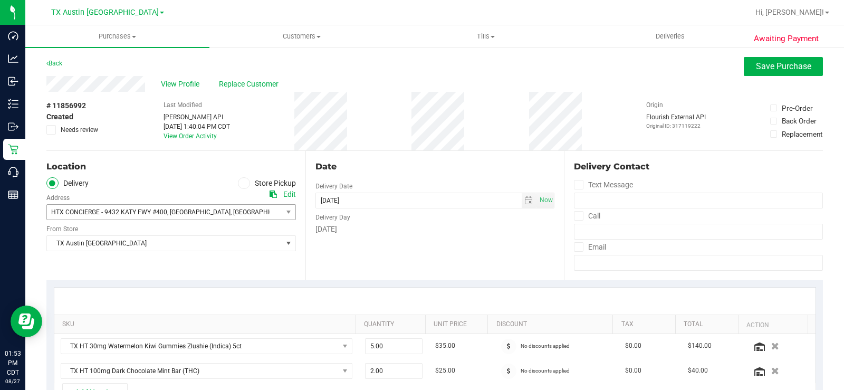
click at [147, 164] on div "Location" at bounding box center [170, 166] width 249 height 13
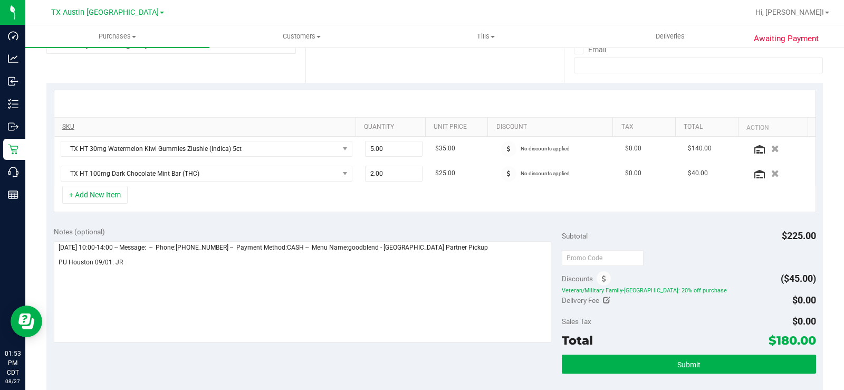
scroll to position [211, 0]
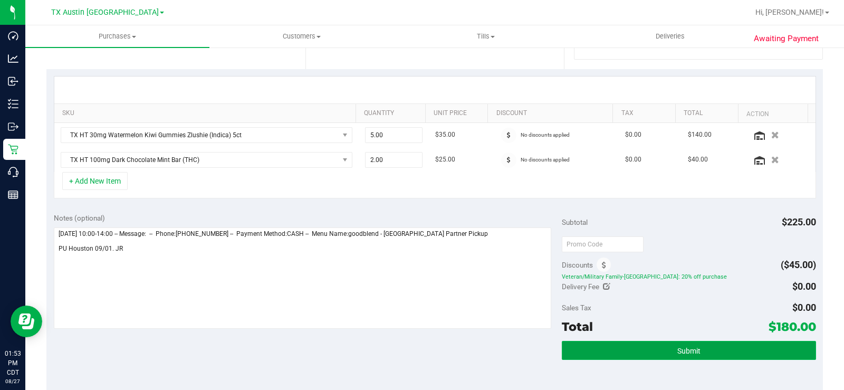
click at [637, 351] on button "Submit" at bounding box center [689, 350] width 254 height 19
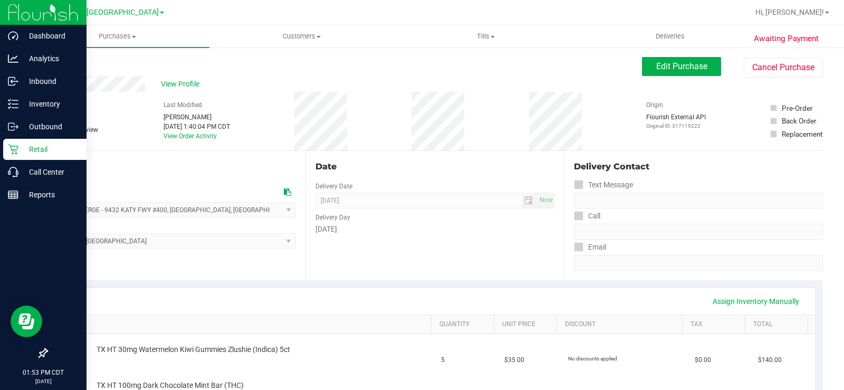
click at [13, 152] on icon at bounding box center [13, 150] width 10 height 10
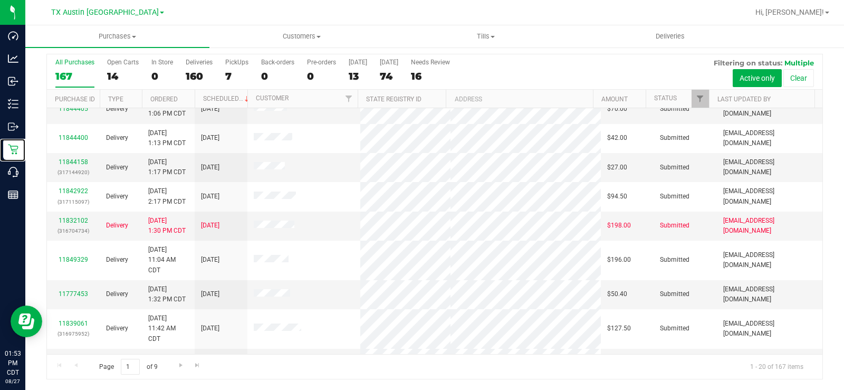
scroll to position [409, 0]
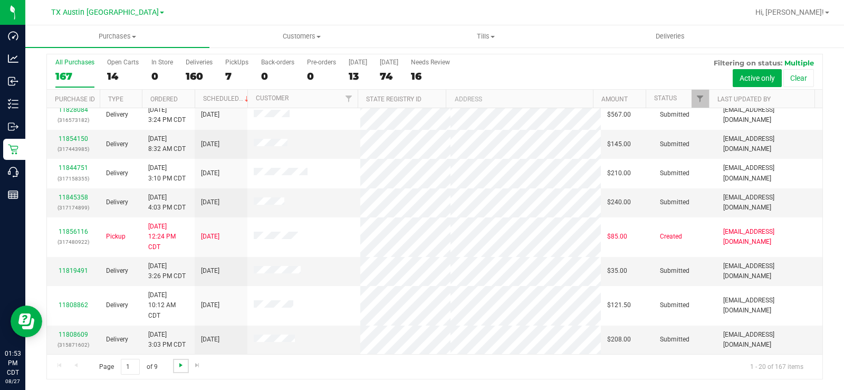
click at [178, 369] on span "Go to the next page" at bounding box center [181, 365] width 8 height 8
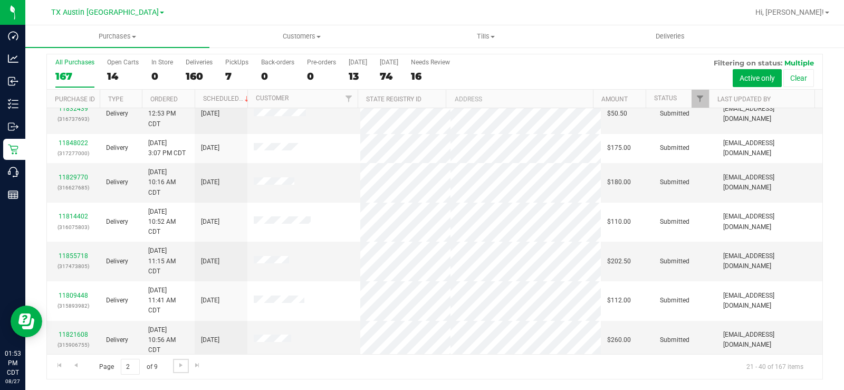
scroll to position [449, 0]
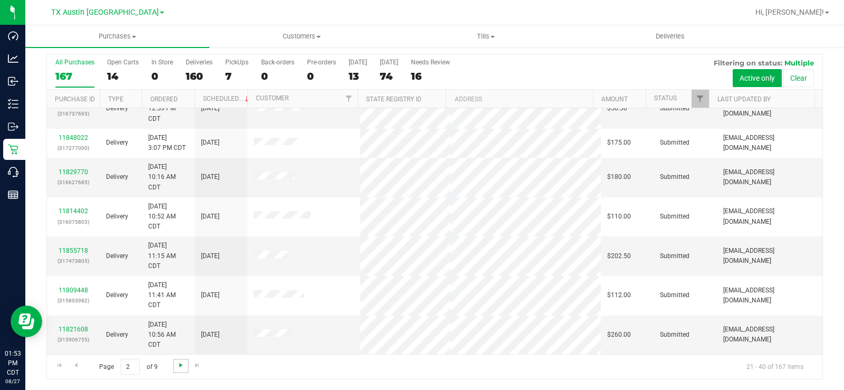
click at [179, 367] on span "Go to the next page" at bounding box center [181, 365] width 8 height 8
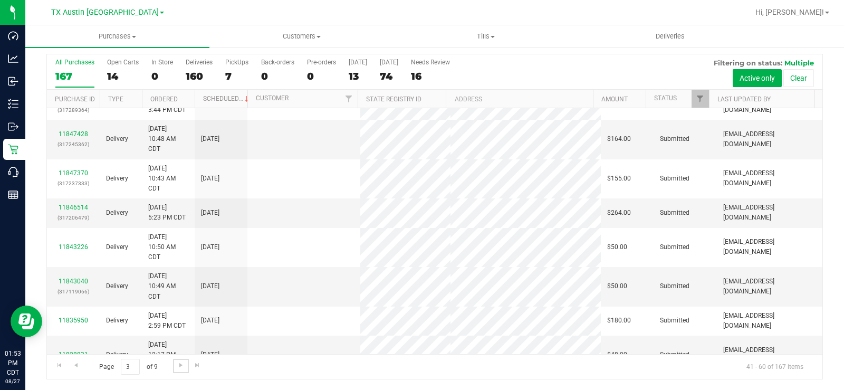
scroll to position [0, 0]
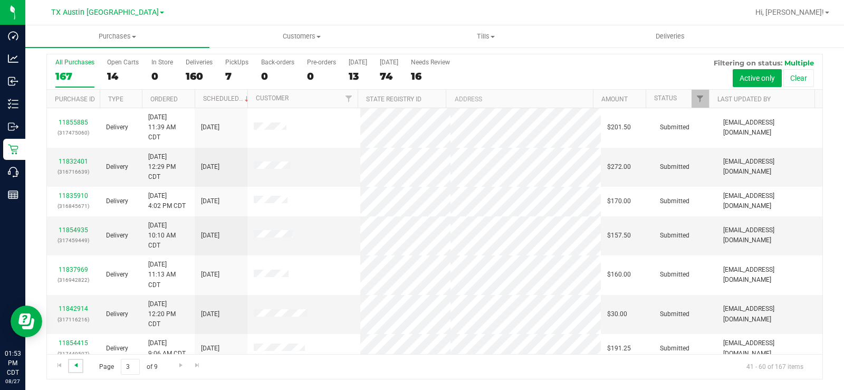
click at [75, 368] on span "Go to the previous page" at bounding box center [76, 365] width 8 height 8
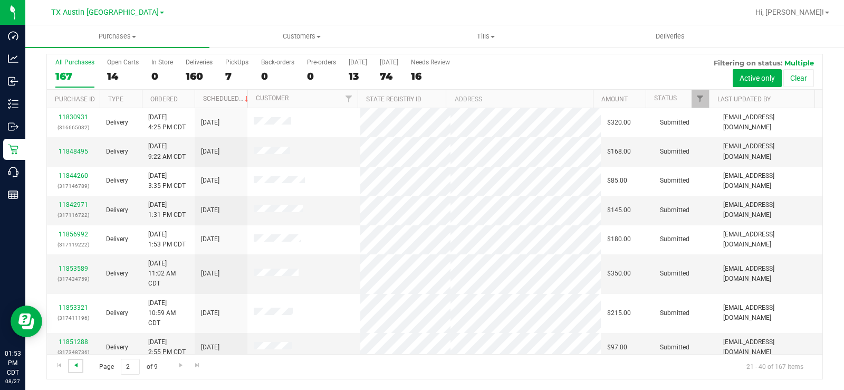
click at [75, 364] on span "Go to the previous page" at bounding box center [76, 365] width 8 height 8
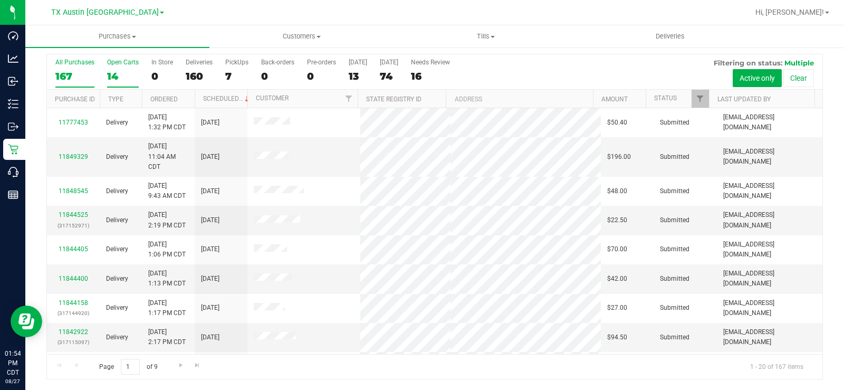
click at [113, 68] on label "Open Carts 14" at bounding box center [123, 73] width 32 height 29
click at [0, 0] on input "Open Carts 14" at bounding box center [0, 0] width 0 height 0
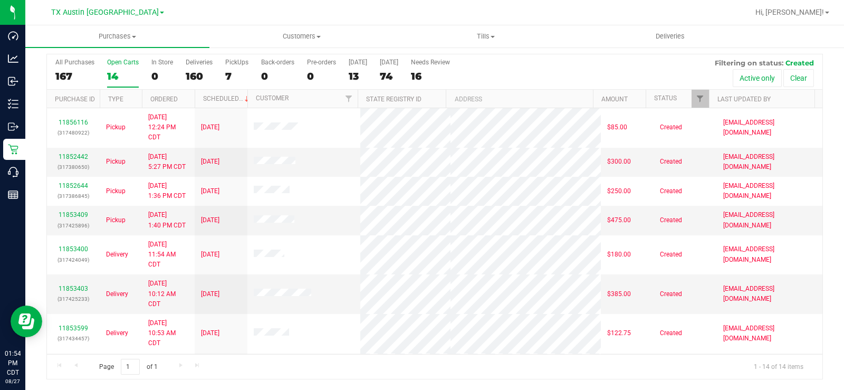
click at [115, 75] on div "14" at bounding box center [123, 76] width 32 height 12
click at [0, 0] on input "Open Carts 14" at bounding box center [0, 0] width 0 height 0
click at [66, 74] on div "167" at bounding box center [74, 76] width 39 height 12
click at [0, 0] on input "All Purchases 167" at bounding box center [0, 0] width 0 height 0
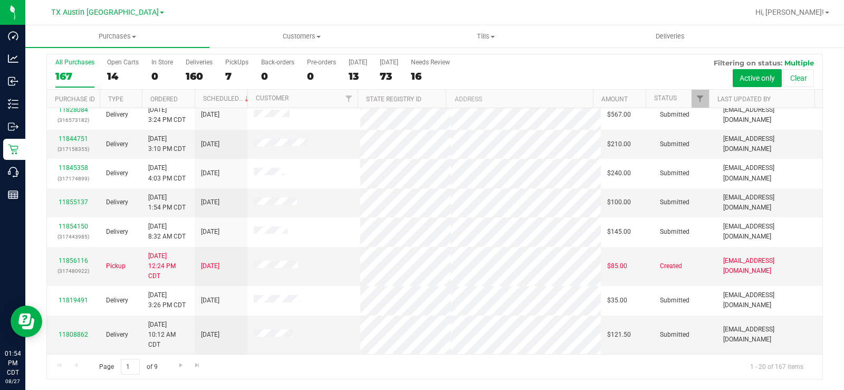
scroll to position [409, 0]
click at [178, 368] on span "Go to the next page" at bounding box center [181, 365] width 8 height 8
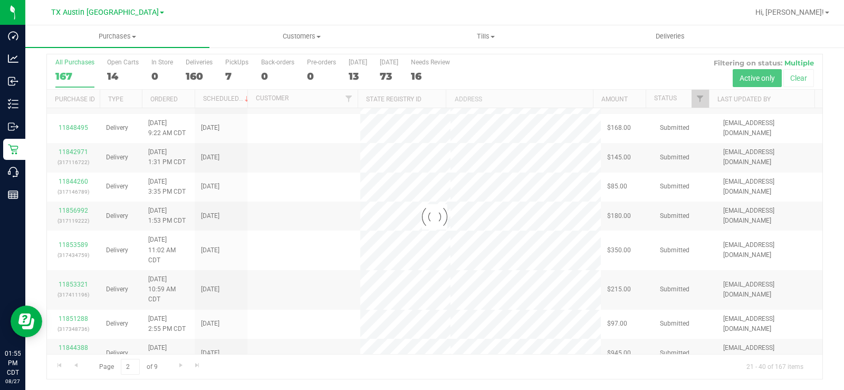
scroll to position [0, 0]
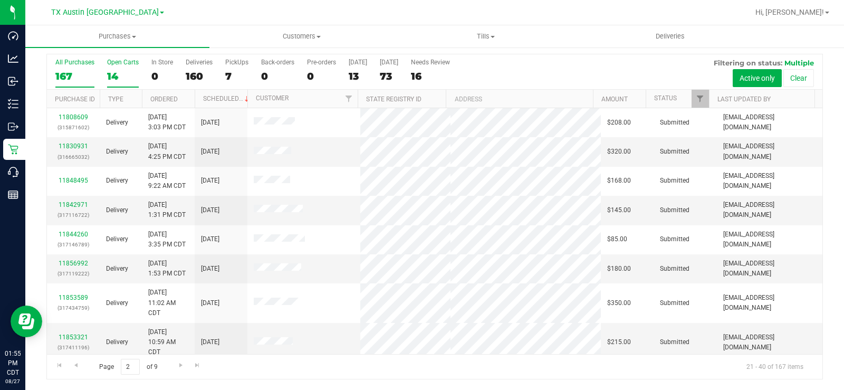
click at [113, 68] on label "Open Carts 14" at bounding box center [123, 73] width 32 height 29
click at [0, 0] on input "Open Carts 14" at bounding box center [0, 0] width 0 height 0
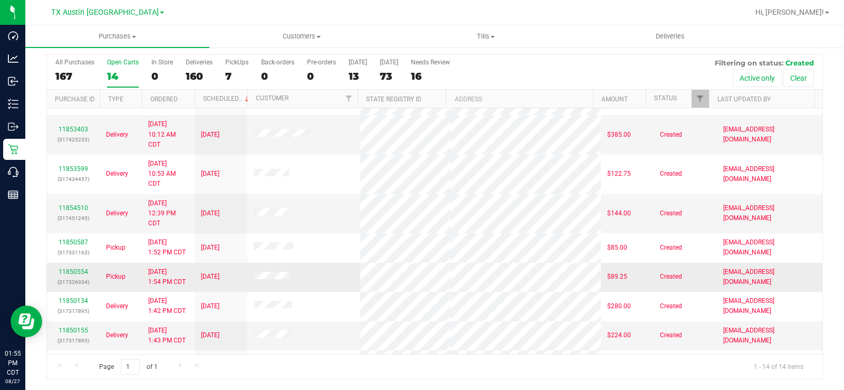
scroll to position [214, 0]
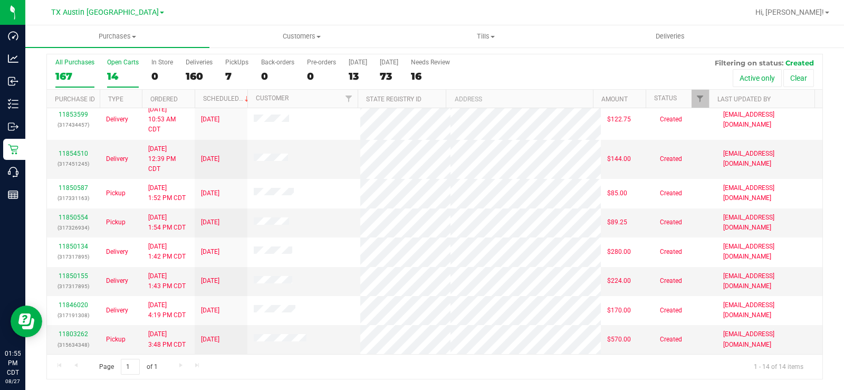
click at [69, 70] on div "167" at bounding box center [74, 76] width 39 height 12
click at [0, 0] on input "All Purchases 167" at bounding box center [0, 0] width 0 height 0
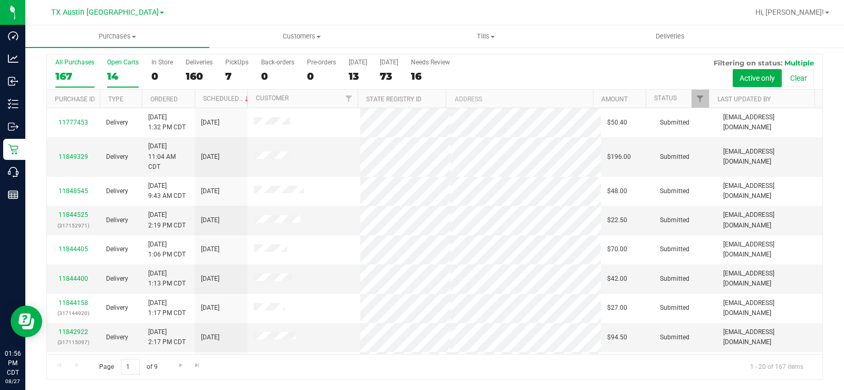
click at [108, 70] on div "14" at bounding box center [123, 76] width 32 height 12
click at [0, 0] on input "Open Carts 14" at bounding box center [0, 0] width 0 height 0
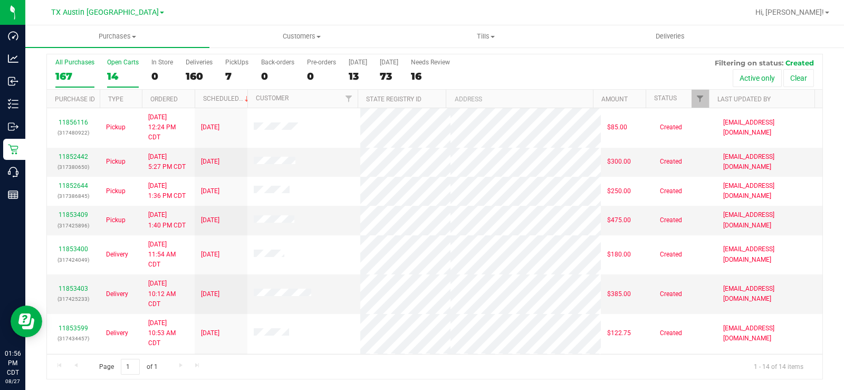
click at [66, 61] on div "All Purchases" at bounding box center [74, 62] width 39 height 7
click at [0, 0] on input "All Purchases 167" at bounding box center [0, 0] width 0 height 0
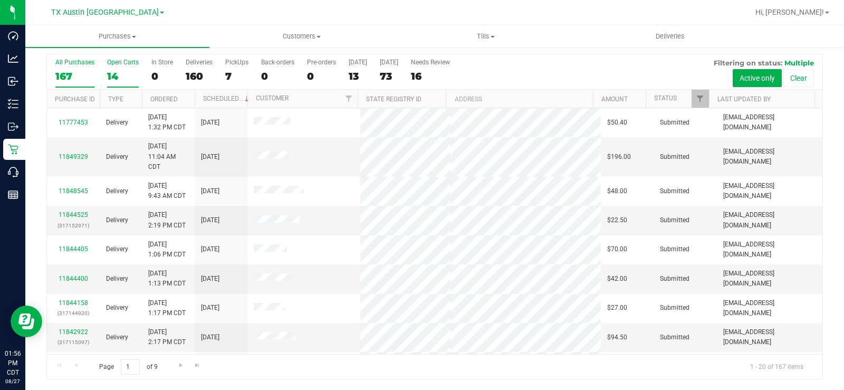
click at [118, 64] on div "Open Carts" at bounding box center [123, 62] width 32 height 7
click at [0, 0] on input "Open Carts 14" at bounding box center [0, 0] width 0 height 0
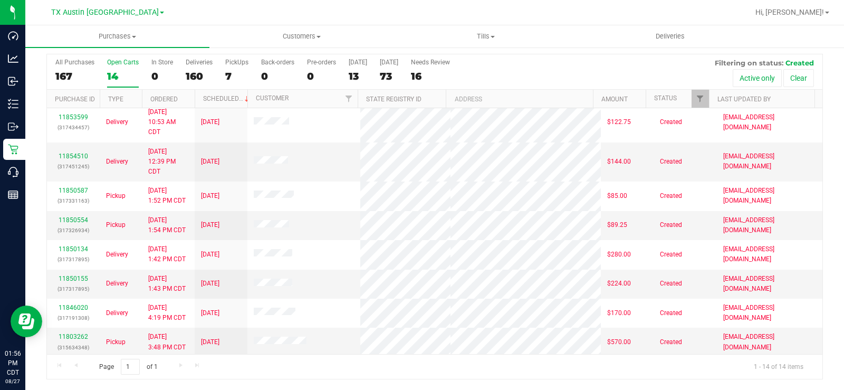
scroll to position [214, 0]
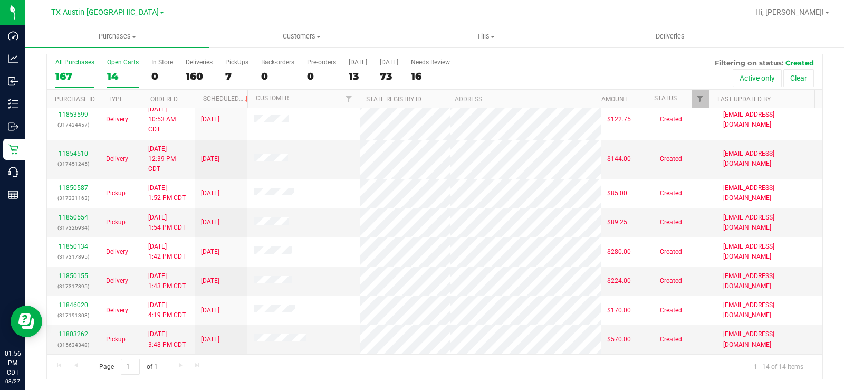
click at [60, 75] on div "167" at bounding box center [74, 76] width 39 height 12
click at [0, 0] on input "All Purchases 167" at bounding box center [0, 0] width 0 height 0
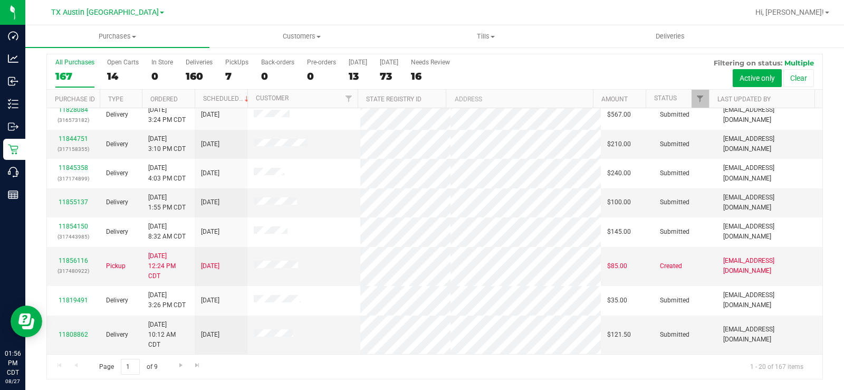
scroll to position [409, 0]
click at [180, 364] on span "Go to the next page" at bounding box center [181, 365] width 8 height 8
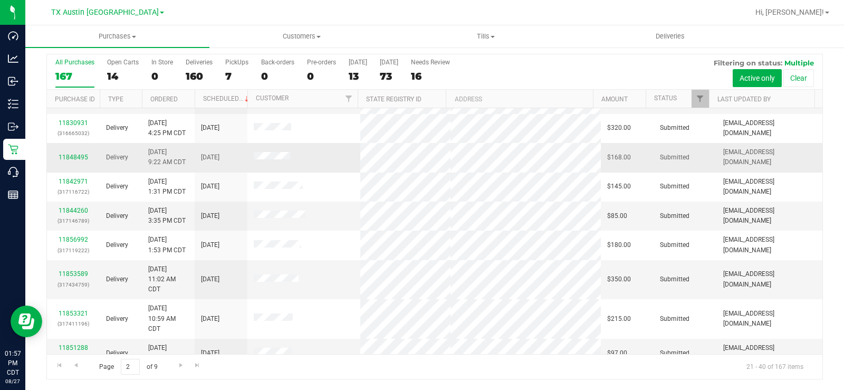
scroll to position [105, 0]
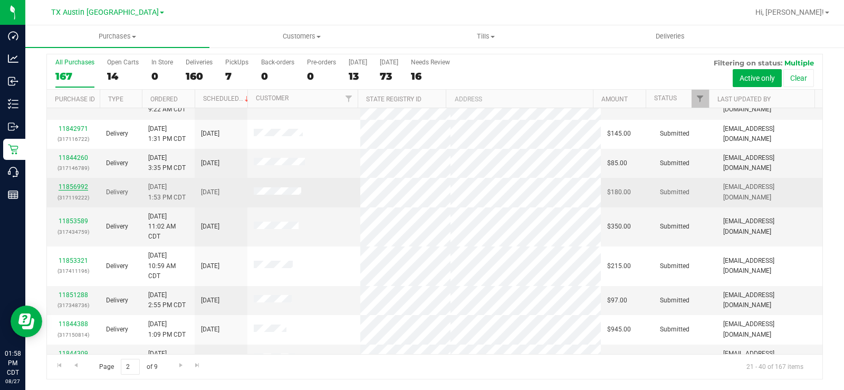
click at [80, 190] on link "11856992" at bounding box center [74, 186] width 30 height 7
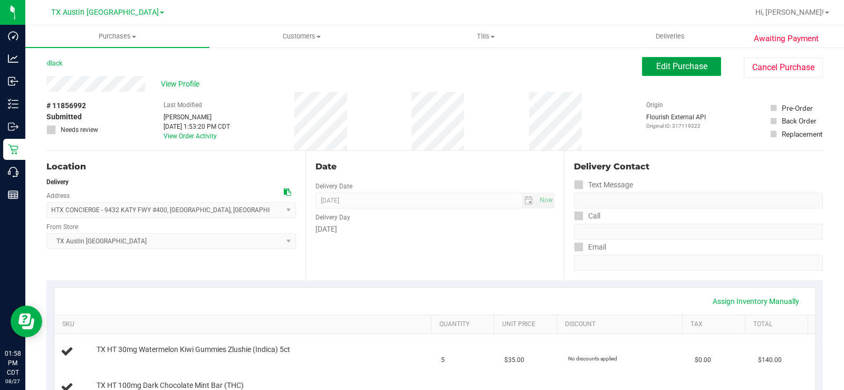
click at [670, 68] on span "Edit Purchase" at bounding box center [681, 66] width 51 height 10
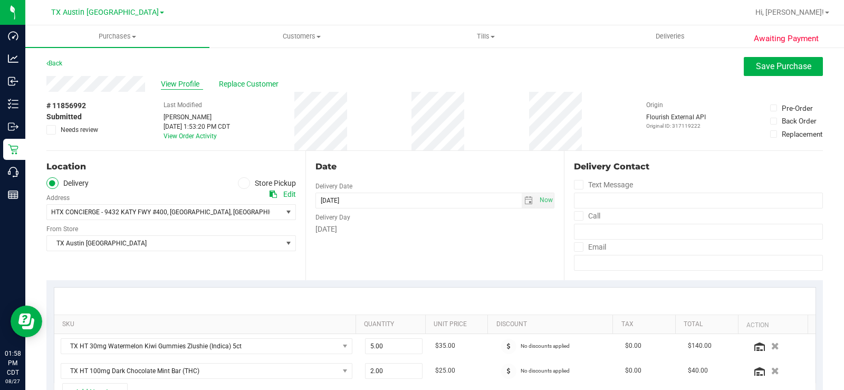
click at [197, 85] on span "View Profile" at bounding box center [182, 84] width 42 height 11
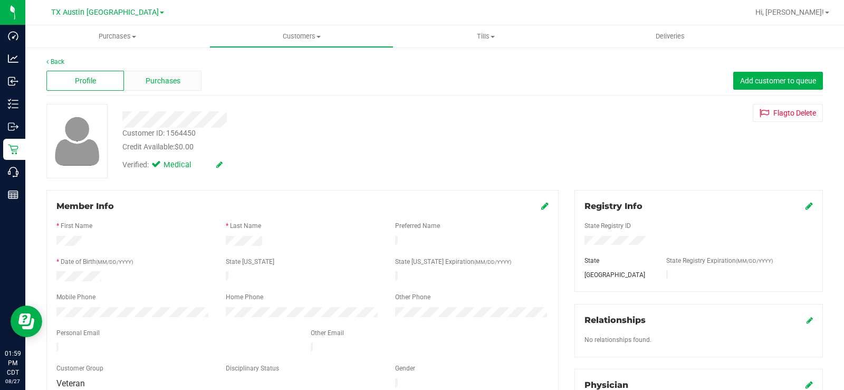
click at [177, 88] on div "Purchases" at bounding box center [163, 81] width 78 height 20
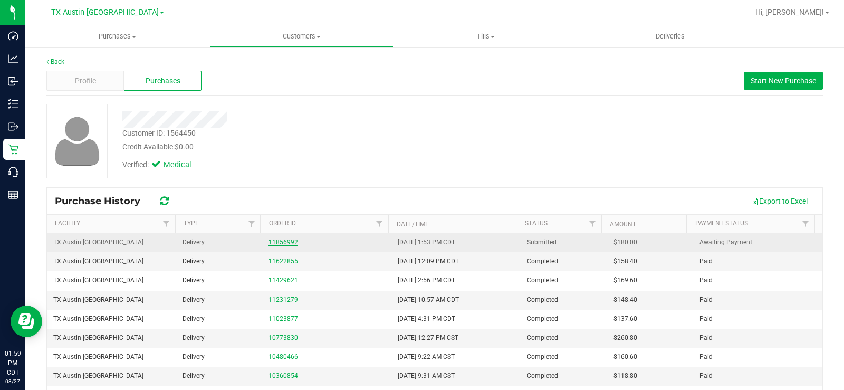
click at [276, 243] on link "11856992" at bounding box center [283, 241] width 30 height 7
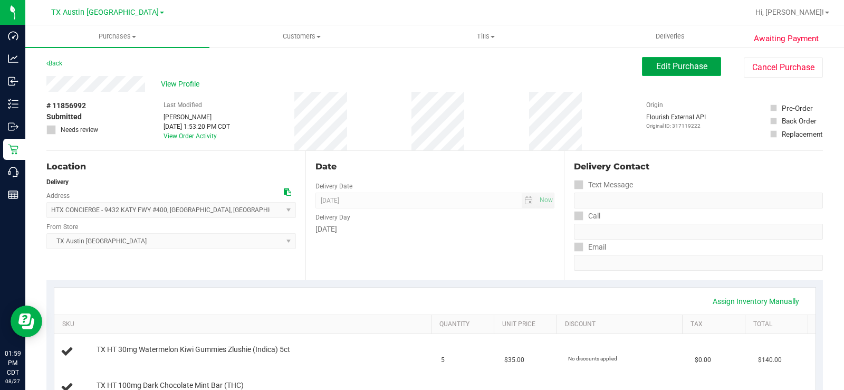
click at [657, 73] on button "Edit Purchase" at bounding box center [681, 66] width 79 height 19
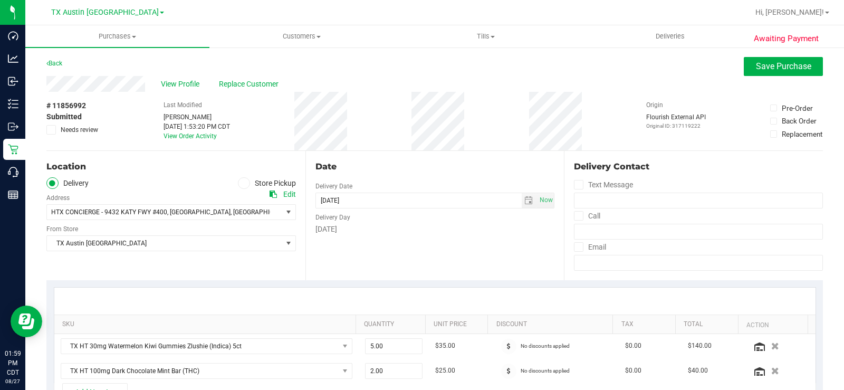
click at [50, 130] on icon at bounding box center [51, 130] width 7 height 0
click at [0, 0] on input "Needs review" at bounding box center [0, 0] width 0 height 0
click at [352, 232] on div "[DATE]" at bounding box center [434, 229] width 239 height 11
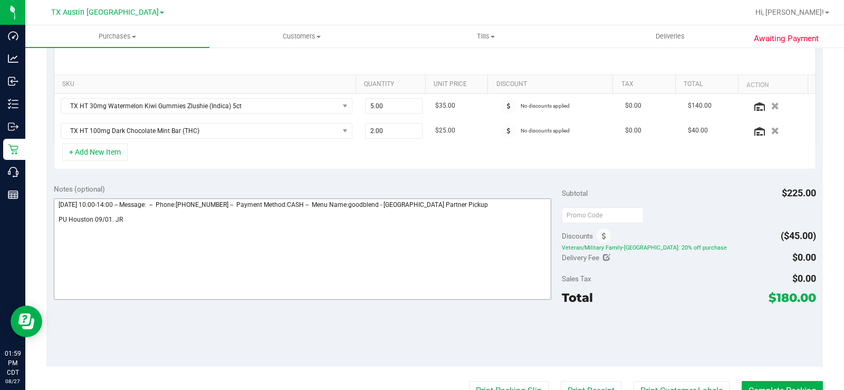
scroll to position [264, 0]
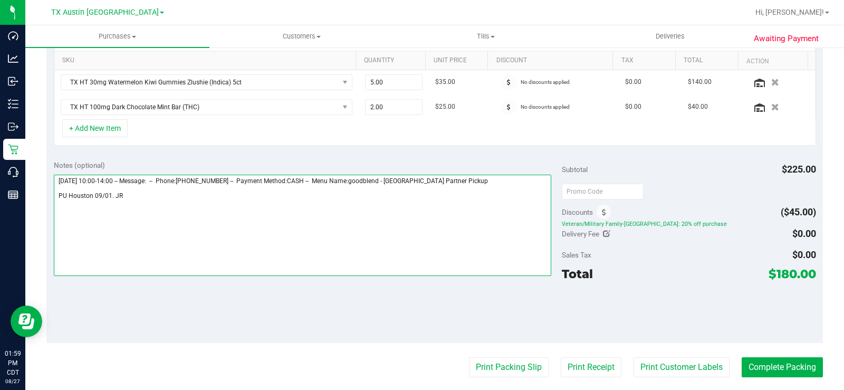
click at [477, 176] on textarea at bounding box center [302, 225] width 497 height 101
click at [135, 199] on textarea at bounding box center [302, 225] width 497 height 101
drag, startPoint x: 131, startPoint y: 198, endPoint x: 93, endPoint y: 197, distance: 38.5
click at [93, 197] on textarea at bounding box center [302, 225] width 497 height 101
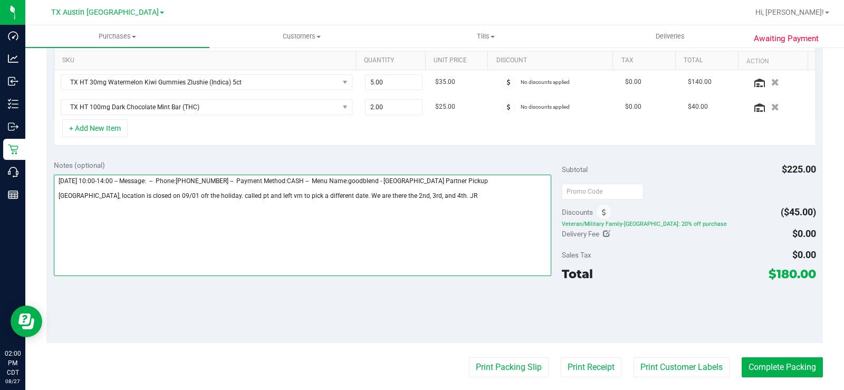
scroll to position [0, 0]
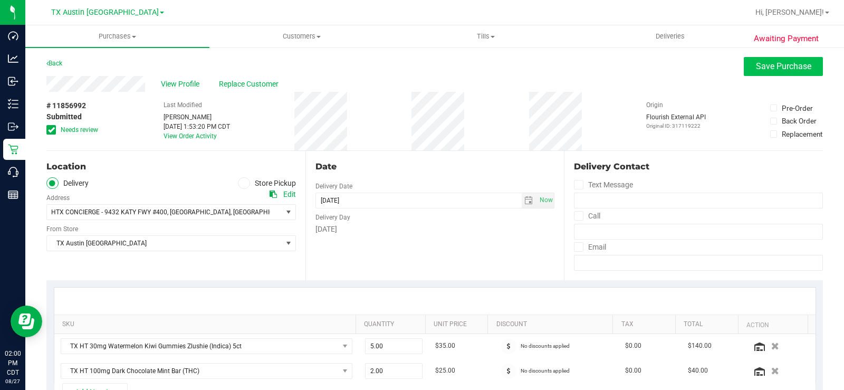
type textarea "Monday 09/01/2025 10:00-14:00 -- Message: -- Phone:7135628295 -- Payment Method…"
click at [778, 65] on span "Save Purchase" at bounding box center [783, 66] width 55 height 10
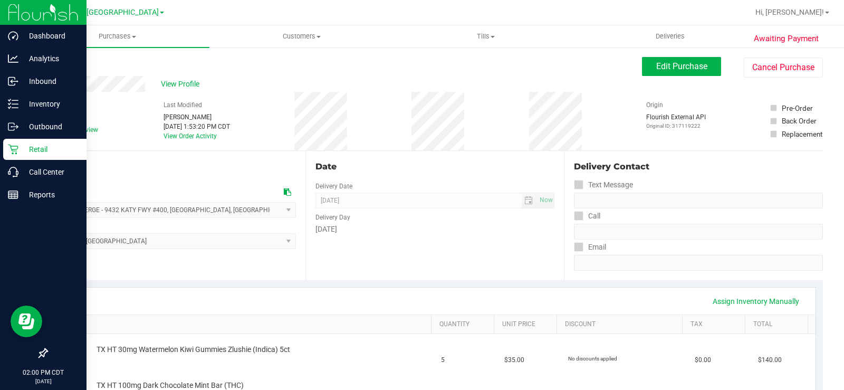
click at [13, 145] on icon at bounding box center [13, 149] width 11 height 11
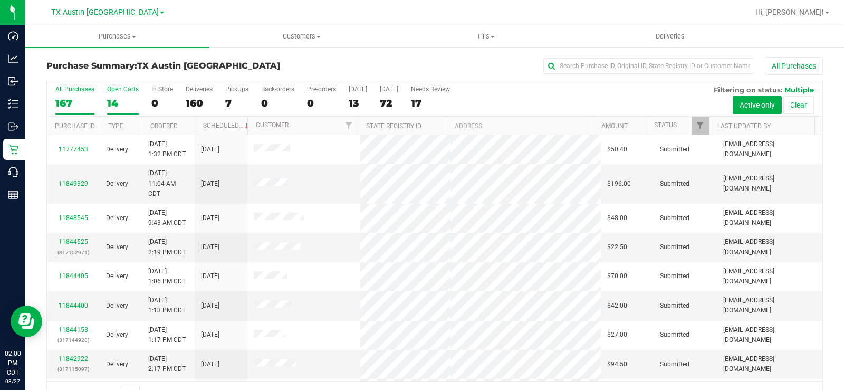
click at [115, 98] on div "14" at bounding box center [123, 103] width 32 height 12
click at [0, 0] on input "Open Carts 14" at bounding box center [0, 0] width 0 height 0
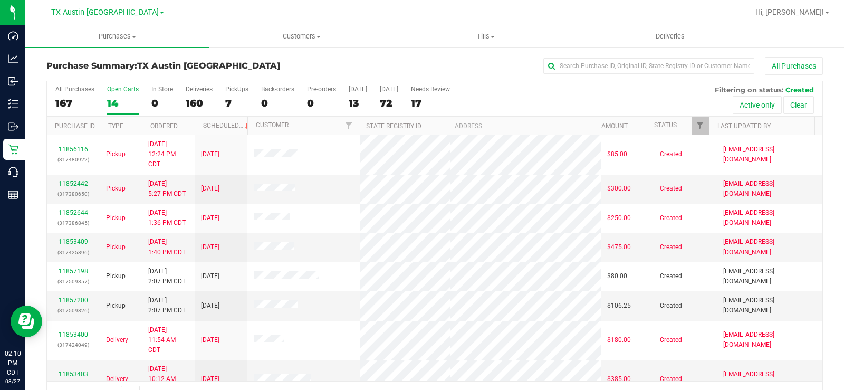
click at [118, 97] on div "14" at bounding box center [123, 103] width 32 height 12
click at [0, 0] on input "Open Carts 14" at bounding box center [0, 0] width 0 height 0
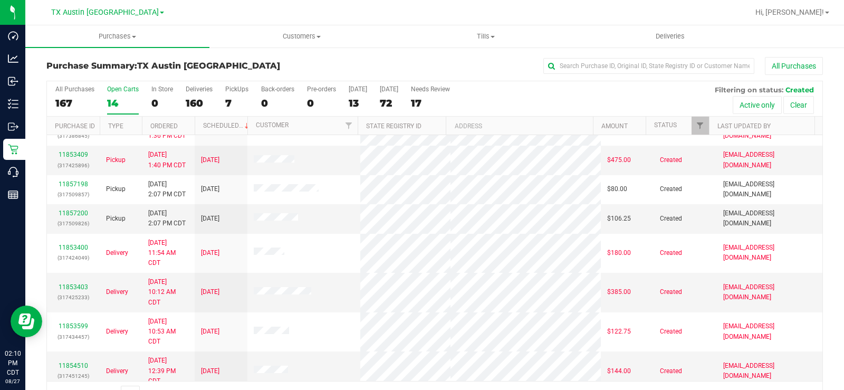
scroll to position [61, 0]
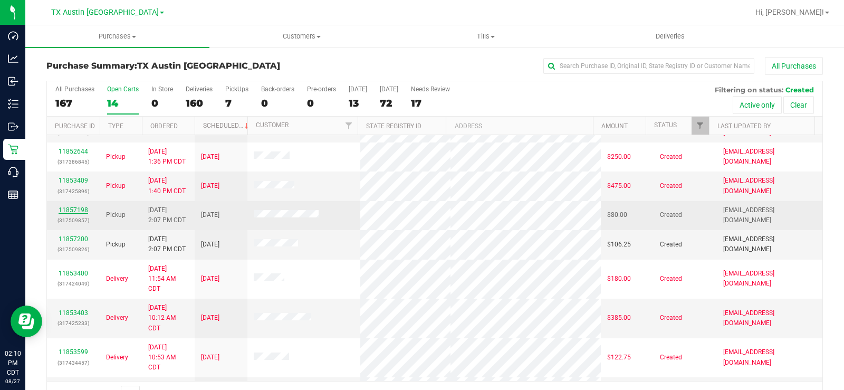
click at [62, 209] on link "11857198" at bounding box center [74, 209] width 30 height 7
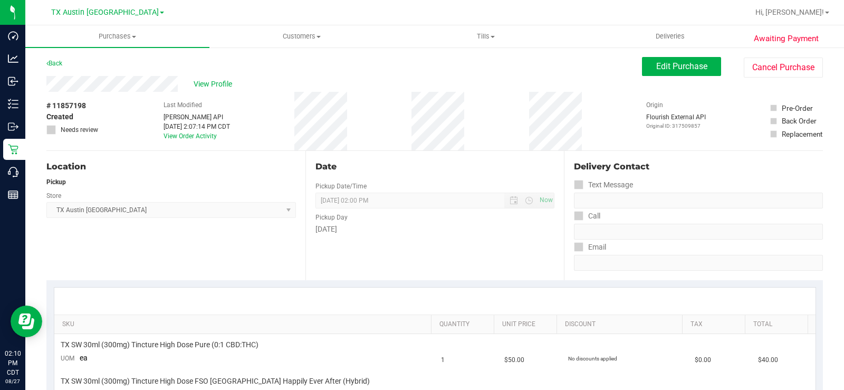
click at [88, 87] on div "View Profile" at bounding box center [343, 84] width 595 height 16
click at [666, 62] on span "Edit Purchase" at bounding box center [681, 66] width 51 height 10
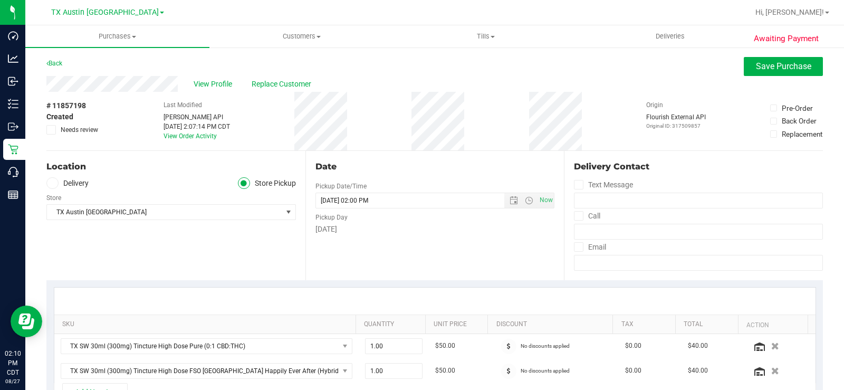
click at [52, 183] on icon at bounding box center [52, 183] width 6 height 0
click at [0, 0] on input "Delivery" at bounding box center [0, 0] width 0 height 0
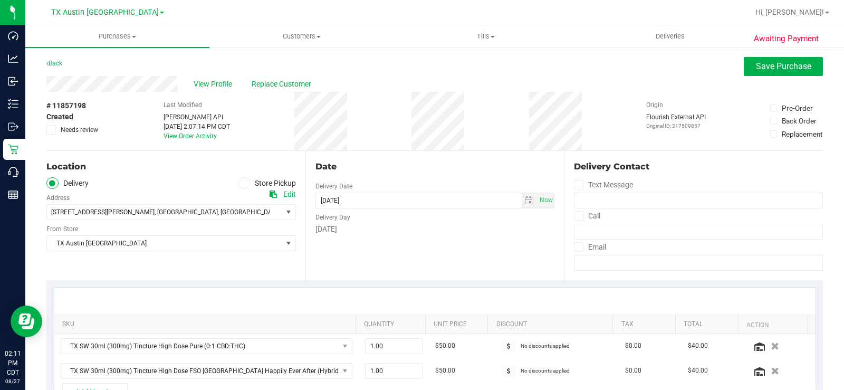
click at [86, 264] on div "Location Delivery Store Pickup Address Edit 9432 Katy Fwy , Houston , TX 77055 …" at bounding box center [175, 215] width 259 height 129
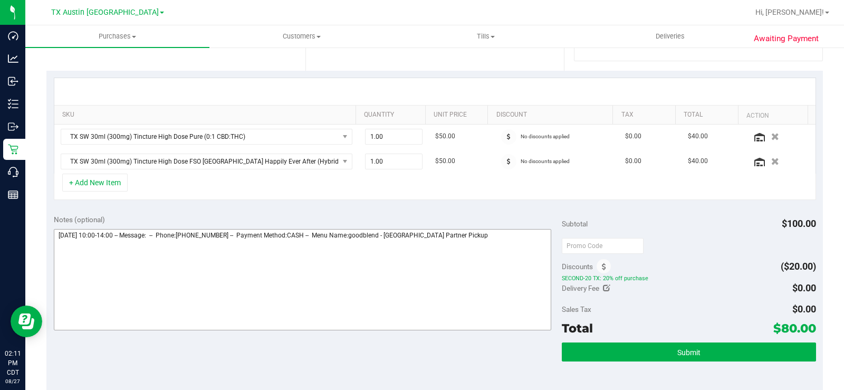
scroll to position [211, 0]
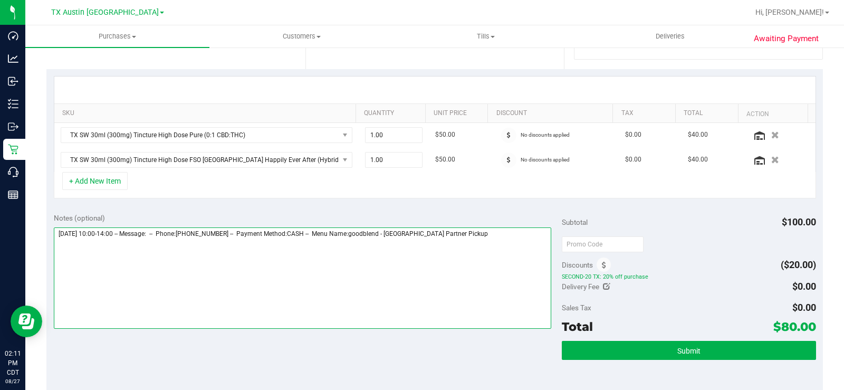
click at [478, 231] on textarea at bounding box center [302, 277] width 497 height 101
type textarea "Thursday 08/28/2025 10:00-14:00 -- Message: -- Phone:7135309397 -- Payment Meth…"
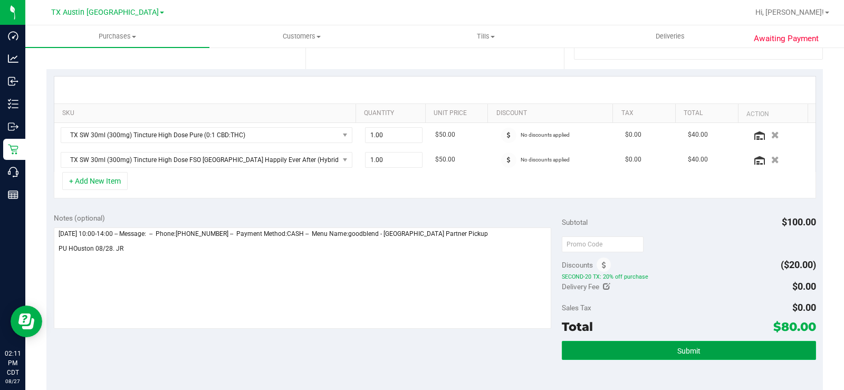
click at [619, 345] on button "Submit" at bounding box center [689, 350] width 254 height 19
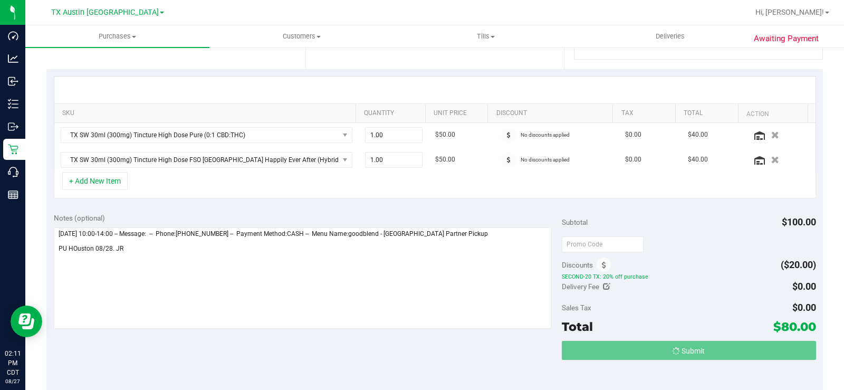
scroll to position [0, 0]
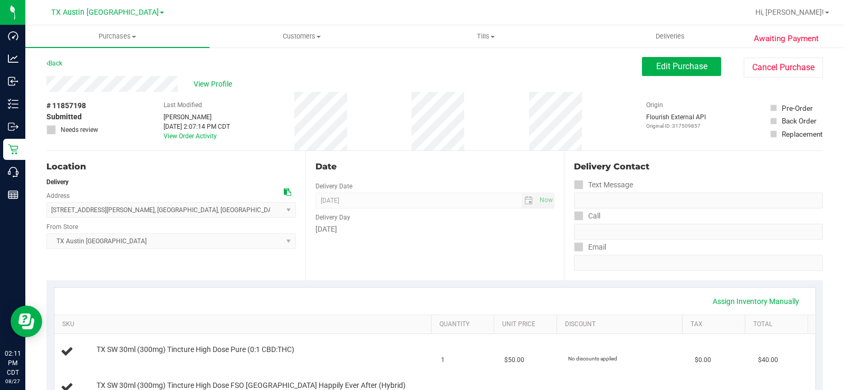
click at [214, 76] on div "View Profile" at bounding box center [343, 84] width 595 height 16
click at [213, 81] on span "View Profile" at bounding box center [215, 84] width 42 height 11
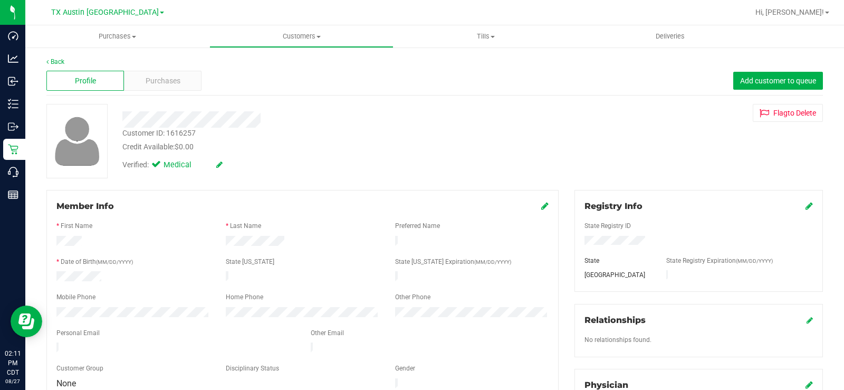
scroll to position [53, 0]
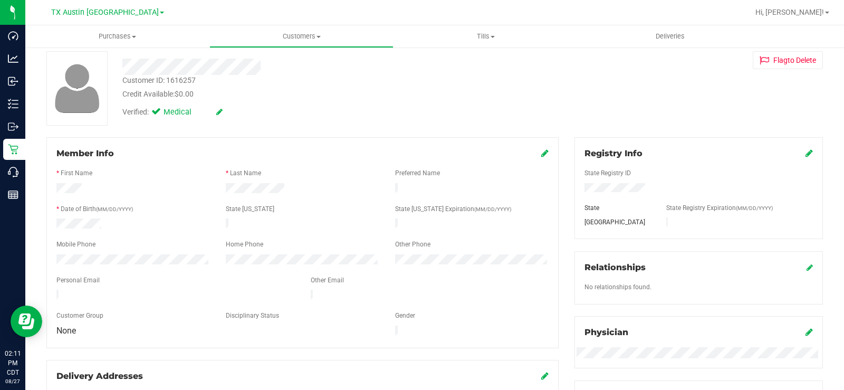
drag, startPoint x: 155, startPoint y: 284, endPoint x: 52, endPoint y: 292, distance: 103.6
click at [52, 292] on div at bounding box center [176, 296] width 254 height 13
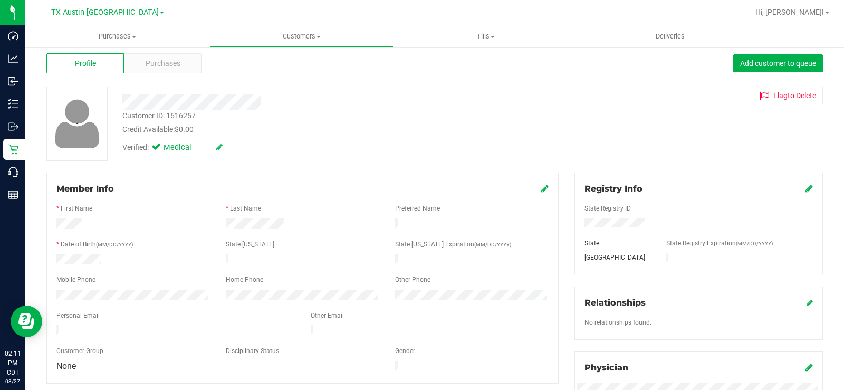
scroll to position [0, 0]
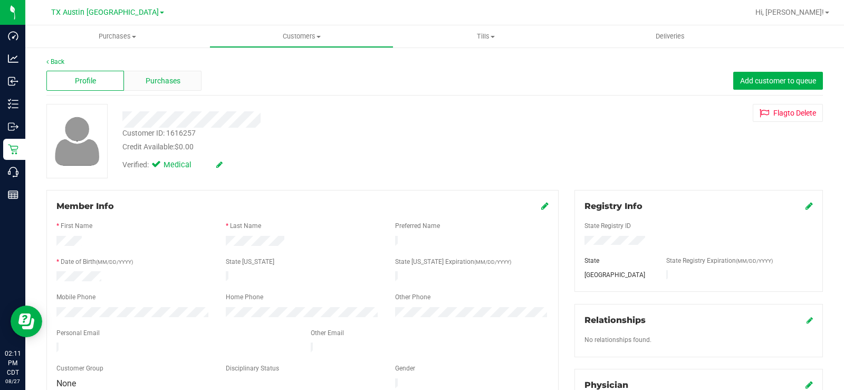
click at [175, 78] on span "Purchases" at bounding box center [163, 80] width 35 height 11
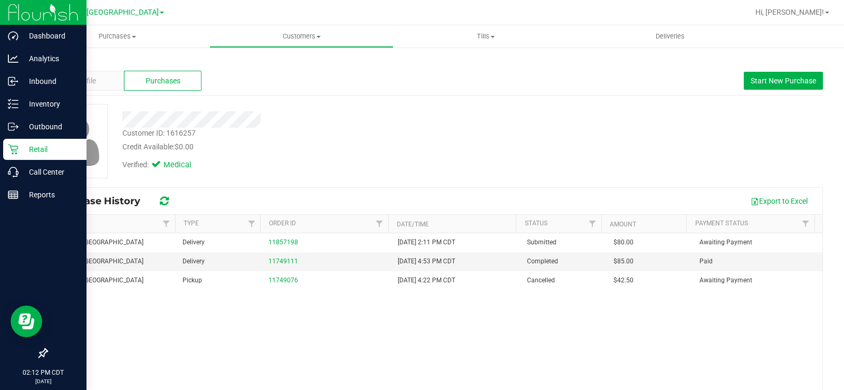
click at [10, 145] on icon at bounding box center [13, 150] width 10 height 10
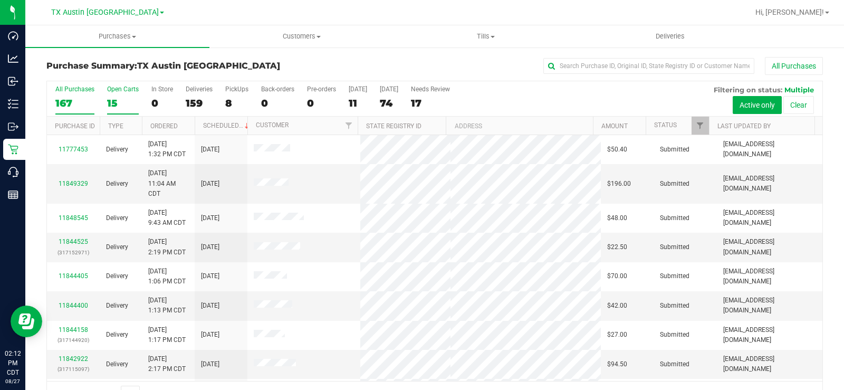
click at [114, 101] on div "15" at bounding box center [123, 103] width 32 height 12
click at [0, 0] on input "Open Carts 15" at bounding box center [0, 0] width 0 height 0
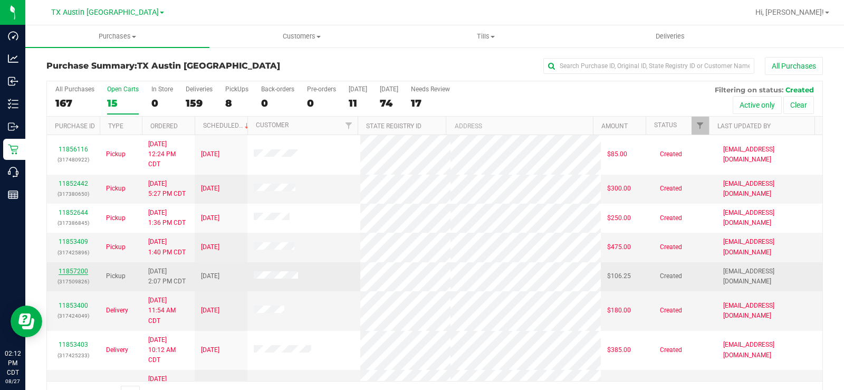
click at [65, 274] on link "11857200" at bounding box center [74, 270] width 30 height 7
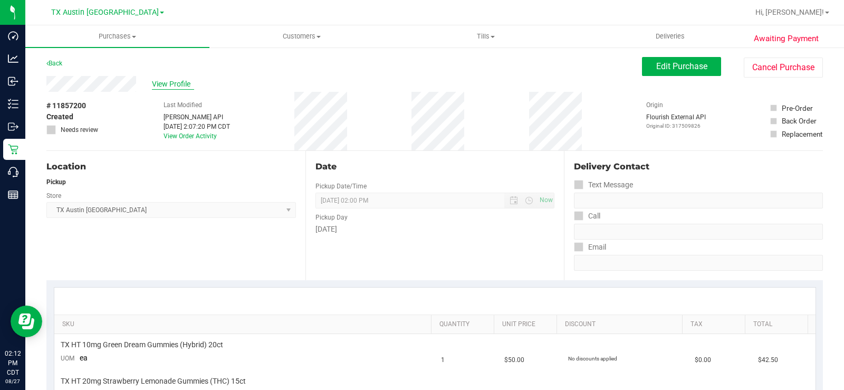
click at [163, 79] on span "View Profile" at bounding box center [173, 84] width 42 height 11
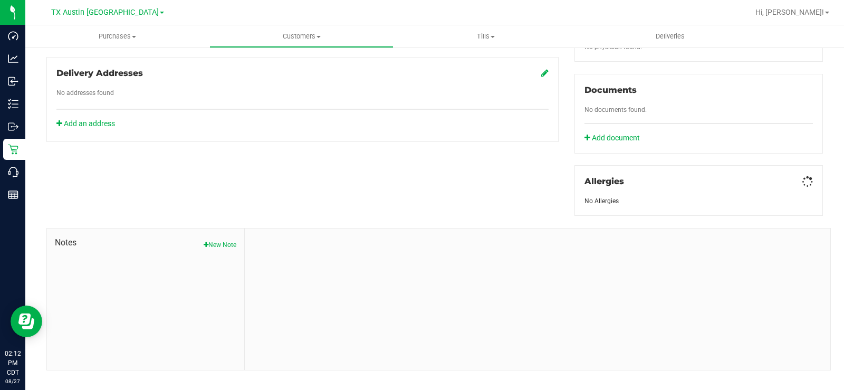
scroll to position [361, 0]
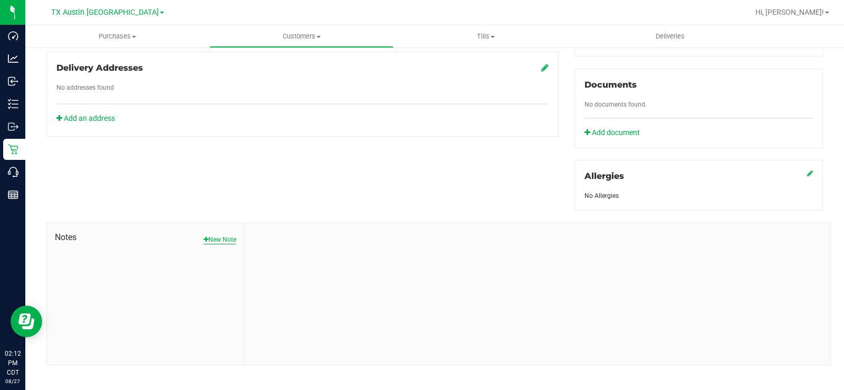
drag, startPoint x: 227, startPoint y: 226, endPoint x: 240, endPoint y: 233, distance: 14.6
click at [228, 235] on button "New Note" at bounding box center [220, 239] width 33 height 9
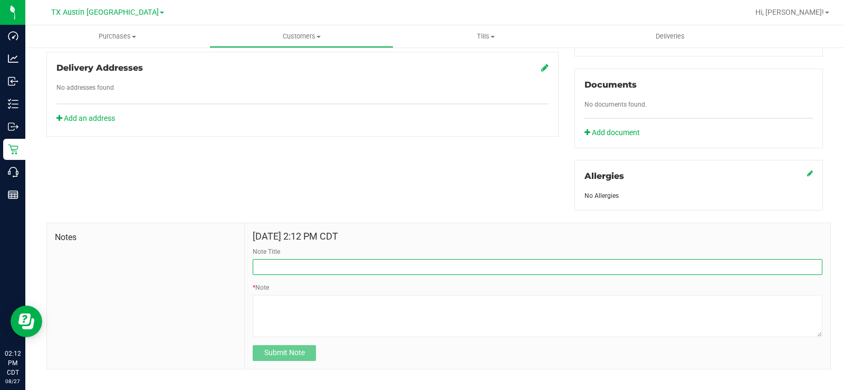
drag, startPoint x: 295, startPoint y: 262, endPoint x: 300, endPoint y: 270, distance: 9.0
click at [295, 262] on input "Note Title" at bounding box center [538, 267] width 570 height 16
type input "CURT Info"
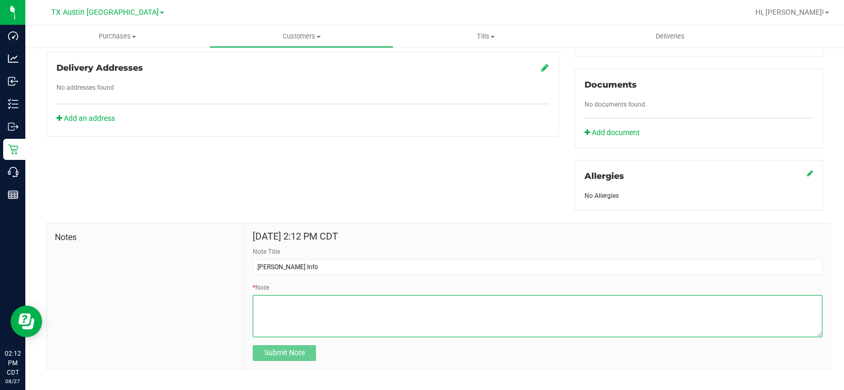
drag, startPoint x: 300, startPoint y: 270, endPoint x: 311, endPoint y: 296, distance: 28.6
click at [311, 296] on textarea "* Note" at bounding box center [538, 316] width 570 height 42
paste textarea "Patient Name: Baker Roberson Address: 148 Ranch Hand Lane Aledo, TX, 76008 Phon…"
type textarea "Patient Name: Baker Roberson Address: 148 Ranch Hand Lane Aledo, TX, 76008 Phon…"
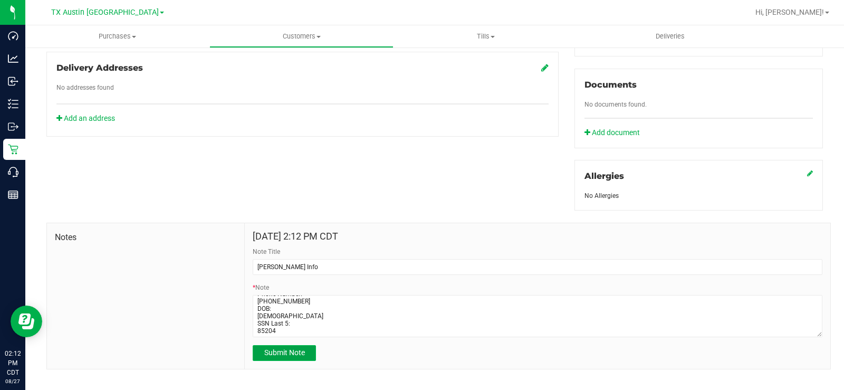
click at [288, 348] on span "Submit Note" at bounding box center [284, 352] width 41 height 8
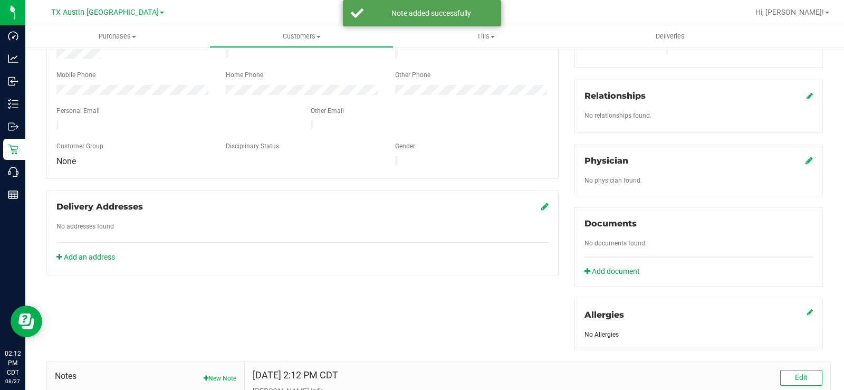
scroll to position [203, 0]
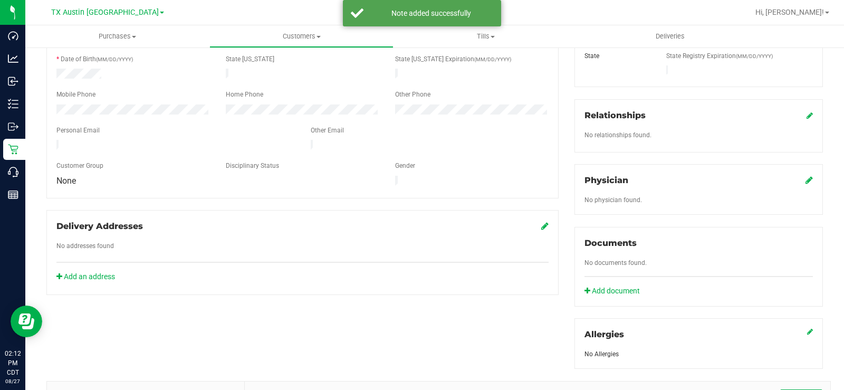
click at [805, 171] on div "Physician No physician found." at bounding box center [698, 189] width 248 height 51
click at [805, 176] on icon at bounding box center [808, 180] width 7 height 8
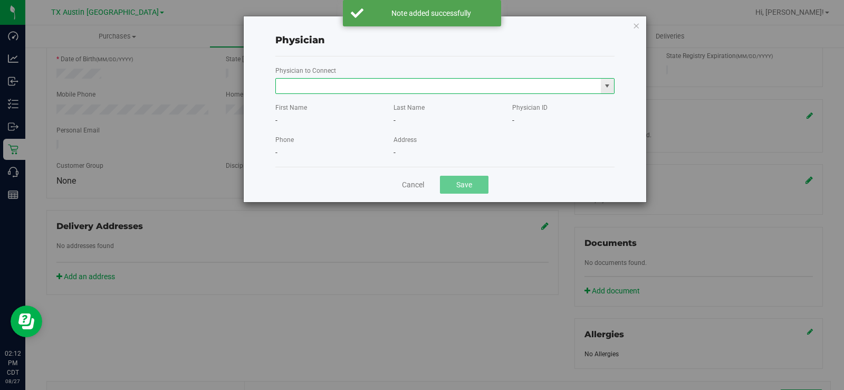
click at [283, 83] on input "text" at bounding box center [438, 86] width 325 height 15
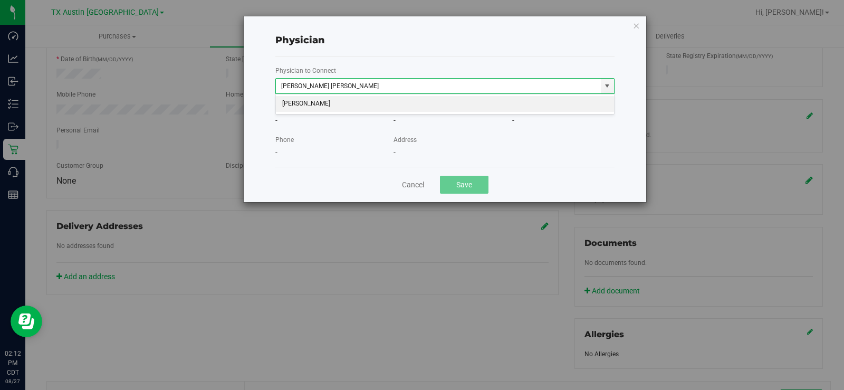
click at [304, 102] on li "JOSE FRANQUIZ" at bounding box center [445, 104] width 338 height 16
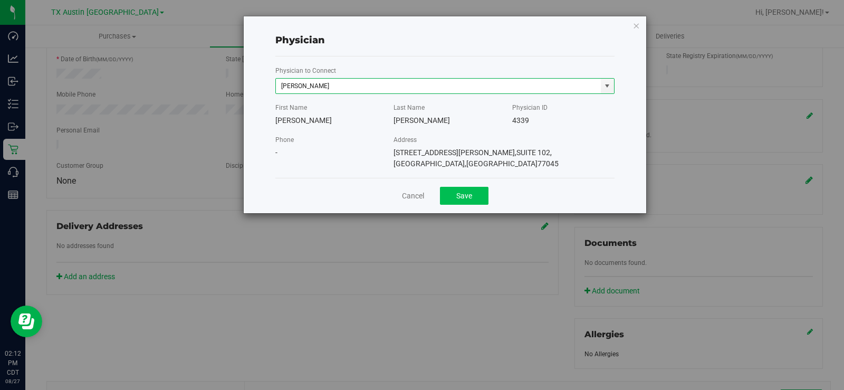
type input "JOSE FRANQUIZ"
click at [457, 187] on button "Save" at bounding box center [464, 196] width 49 height 18
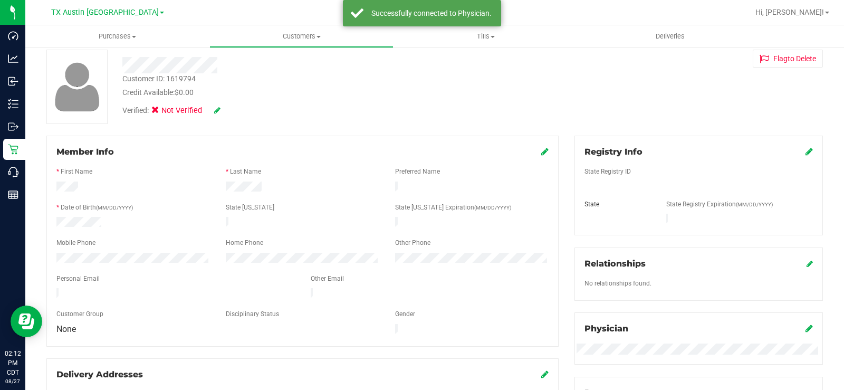
scroll to position [44, 0]
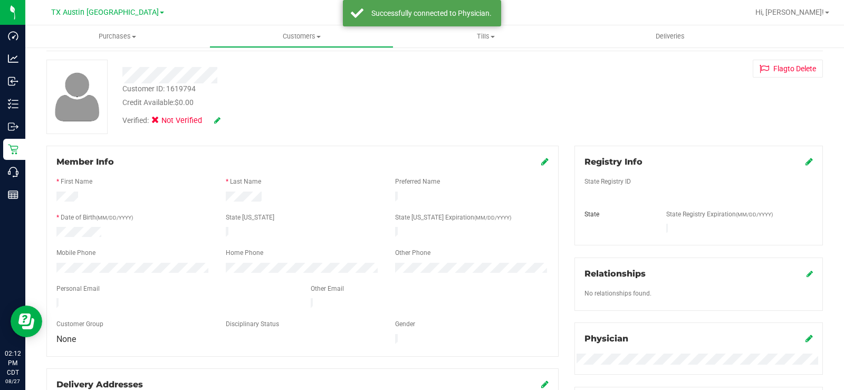
click at [805, 161] on icon at bounding box center [808, 161] width 7 height 8
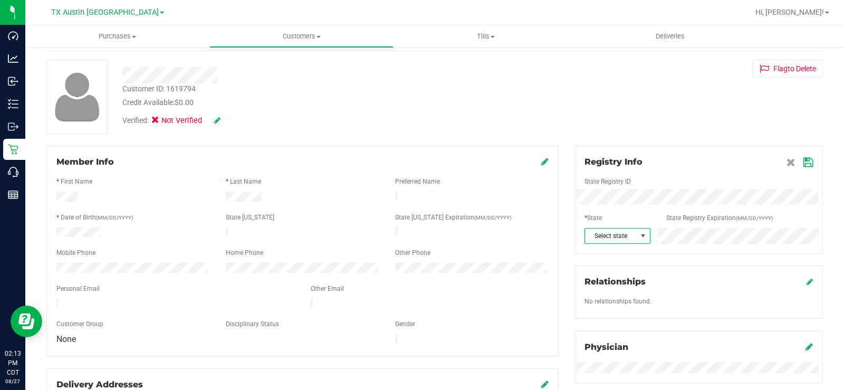
click at [639, 230] on span at bounding box center [642, 235] width 13 height 15
click at [803, 163] on icon at bounding box center [807, 162] width 9 height 8
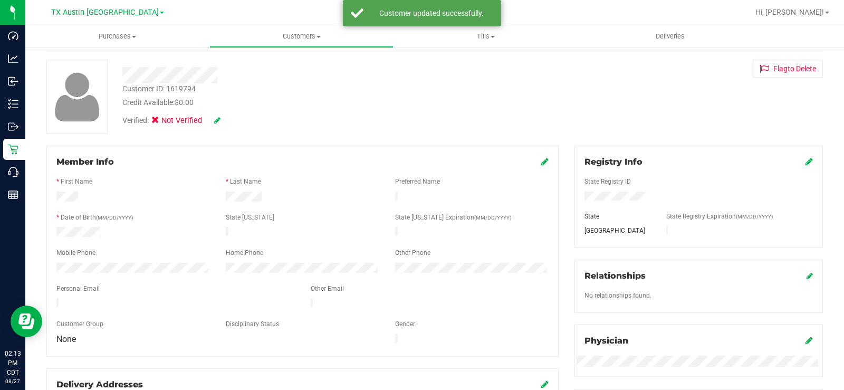
click at [215, 117] on icon at bounding box center [217, 120] width 6 height 7
drag, startPoint x: 160, startPoint y: 121, endPoint x: 172, endPoint y: 121, distance: 12.7
click at [160, 122] on icon at bounding box center [158, 122] width 7 height 0
click at [0, 0] on input "Medical" at bounding box center [0, 0] width 0 height 0
click at [233, 121] on icon at bounding box center [231, 120] width 8 height 7
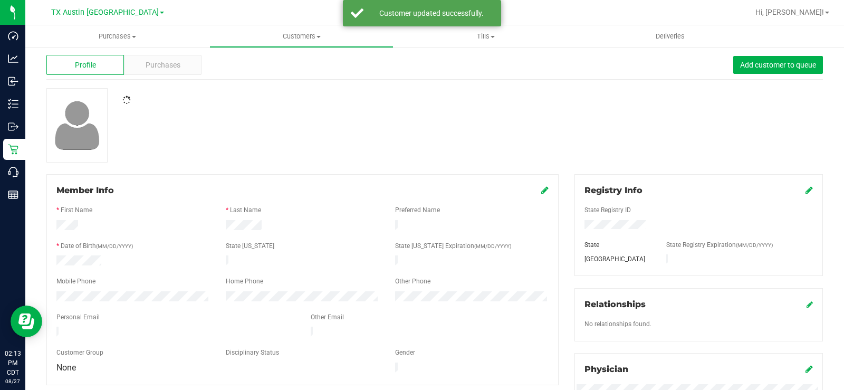
scroll to position [0, 0]
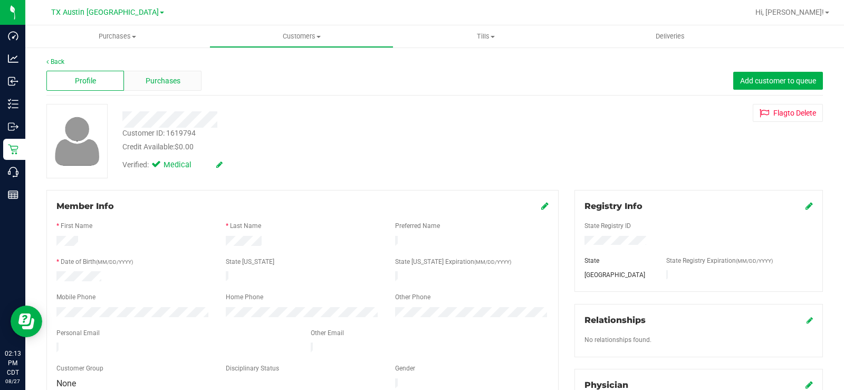
click at [163, 82] on span "Purchases" at bounding box center [163, 80] width 35 height 11
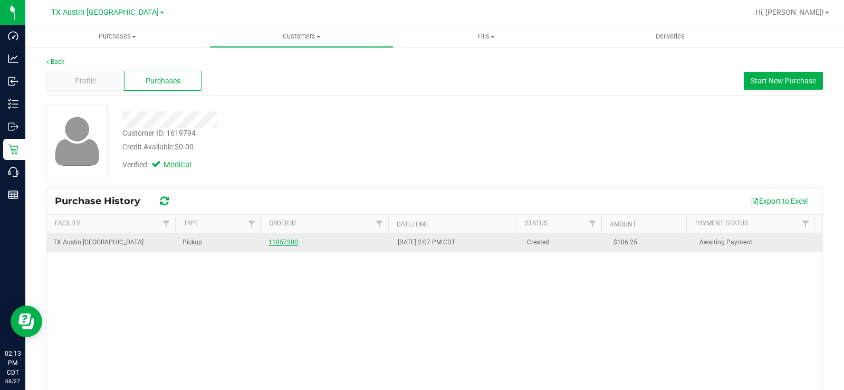
click at [283, 239] on link "11857200" at bounding box center [283, 241] width 30 height 7
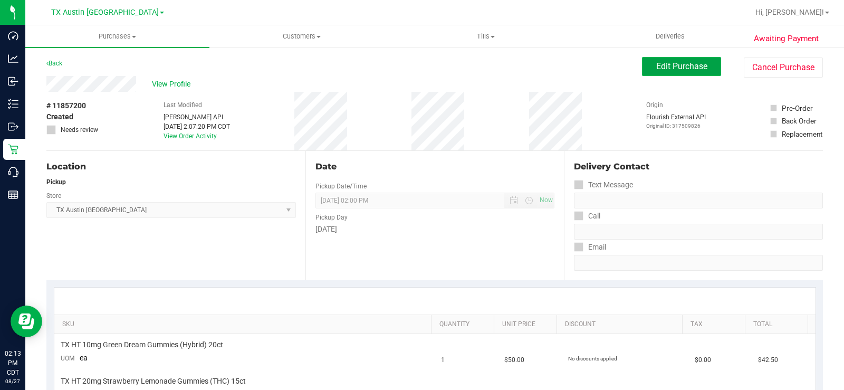
click at [680, 58] on button "Edit Purchase" at bounding box center [681, 66] width 79 height 19
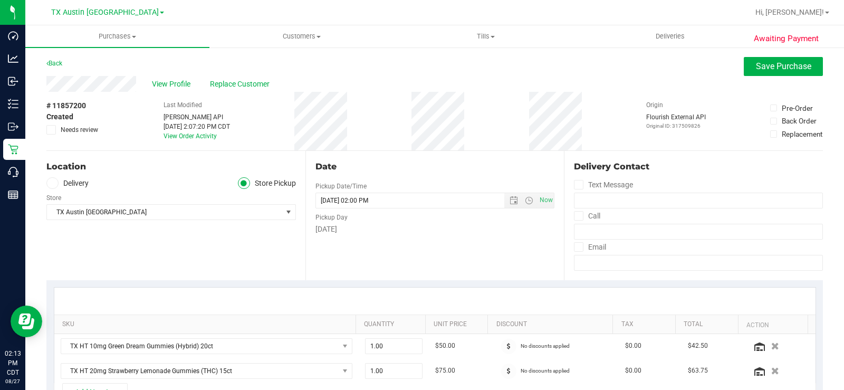
click at [52, 183] on icon at bounding box center [52, 183] width 6 height 0
click at [0, 0] on input "Delivery" at bounding box center [0, 0] width 0 height 0
click at [259, 211] on span "Select address" at bounding box center [158, 212] width 223 height 15
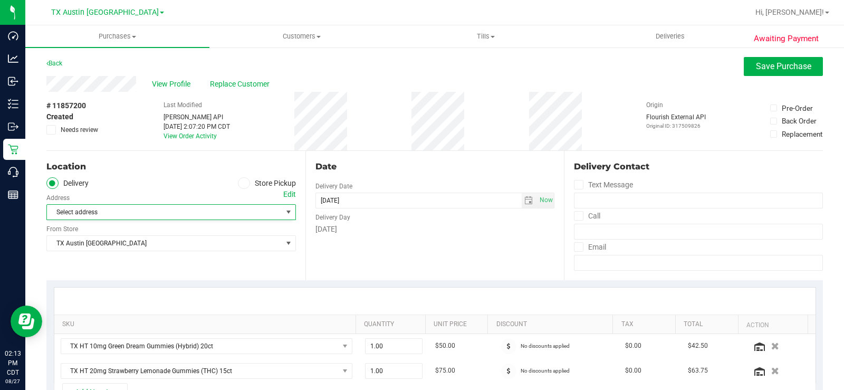
click at [284, 191] on div "Edit" at bounding box center [289, 194] width 13 height 11
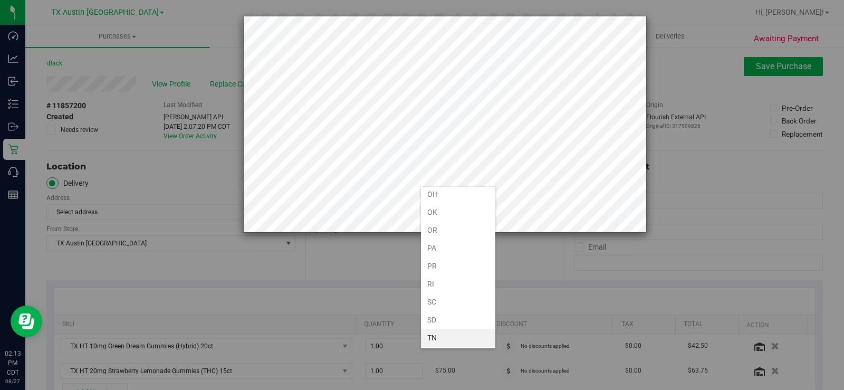
scroll to position [649, 0]
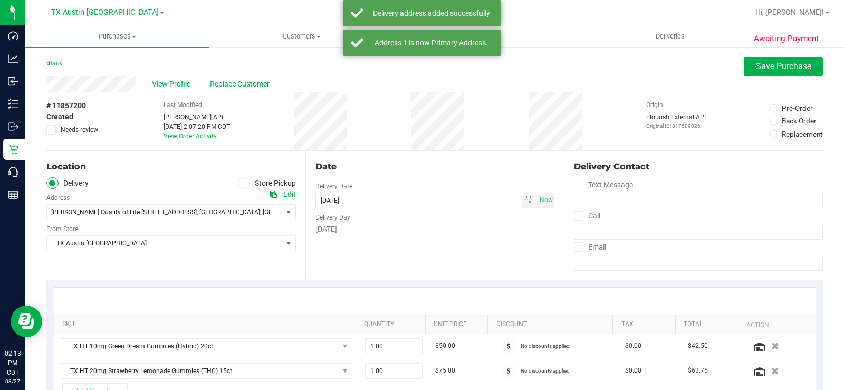
click at [326, 246] on div "Date Delivery Date 08/28/2025 Now 08/28/2025 02:00 PM Now Delivery Day Thursday" at bounding box center [434, 215] width 259 height 129
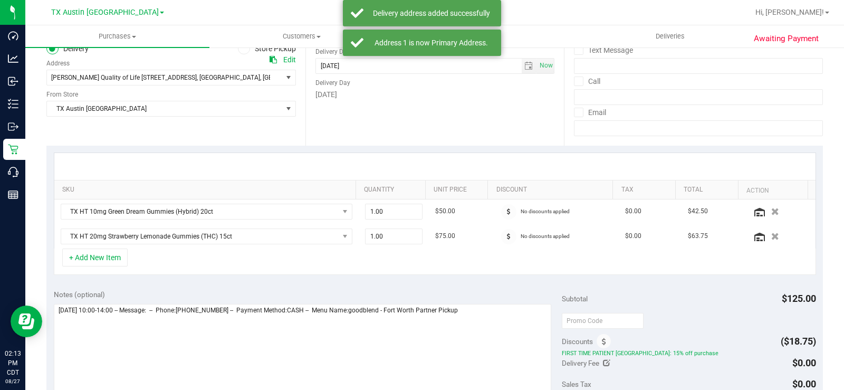
scroll to position [158, 0]
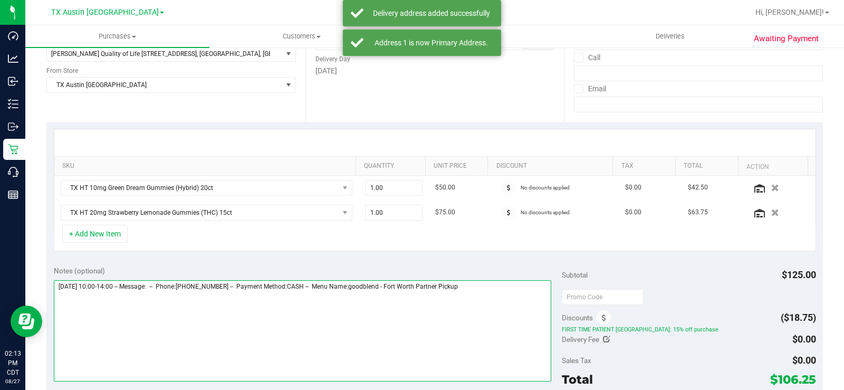
click at [484, 291] on textarea at bounding box center [302, 330] width 497 height 101
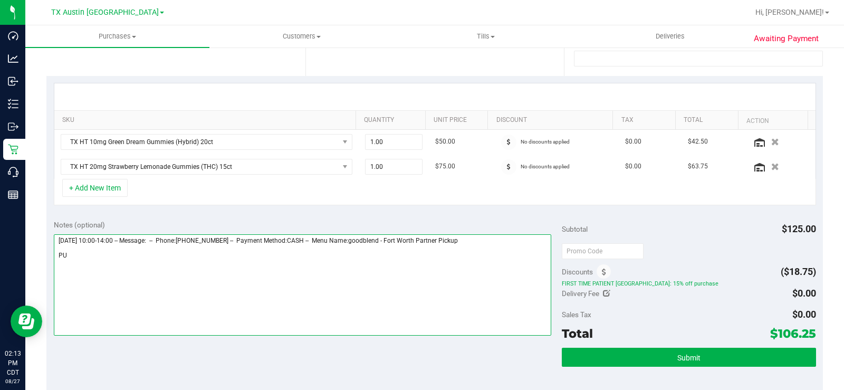
scroll to position [211, 0]
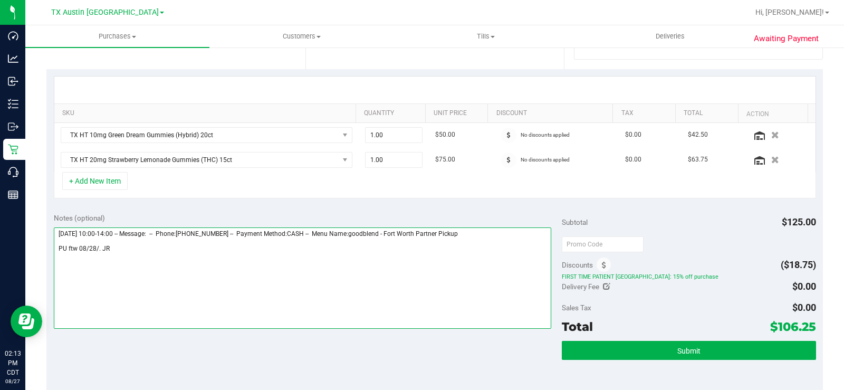
click at [97, 248] on textarea at bounding box center [302, 277] width 497 height 101
click at [195, 274] on textarea at bounding box center [302, 277] width 497 height 101
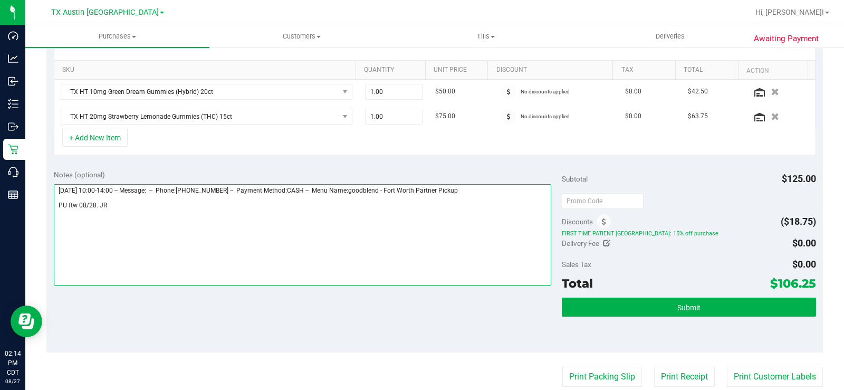
scroll to position [264, 0]
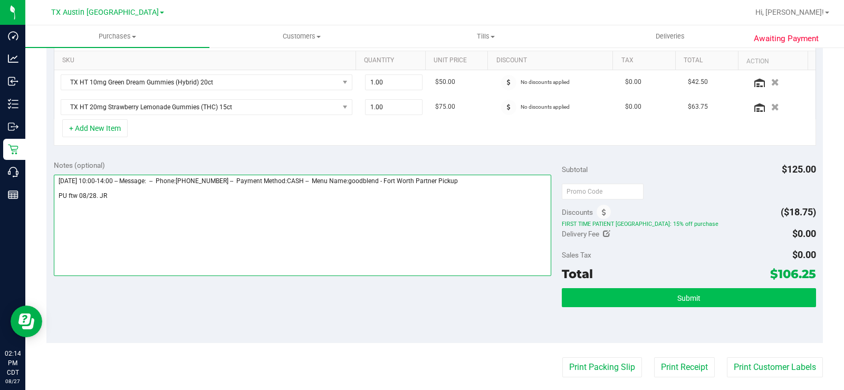
type textarea "Thursday 08/28/2025 10:00-14:00 -- Message: -- Phone:8176943541 -- Payment Meth…"
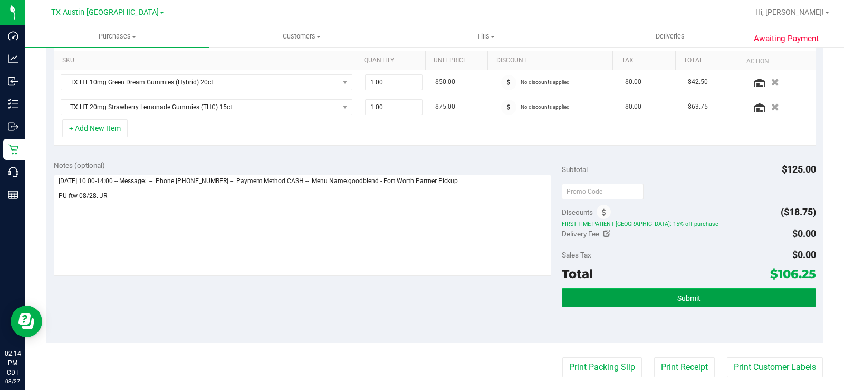
click at [588, 299] on button "Submit" at bounding box center [689, 297] width 254 height 19
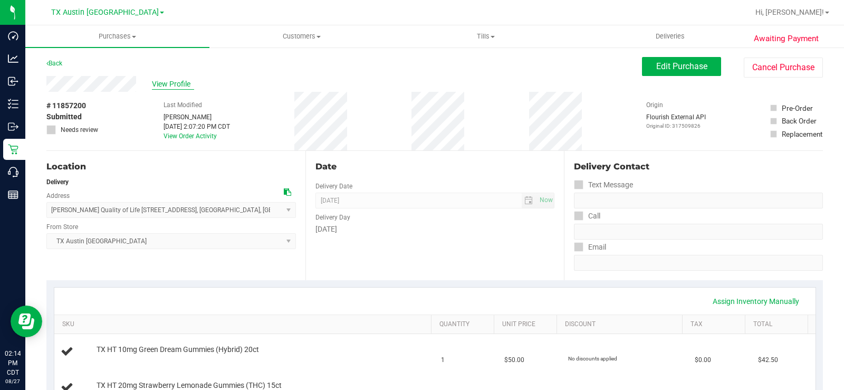
click at [169, 85] on span "View Profile" at bounding box center [173, 84] width 42 height 11
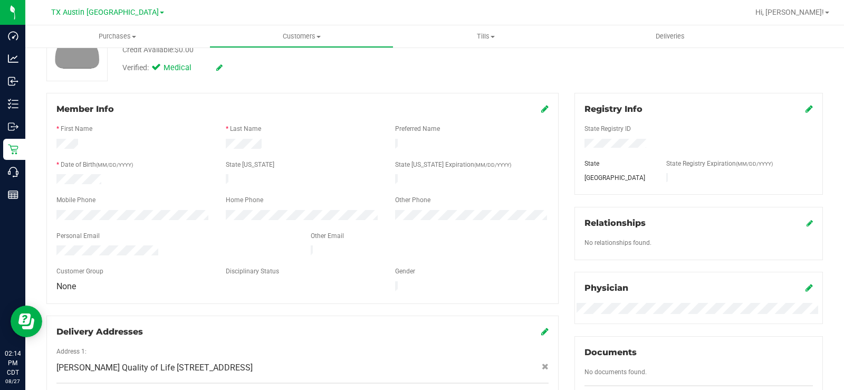
scroll to position [105, 0]
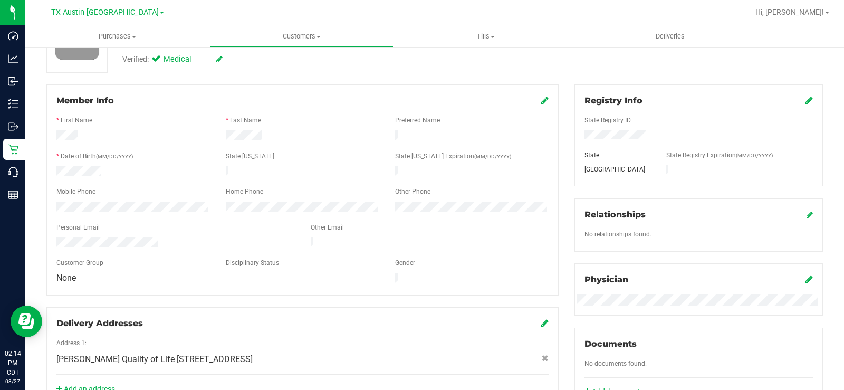
click at [25, 202] on div "Back Profile Purchases Add customer to queue Customer ID: 1619794 Credit Availa…" at bounding box center [434, 308] width 819 height 735
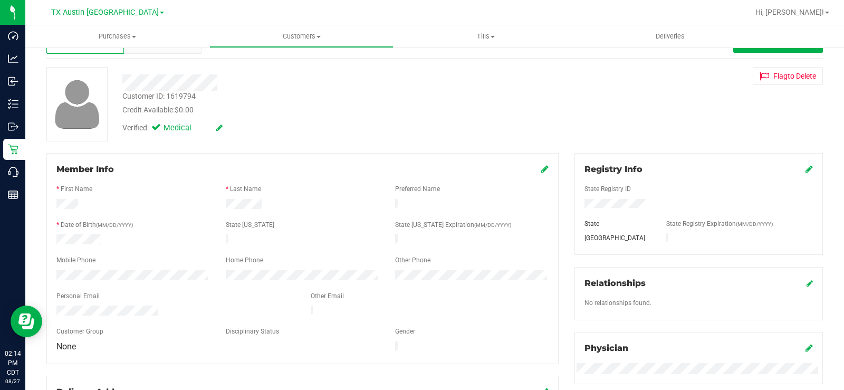
scroll to position [0, 0]
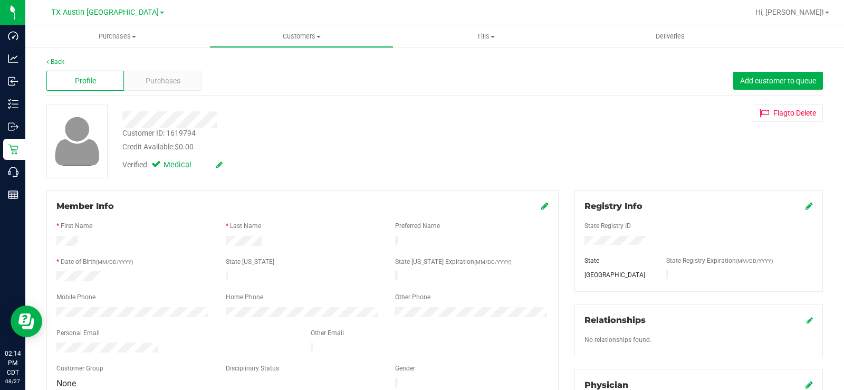
drag, startPoint x: 222, startPoint y: 118, endPoint x: 120, endPoint y: 120, distance: 101.8
click at [120, 120] on div at bounding box center [312, 119] width 396 height 16
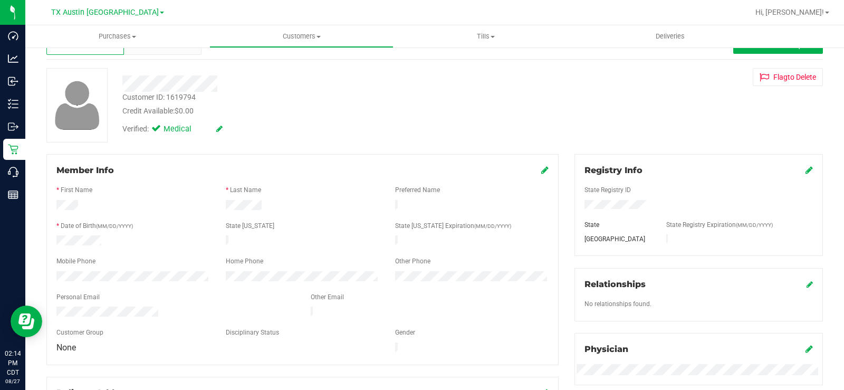
scroll to position [53, 0]
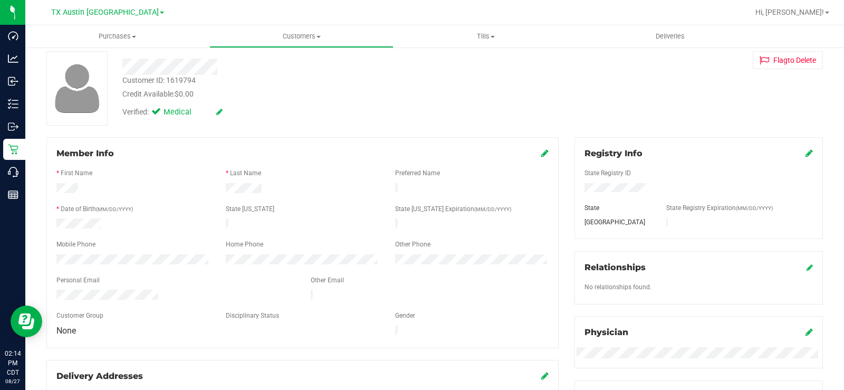
click at [54, 291] on div at bounding box center [176, 296] width 254 height 13
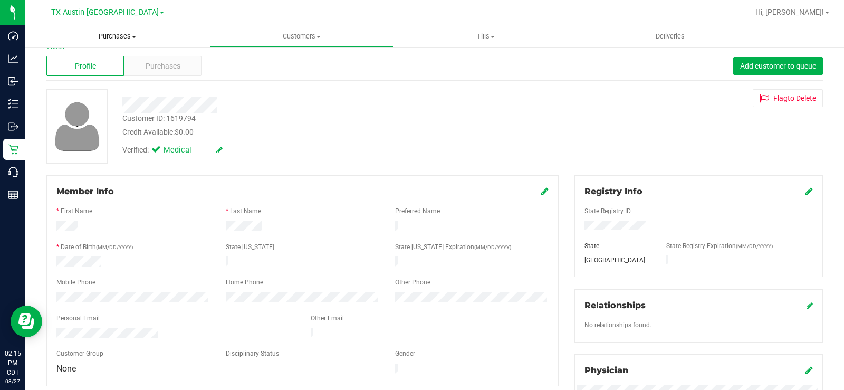
scroll to position [0, 0]
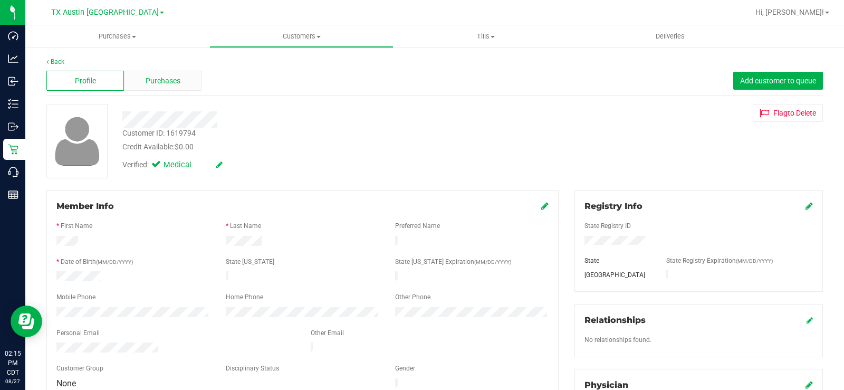
click at [155, 78] on span "Purchases" at bounding box center [163, 80] width 35 height 11
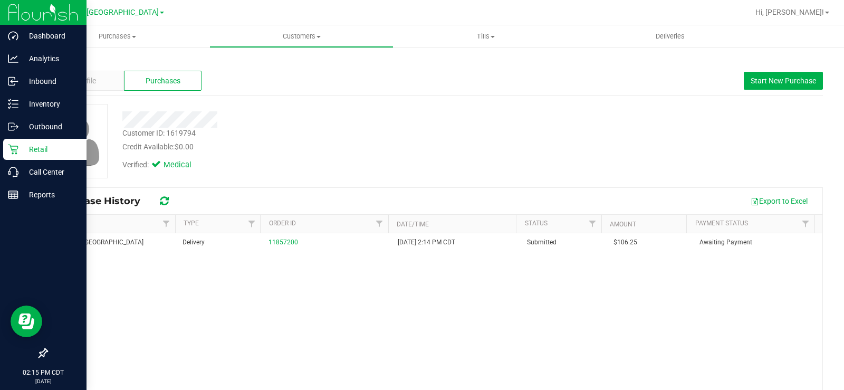
click at [22, 151] on p "Retail" at bounding box center [49, 149] width 63 height 13
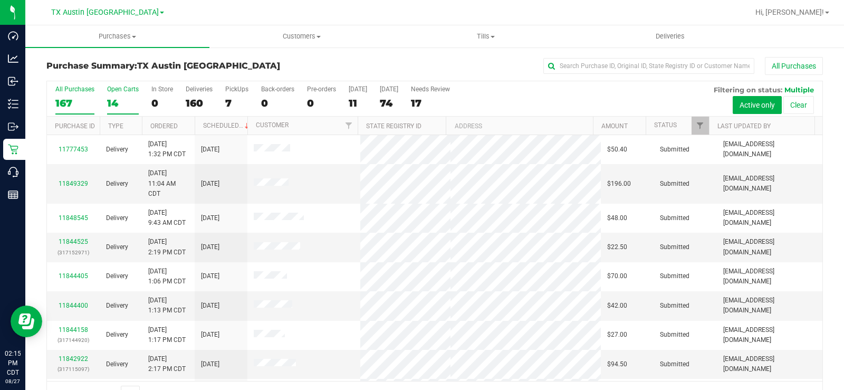
click at [115, 99] on div "14" at bounding box center [123, 103] width 32 height 12
click at [0, 0] on input "Open Carts 14" at bounding box center [0, 0] width 0 height 0
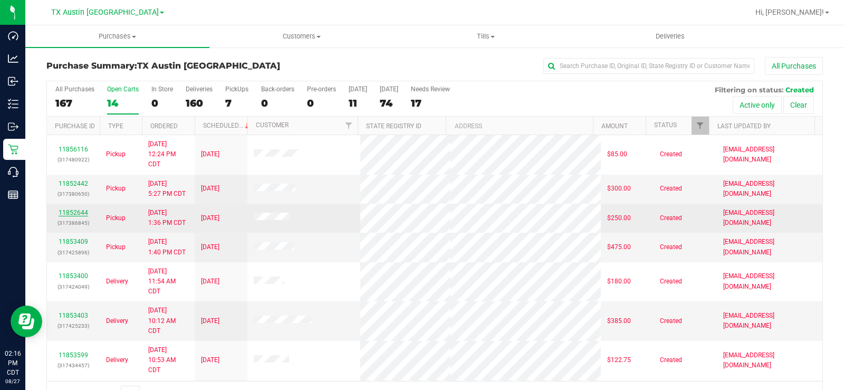
click at [84, 213] on link "11852644" at bounding box center [74, 212] width 30 height 7
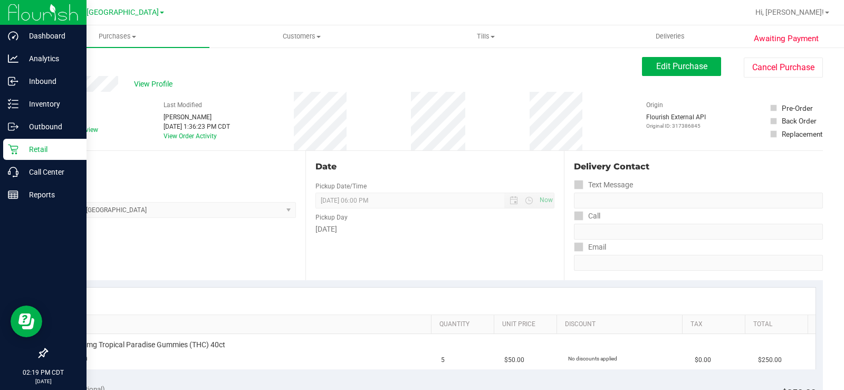
click at [26, 155] on p "Retail" at bounding box center [49, 149] width 63 height 13
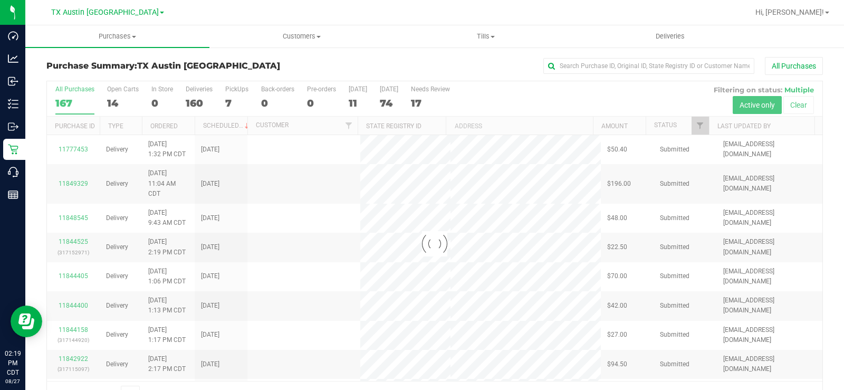
click at [113, 102] on div at bounding box center [434, 243] width 775 height 325
click at [111, 101] on div at bounding box center [434, 243] width 775 height 325
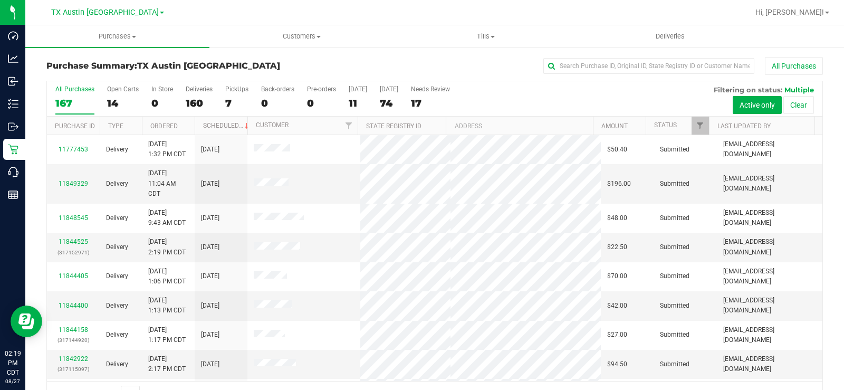
click at [111, 101] on div "14" at bounding box center [123, 103] width 32 height 12
click at [0, 0] on input "Open Carts 14" at bounding box center [0, 0] width 0 height 0
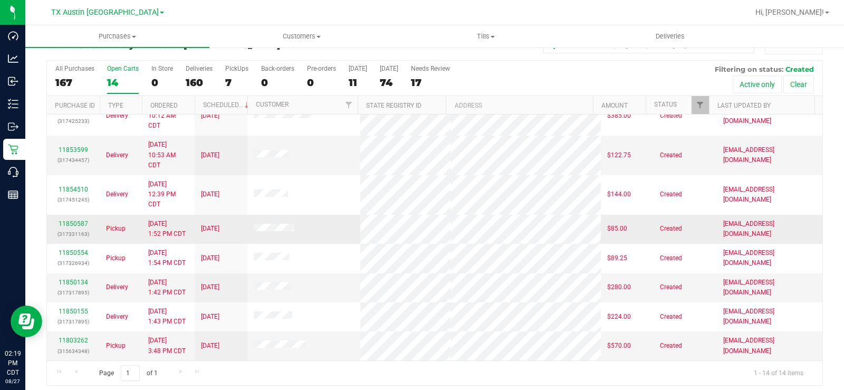
scroll to position [27, 0]
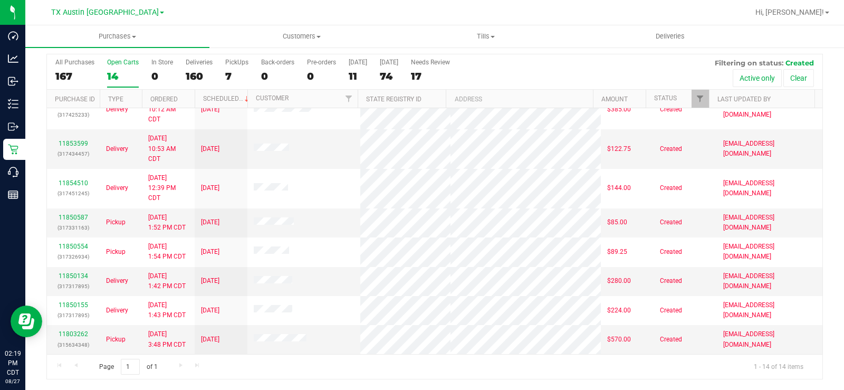
click at [113, 73] on div "14" at bounding box center [123, 76] width 32 height 12
click at [0, 0] on input "Open Carts 14" at bounding box center [0, 0] width 0 height 0
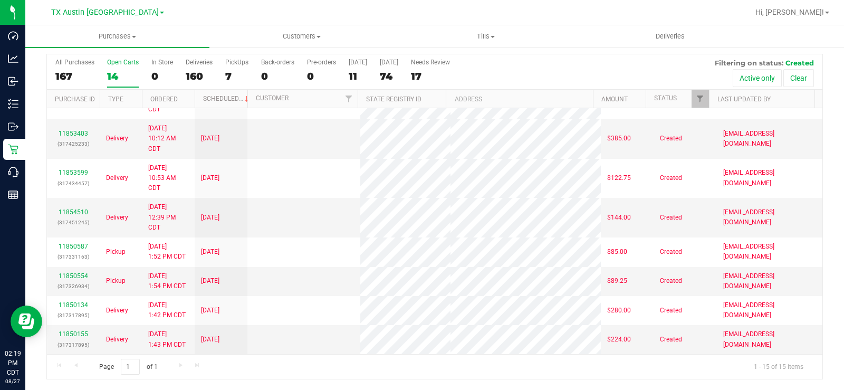
scroll to position [0, 0]
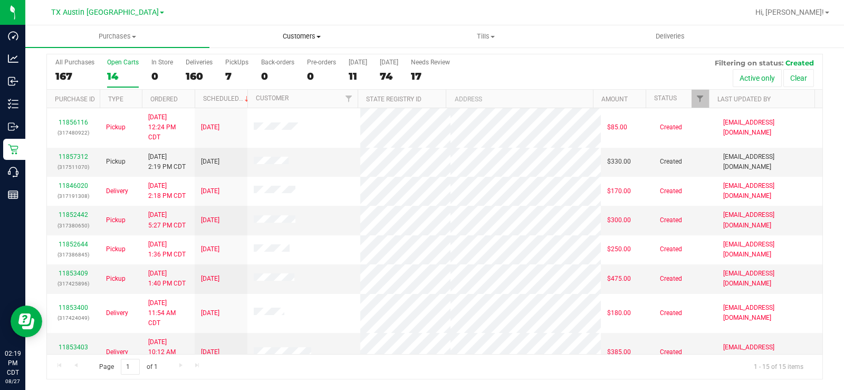
click at [292, 33] on span "Customers" at bounding box center [301, 36] width 183 height 9
click at [249, 56] on ul "All customers Add a new customer All physicians" at bounding box center [301, 76] width 184 height 57
click at [293, 37] on span "Customers" at bounding box center [301, 36] width 184 height 9
click at [272, 64] on span "All customers" at bounding box center [247, 63] width 76 height 9
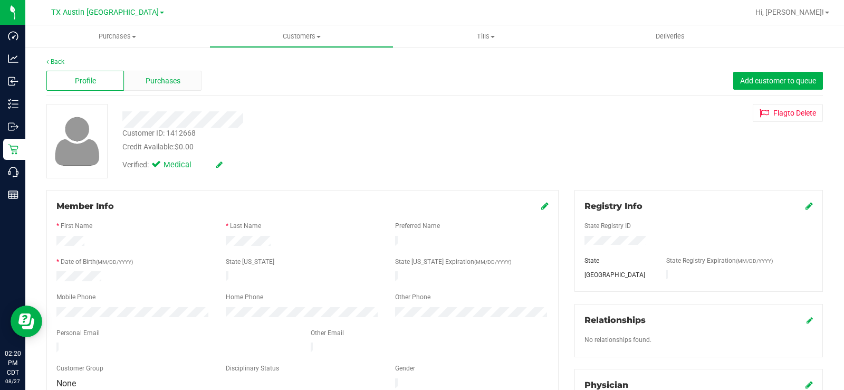
click at [148, 74] on div "Purchases" at bounding box center [163, 81] width 78 height 20
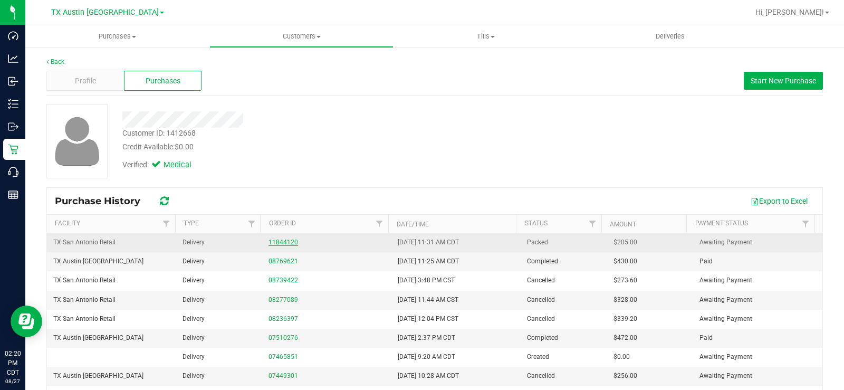
click at [277, 243] on link "11844120" at bounding box center [283, 241] width 30 height 7
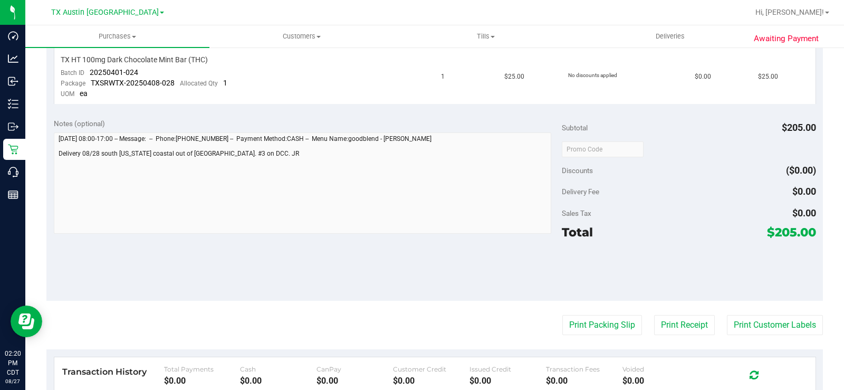
scroll to position [527, 0]
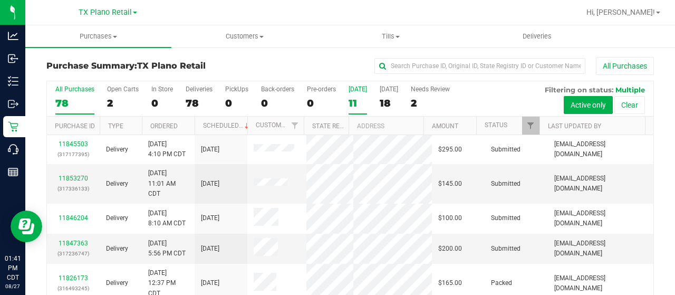
click at [356, 90] on div "[DATE]" at bounding box center [358, 88] width 18 height 7
click at [0, 0] on input "Today 11" at bounding box center [0, 0] width 0 height 0
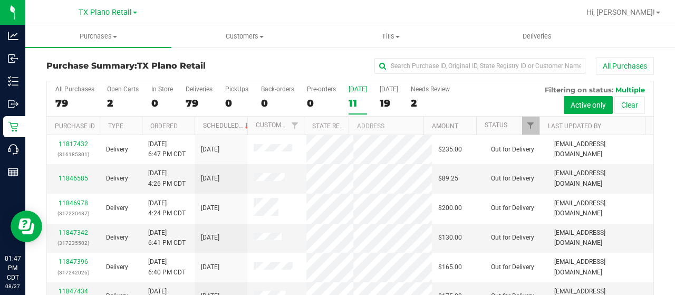
click at [354, 99] on div "11" at bounding box center [358, 103] width 18 height 12
click at [0, 0] on input "Today 11" at bounding box center [0, 0] width 0 height 0
click at [359, 93] on label "Today 11" at bounding box center [358, 99] width 18 height 29
click at [0, 0] on input "Today 11" at bounding box center [0, 0] width 0 height 0
